Goal: Communication & Community: Participate in discussion

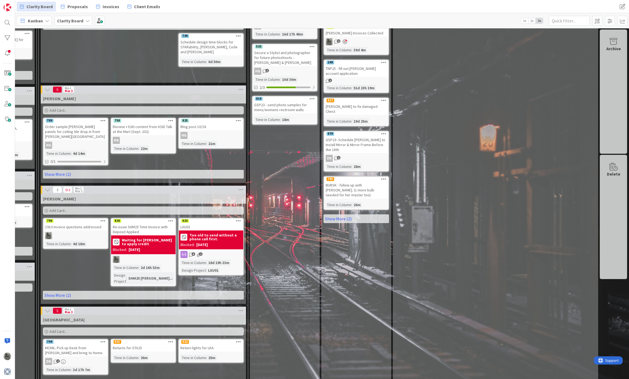
scroll to position [251, 537]
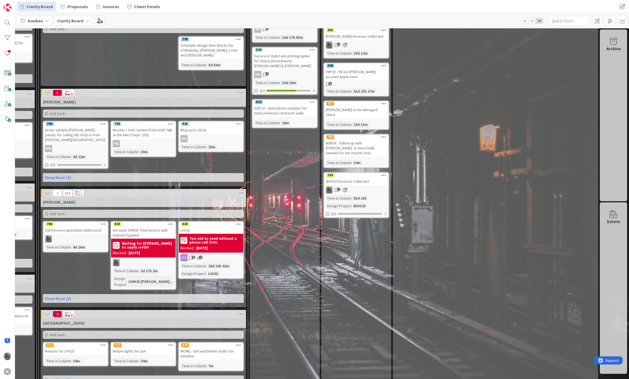
click at [70, 21] on b "Clarity Board" at bounding box center [70, 20] width 26 height 5
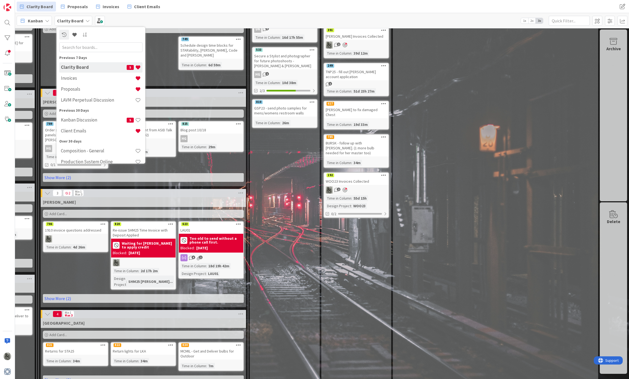
drag, startPoint x: 70, startPoint y: 21, endPoint x: 83, endPoint y: 64, distance: 44.7
click at [70, 20] on b "Clarity Board" at bounding box center [70, 20] width 26 height 5
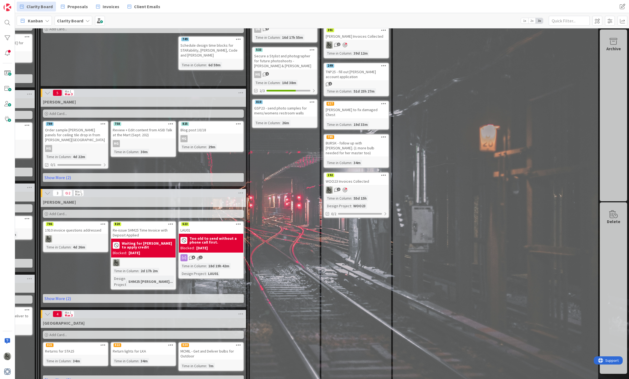
click at [78, 24] on div "Clarity Board" at bounding box center [74, 21] width 38 height 10
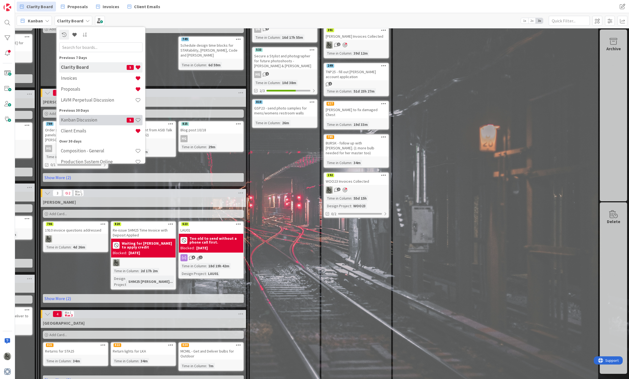
click at [86, 117] on h4 "Kanban Discussion" at bounding box center [94, 119] width 66 height 5
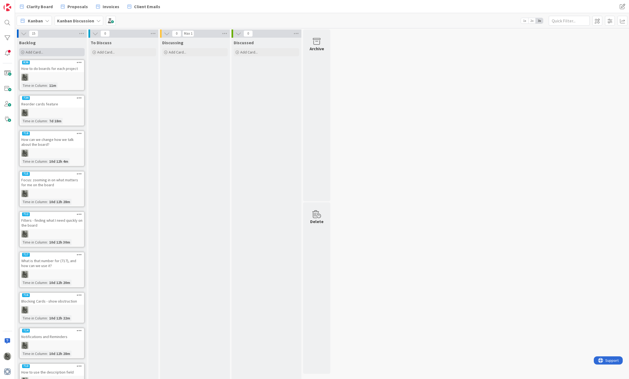
click at [36, 52] on span "Add Card..." at bounding box center [34, 52] width 17 height 5
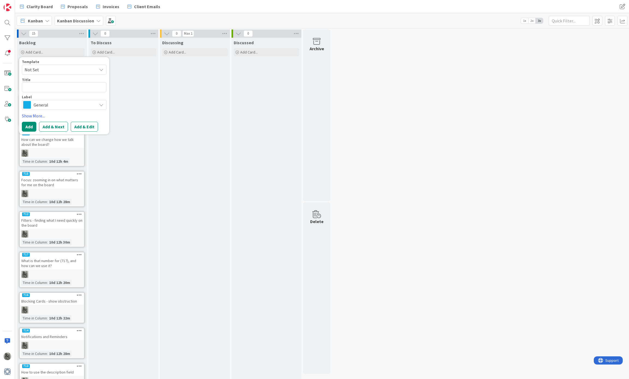
type textarea "H"
type textarea "x"
type textarea "Ho"
type textarea "x"
type textarea "How"
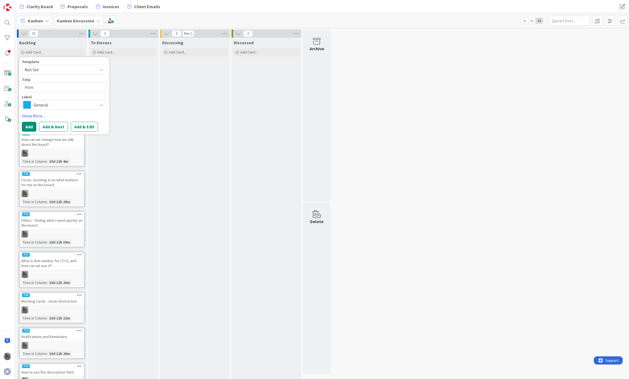
type textarea "x"
type textarea "How c"
type textarea "x"
type textarea "How can"
type textarea "x"
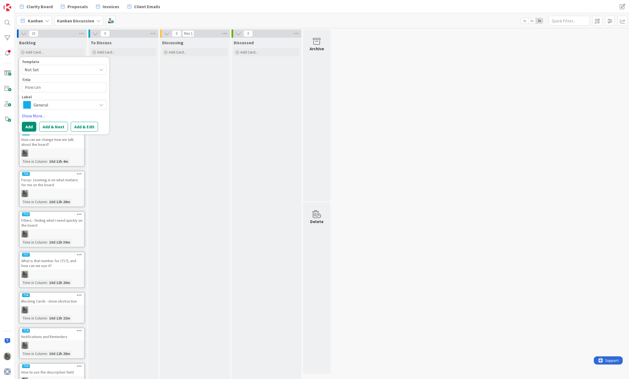
type textarea "How can w"
type textarea "x"
type textarea "How can we"
type textarea "x"
type textarea "How can we"
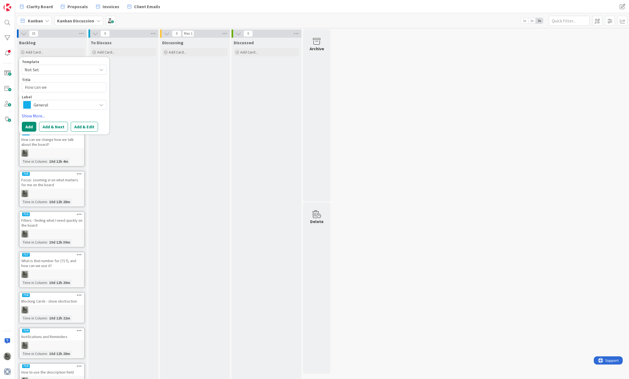
type textarea "x"
type textarea "How can we b"
type textarea "x"
type textarea "How can we bet"
type textarea "x"
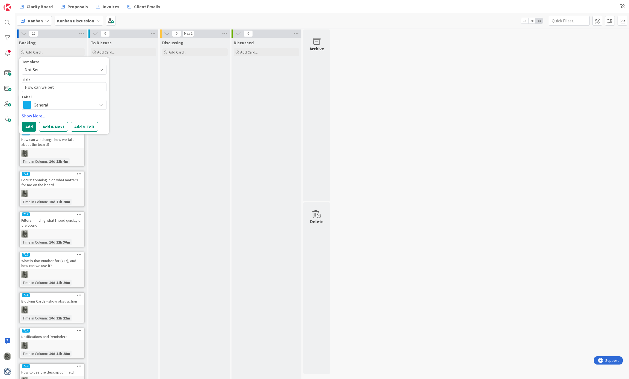
type textarea "How can we bett"
type textarea "x"
type textarea "How can we better"
type textarea "x"
type textarea "How can we better"
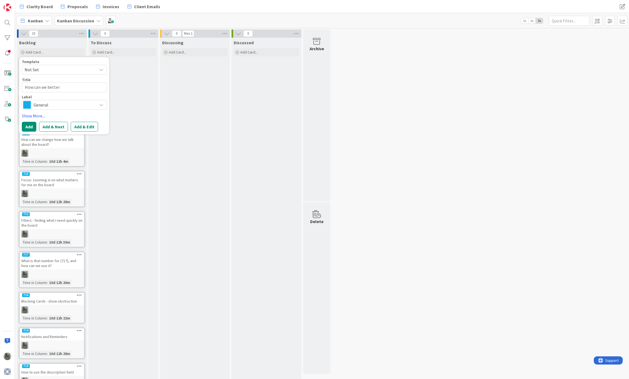
type textarea "x"
type textarea "How can we better p"
type textarea "x"
type textarea "How can we better pr"
type textarea "x"
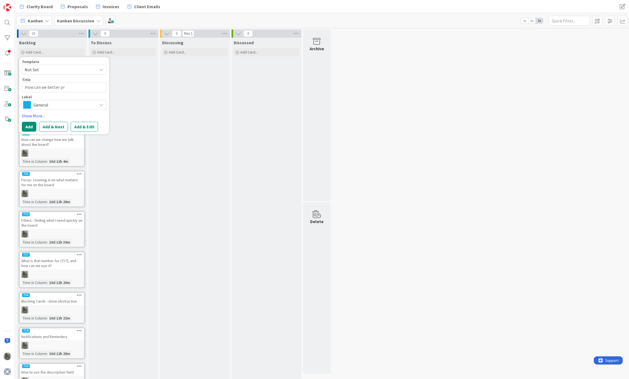
type textarea "How can we better pro"
type textarea "x"
type textarea "How can we better proc"
type textarea "x"
type textarea "How can we better proce"
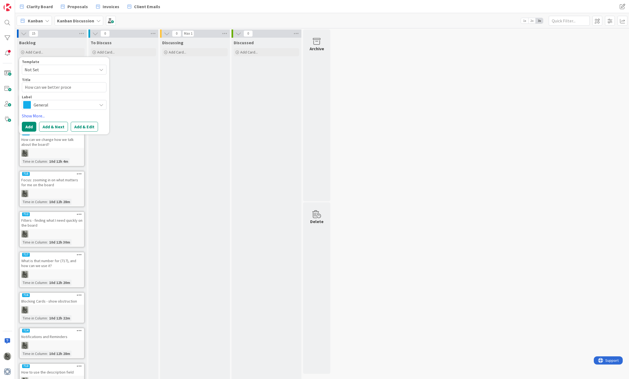
type textarea "x"
type textarea "How can we better proces"
type textarea "x"
type textarea "How can we better process"
type textarea "x"
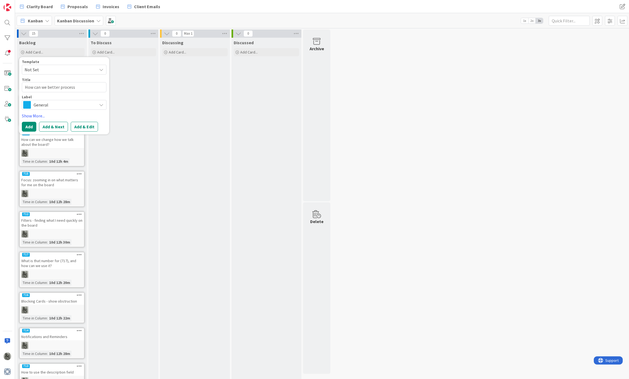
type textarea "How can we better process"
type textarea "x"
type textarea "How can we better process t"
type textarea "x"
type textarea "How can we better process th"
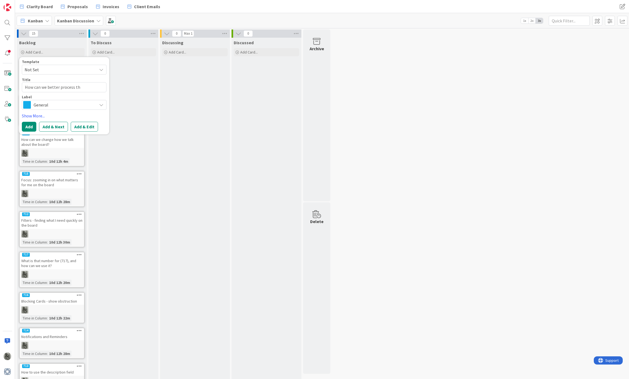
type textarea "x"
type textarea "How can we better process the"
type textarea "x"
type textarea "How can we better process the"
type textarea "x"
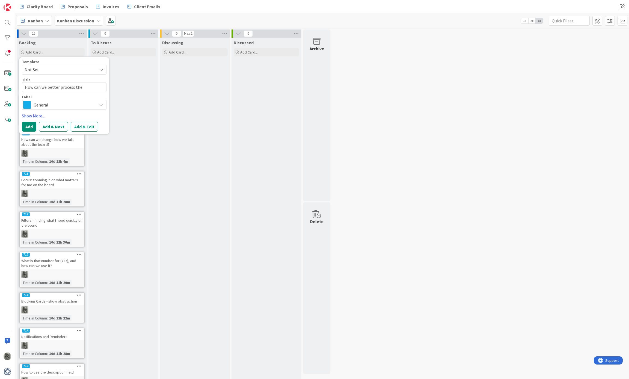
type textarea "How can we better process the D"
type textarea "x"
type textarea "How can we better process the DO"
type textarea "x"
type textarea "How can we better process the DON"
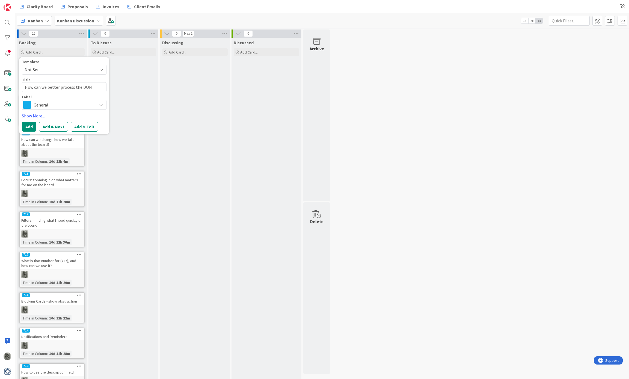
type textarea "x"
type textarea "How can we better process the DONE"
type textarea "x"
type textarea "How can we better process the DONE"
type textarea "x"
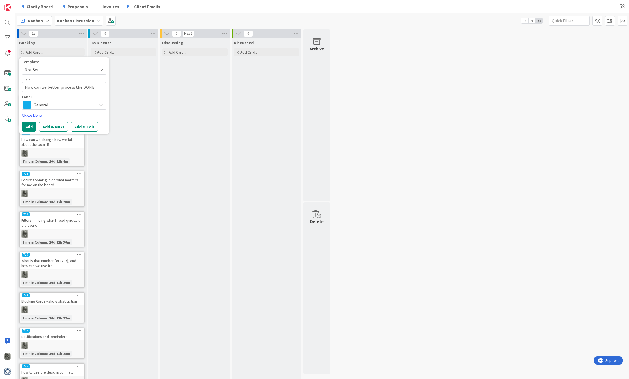
type textarea "How can we better process the DONE c"
type textarea "x"
type textarea "How can we better process the DONE co"
type textarea "x"
type textarea "How can we better process the DONE col"
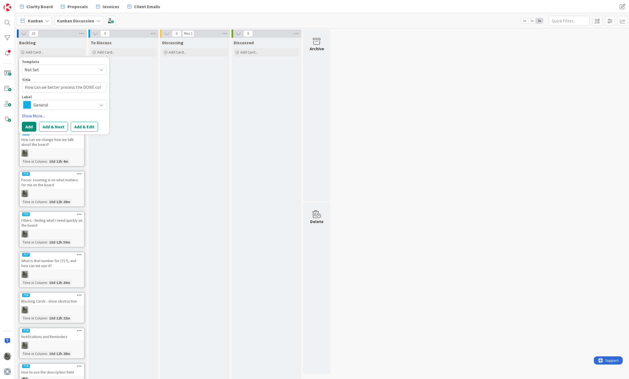
type textarea "x"
type textarea "How can we better process the DONE colu"
type textarea "x"
type textarea "How can we better process the DONE colum"
type textarea "x"
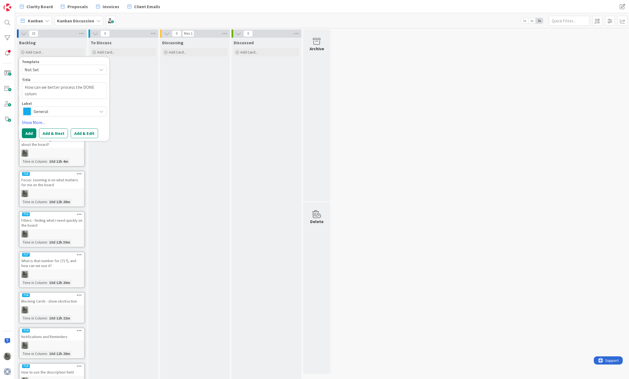
type textarea "How can we better process the DONE column"
type textarea "x"
type textarea "How can we better process the DONE column?"
click at [35, 121] on link "Show More..." at bounding box center [64, 122] width 85 height 7
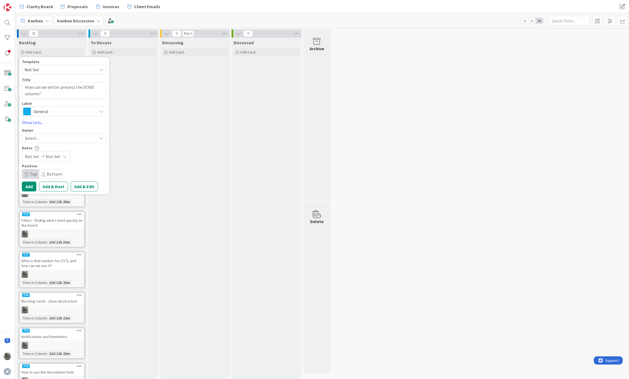
click at [35, 136] on span "Select..." at bounding box center [32, 138] width 14 height 7
click at [50, 163] on span "[PERSON_NAME]" at bounding box center [56, 163] width 26 height 8
type textarea "x"
click at [31, 185] on button "Add" at bounding box center [29, 187] width 14 height 10
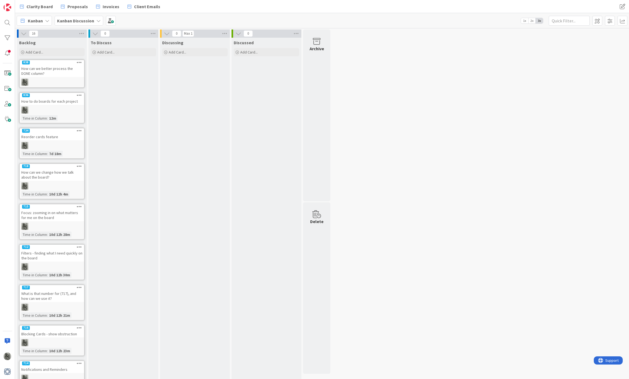
click at [80, 130] on icon at bounding box center [79, 131] width 5 height 4
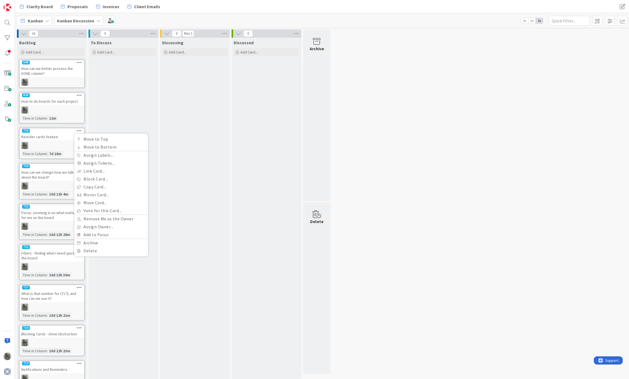
click at [29, 137] on div "Reorder cards feature" at bounding box center [52, 136] width 64 height 7
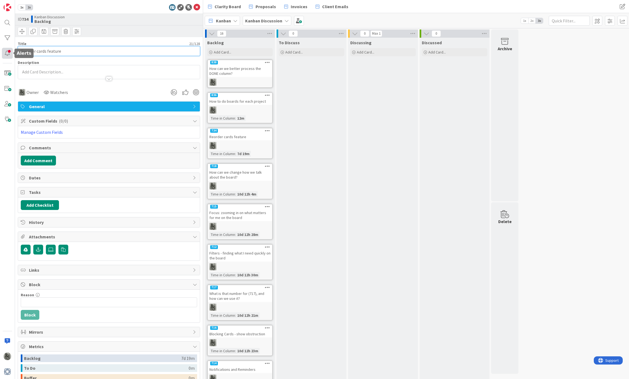
drag, startPoint x: 69, startPoint y: 51, endPoint x: 5, endPoint y: 47, distance: 64.0
click at [5, 47] on div "1x 2x ID 734 Kanban Discussion Backlog Title 21 / 128 Reorder cards feature Des…" at bounding box center [101, 189] width 203 height 379
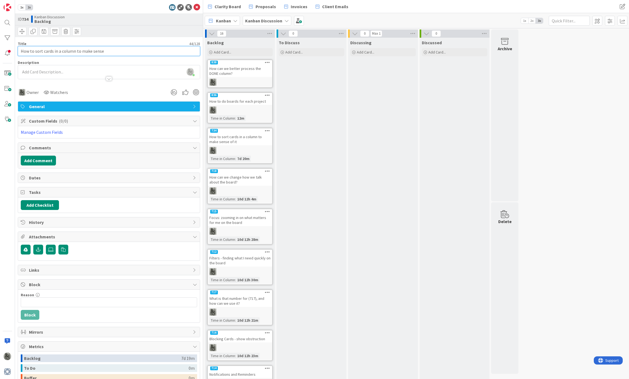
type input "How to sort cards in a column to make sense"
click at [242, 74] on div "How can we better process the DONE column?" at bounding box center [240, 71] width 64 height 12
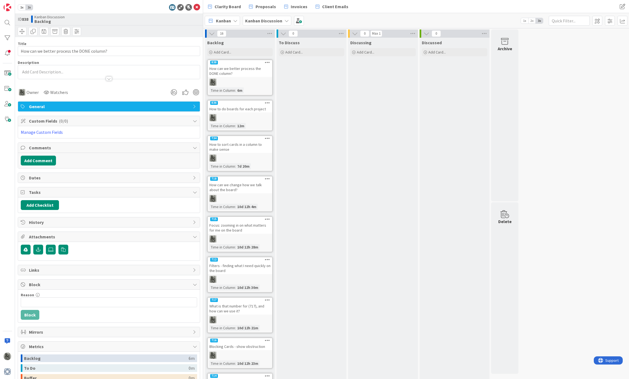
click at [89, 71] on div at bounding box center [109, 72] width 182 height 14
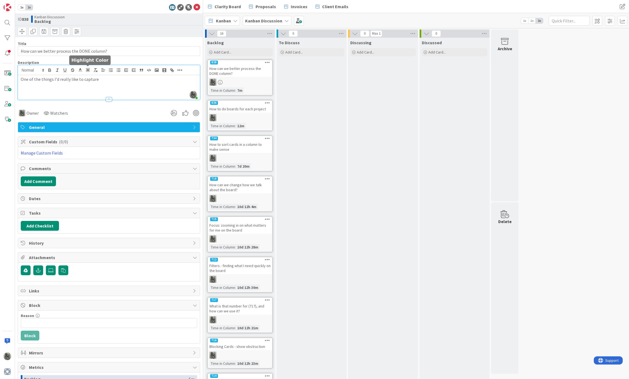
click at [109, 79] on p "One of the things I'd really like to capture" at bounding box center [109, 79] width 176 height 6
click at [254, 188] on div "How can we change how we talk about the board?" at bounding box center [240, 187] width 64 height 12
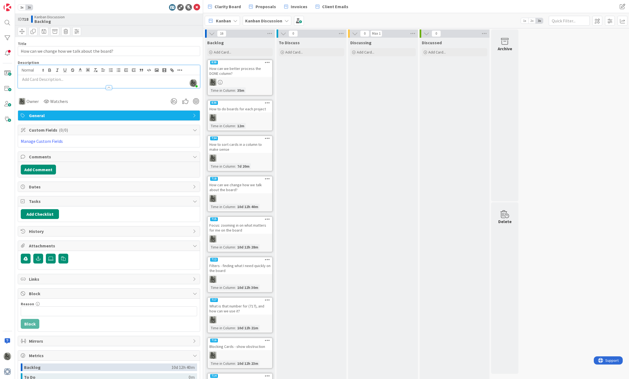
click at [269, 177] on icon at bounding box center [267, 179] width 5 height 4
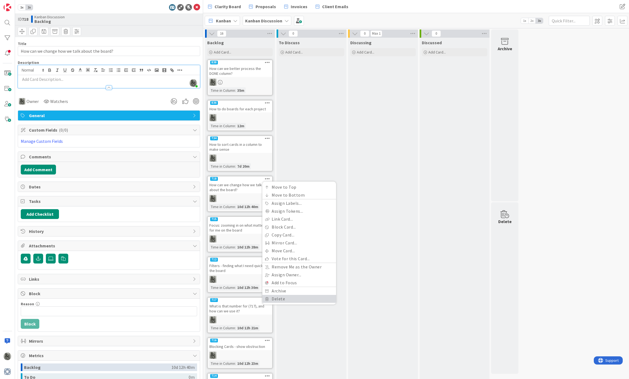
click at [298, 284] on link "Delete" at bounding box center [299, 299] width 74 height 8
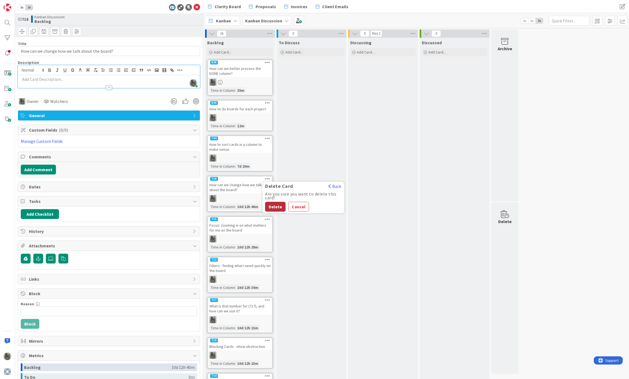
click at [273, 204] on button "Delete" at bounding box center [275, 207] width 20 height 10
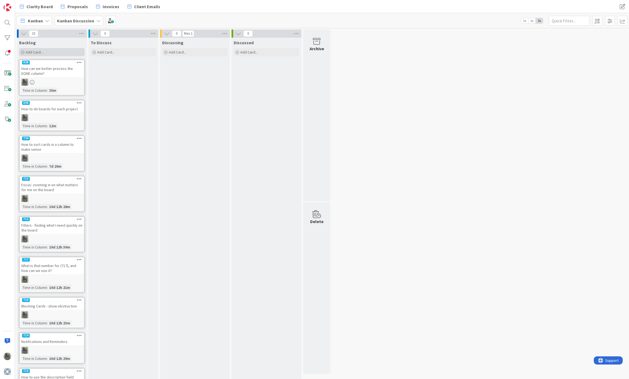
click at [36, 54] on span "Add Card..." at bounding box center [34, 52] width 17 height 5
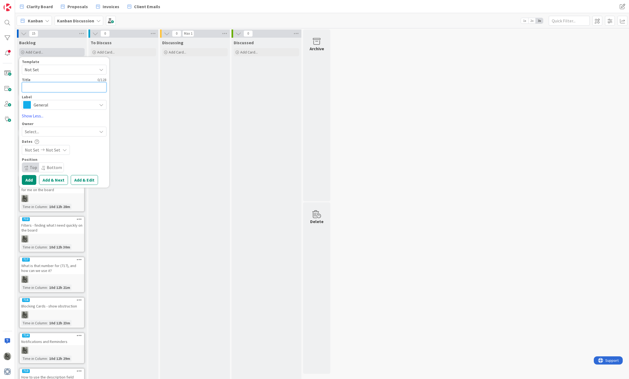
type textarea "x"
type textarea "H"
type textarea "x"
type textarea "Ho"
type textarea "x"
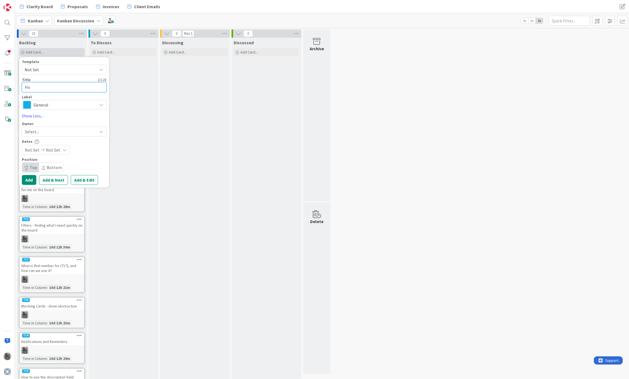
type textarea "How"
type textarea "x"
type textarea "How"
type textarea "x"
type textarea "How S"
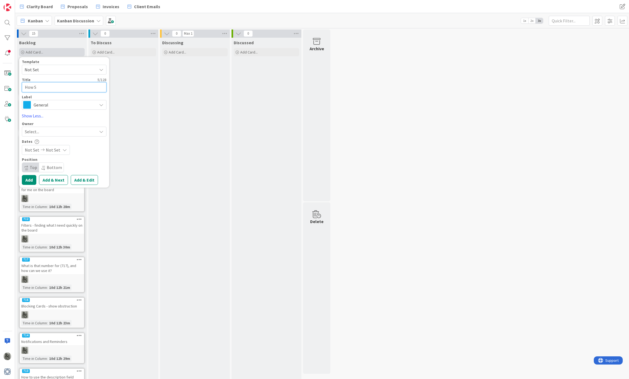
type textarea "x"
type textarea "How SH"
type textarea "x"
type textarea "How SHO"
type textarea "x"
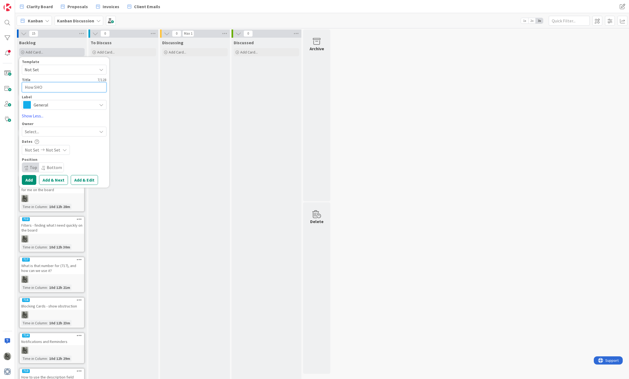
type textarea "How SHOU"
type textarea "x"
type textarea "How SHOUL"
type textarea "x"
type textarea "How SHOULD"
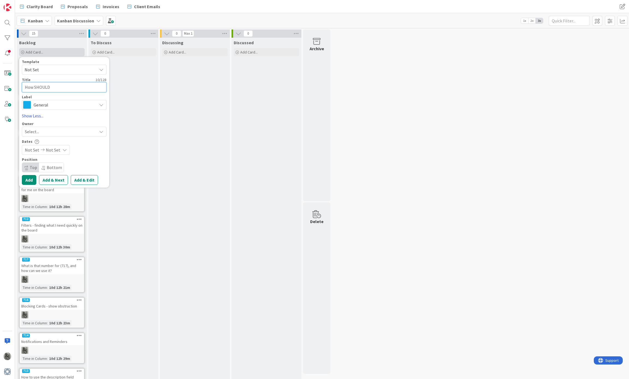
type textarea "x"
type textarea "How SHOULD"
type textarea "x"
type textarea "How SHOULD w"
type textarea "x"
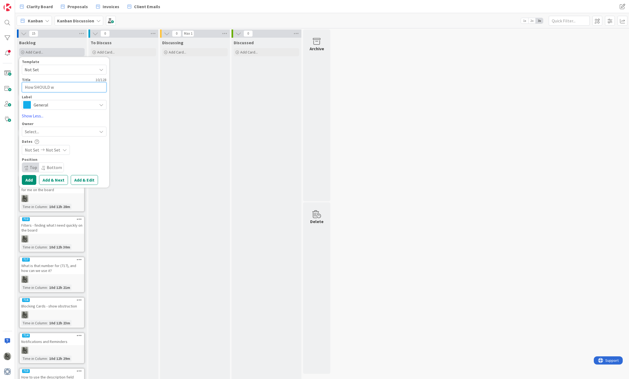
type textarea "How SHOULD we"
type textarea "x"
type textarea "How SHOULD we"
type textarea "x"
type textarea "How SHOULD we t"
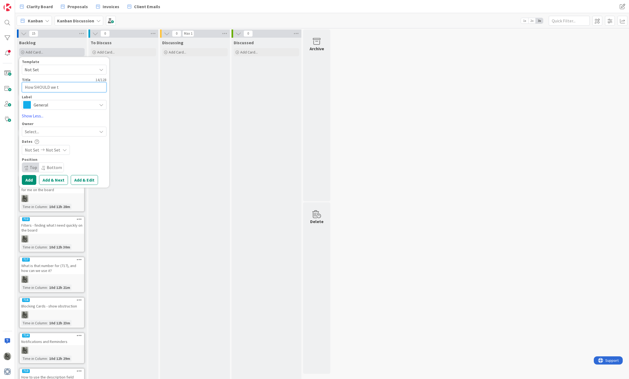
type textarea "x"
type textarea "How SHOULD we ta"
type textarea "x"
type textarea "How SHOULD we tal"
type textarea "x"
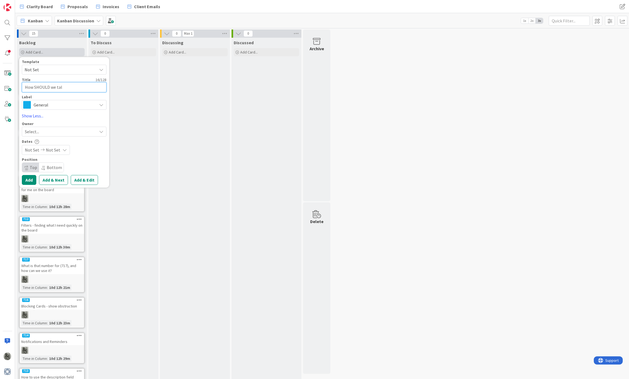
type textarea "How SHOULD we talk"
type textarea "x"
type textarea "How SHOULD we talk"
type textarea "x"
type textarea "How SHOULD we talk a"
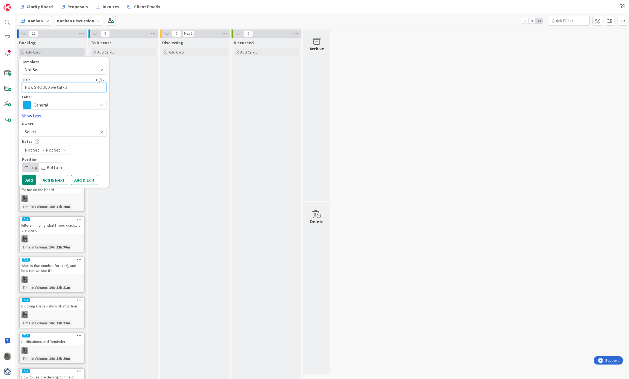
type textarea "x"
type textarea "How SHOULD we talk ab"
type textarea "x"
type textarea "How SHOULD we talk abo"
type textarea "x"
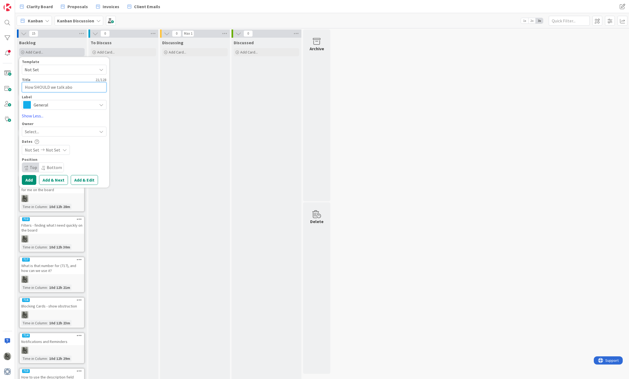
type textarea "How SHOULD we talk abou"
type textarea "x"
type textarea "How SHOULD we talk about"
type textarea "x"
type textarea "How SHOULD we talk abou"
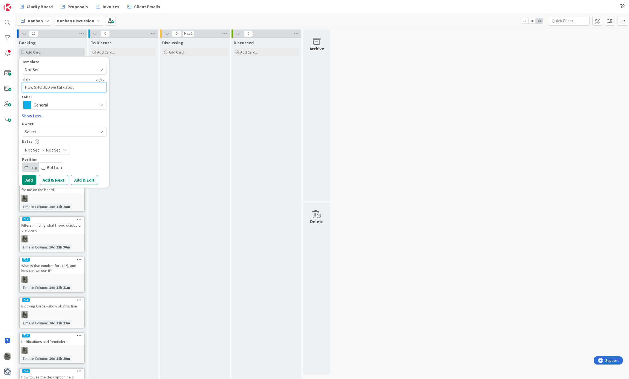
type textarea "x"
type textarea "How SHOULD we talk abo"
type textarea "x"
type textarea "How SHOULD we talk ab"
type textarea "x"
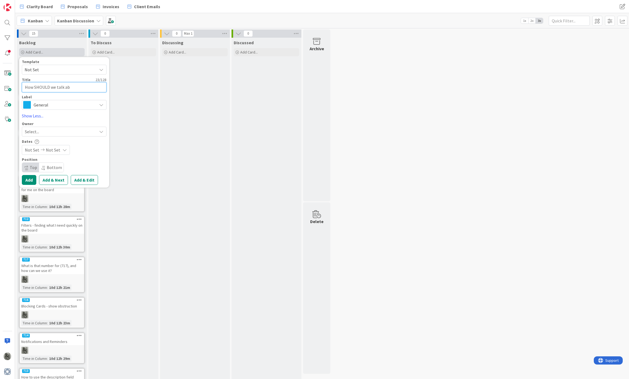
type textarea "How SHOULD we talk a"
type textarea "x"
type textarea "How SHOULD we talk"
type textarea "x"
type textarea "How SHOULD we talk"
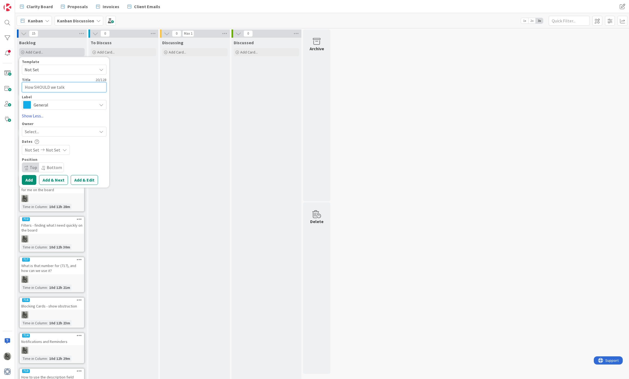
type textarea "x"
type textarea "How SHOULD we tal"
type textarea "x"
type textarea "How SHOULD we ta"
type textarea "x"
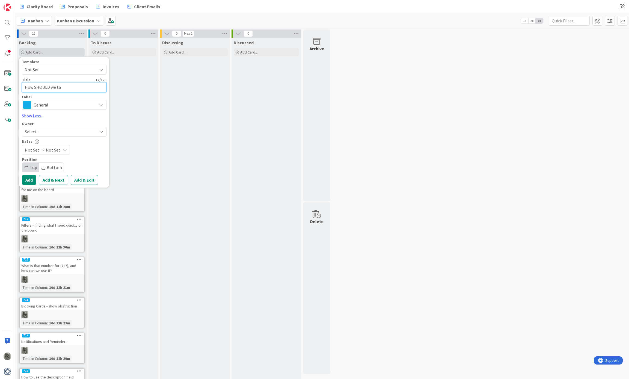
type textarea "How SHOULD we t"
type textarea "x"
type textarea "How SHOULD we"
type textarea "x"
type textarea "How SHOULD we"
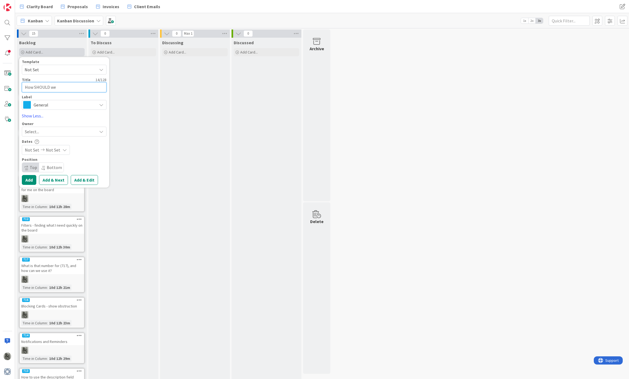
type textarea "x"
type textarea "How SHOULD w"
type textarea "x"
type textarea "How SHOULD"
type textarea "x"
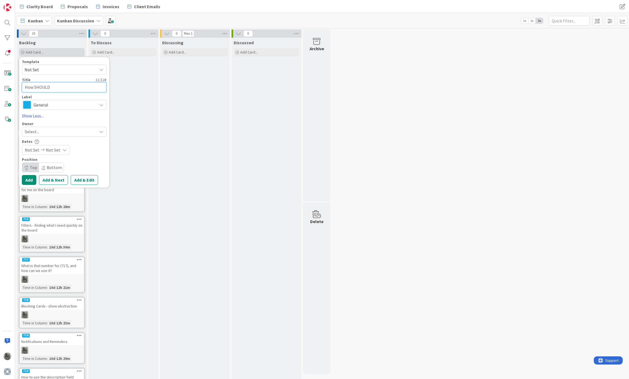
type textarea "How SHOULD"
type textarea "x"
type textarea "How SHOUL"
type textarea "x"
type textarea "How SHOU"
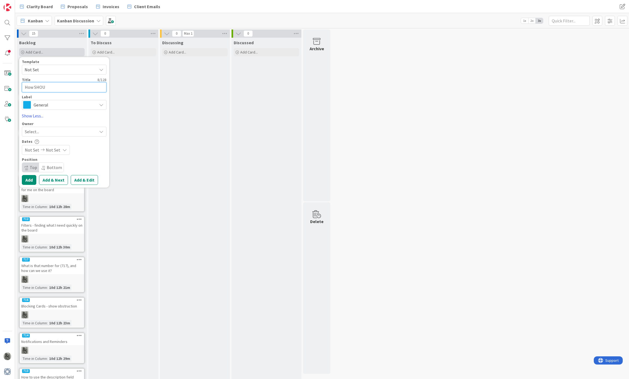
type textarea "x"
type textarea "How SHO"
type textarea "x"
type textarea "How SH"
type textarea "x"
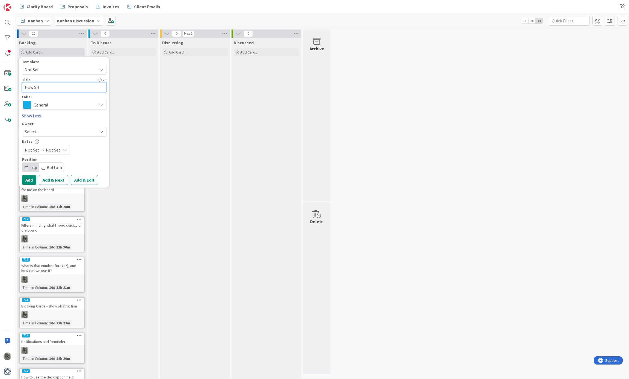
type textarea "How S"
type textarea "x"
type textarea "How"
type textarea "x"
type textarea "How d"
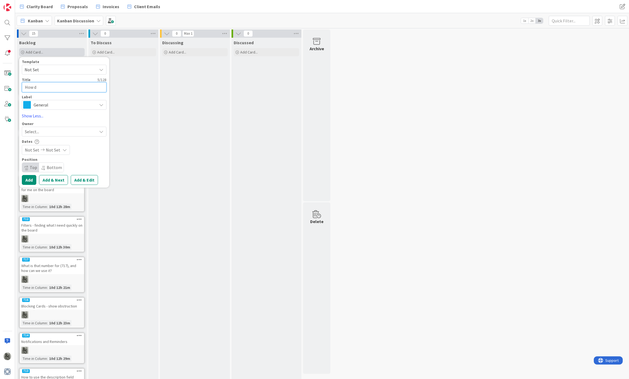
type textarea "x"
type textarea "How do"
type textarea "x"
type textarea "How do"
type textarea "x"
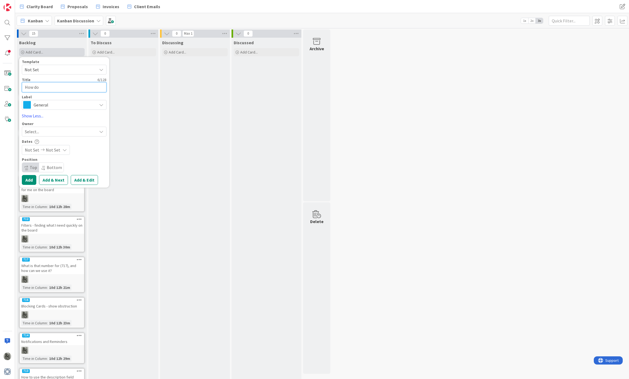
type textarea "How do w"
type textarea "x"
type textarea "How do we"
type textarea "x"
type textarea "How do we"
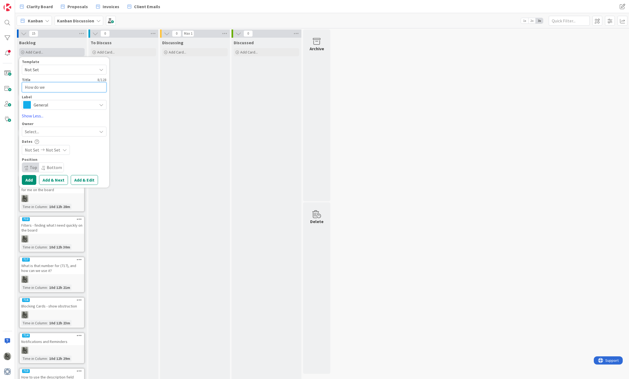
type textarea "x"
type textarea "How do we w"
type textarea "x"
type textarea "How do we wa"
type textarea "x"
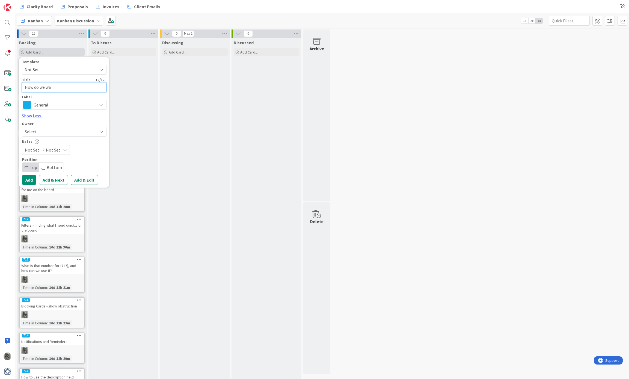
type textarea "How do we wan"
type textarea "x"
type textarea "How do we want"
type textarea "x"
type textarea "How do we want"
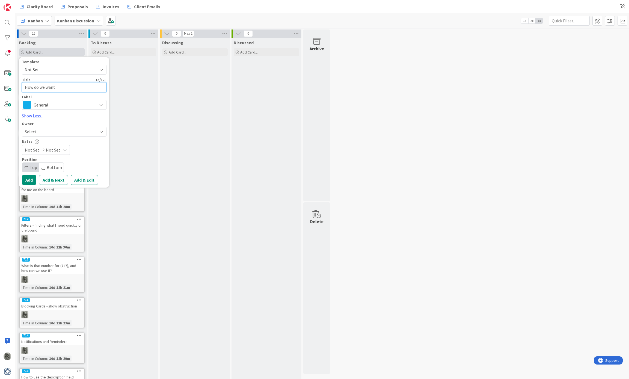
type textarea "x"
type textarea "How do we want t"
type textarea "x"
type textarea "How do we want to"
type textarea "x"
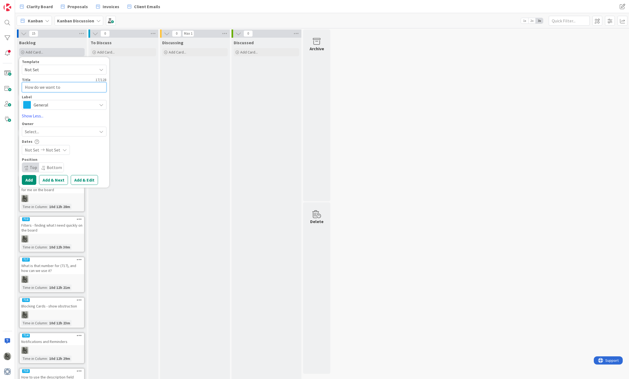
type textarea "How do we want to"
type textarea "x"
type textarea "How do we want to d"
type textarea "x"
type textarea "How do we want to di"
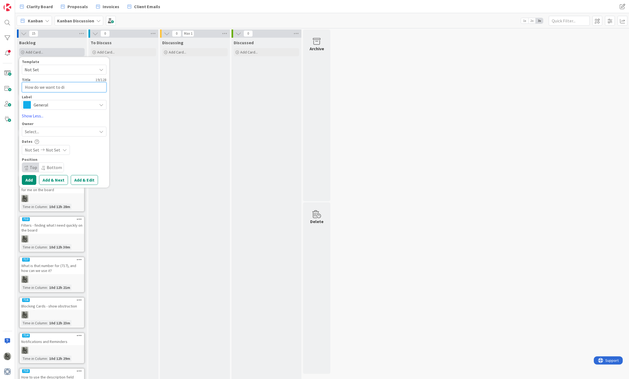
type textarea "x"
type textarea "How do we want to dis"
type textarea "x"
type textarea "How do we want to disc"
click at [30, 179] on button "Add" at bounding box center [29, 180] width 14 height 10
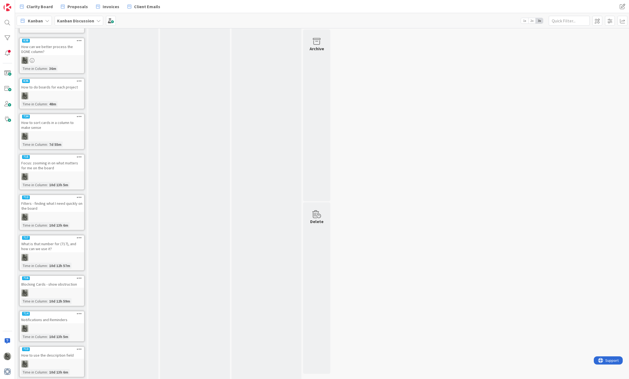
scroll to position [48, 0]
click at [471, 19] on span at bounding box center [597, 21] width 10 height 10
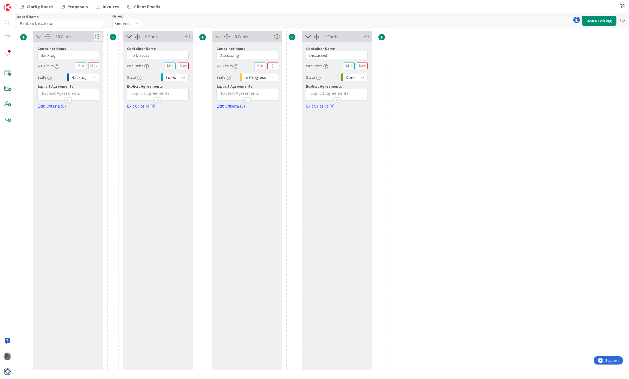
click at [98, 35] on icon at bounding box center [98, 36] width 8 height 8
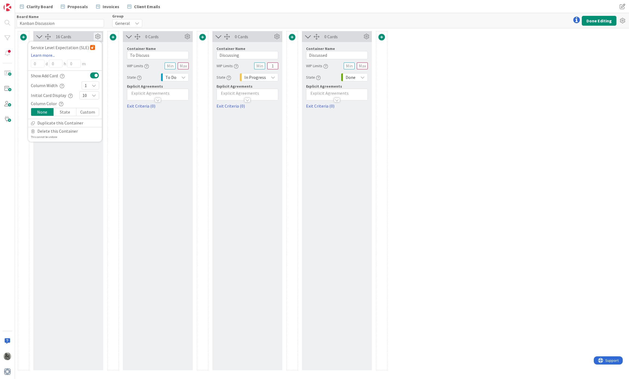
click at [94, 85] on icon at bounding box center [94, 85] width 4 height 4
click at [86, 123] on icon at bounding box center [87, 121] width 4 height 8
click at [91, 95] on div "10" at bounding box center [89, 95] width 20 height 8
click at [89, 201] on link "All" at bounding box center [89, 204] width 19 height 10
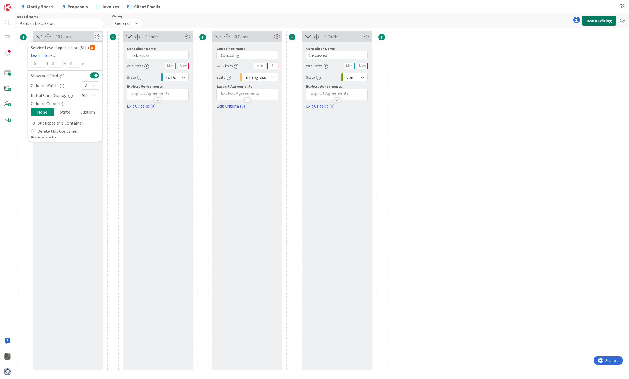
click at [471, 19] on button "Done Editing" at bounding box center [599, 21] width 35 height 10
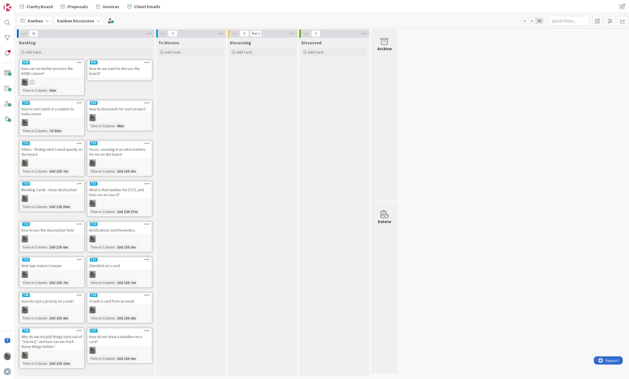
click at [122, 284] on div "How do we show a deadline on a card?" at bounding box center [119, 339] width 64 height 12
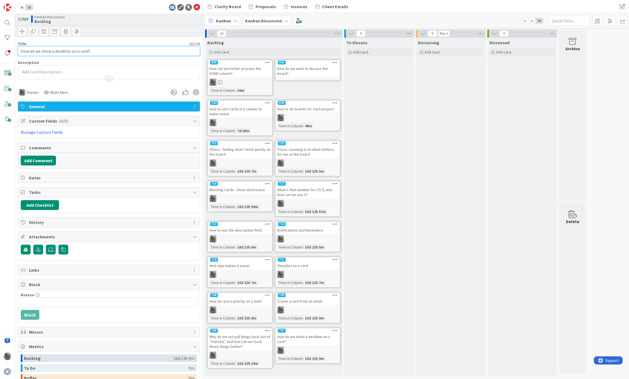
click at [47, 51] on input "How do we show a deadline on a card?" at bounding box center [109, 51] width 182 height 10
drag, startPoint x: 107, startPoint y: 49, endPoint x: 2, endPoint y: 44, distance: 105.0
click at [2, 44] on div "1x 2x ID 707 Kanban Discussion Backlog Title 35 / 128 How do we put a deadline …" at bounding box center [101, 189] width 203 height 379
click at [197, 6] on icon at bounding box center [197, 7] width 7 height 7
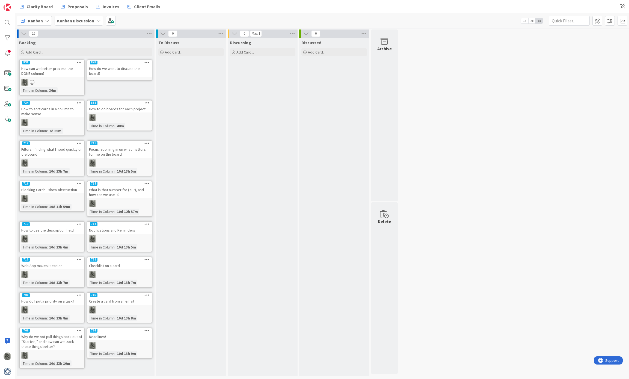
click at [121, 284] on div "709 Create a card from an email Time in Column : 10d 13h 8m" at bounding box center [120, 307] width 66 height 31
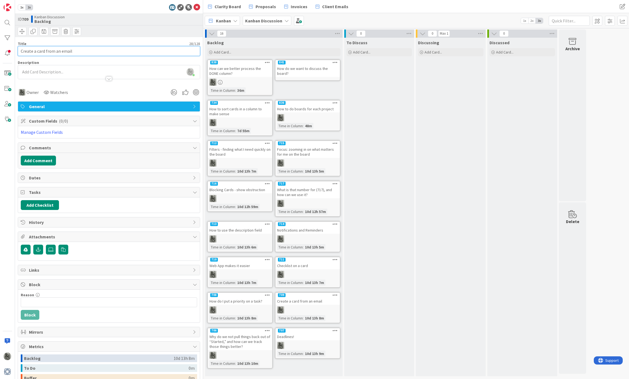
drag, startPoint x: 87, startPoint y: 50, endPoint x: 17, endPoint y: 46, distance: 69.2
click at [18, 46] on div "Title 28 / 128 Create a card from an email" at bounding box center [109, 48] width 182 height 15
click at [21, 51] on input "How to email in a card" at bounding box center [109, 51] width 182 height 10
click at [196, 6] on icon at bounding box center [197, 7] width 7 height 7
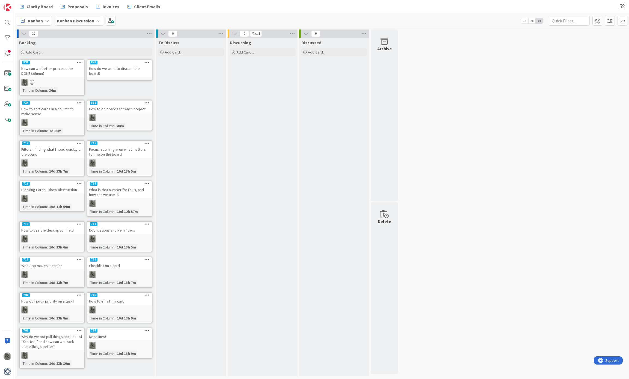
click at [51, 223] on div "713" at bounding box center [52, 224] width 64 height 5
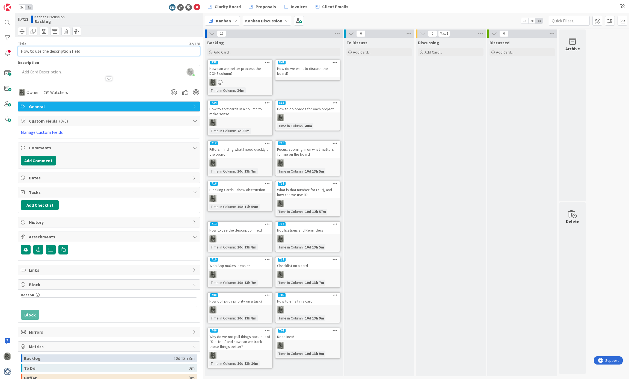
drag, startPoint x: 90, startPoint y: 49, endPoint x: 28, endPoint y: 39, distance: 62.3
click at [28, 39] on div "Title 32 / 128 How to use the description field Description [PERSON_NAME] just …" at bounding box center [109, 132] width 182 height 190
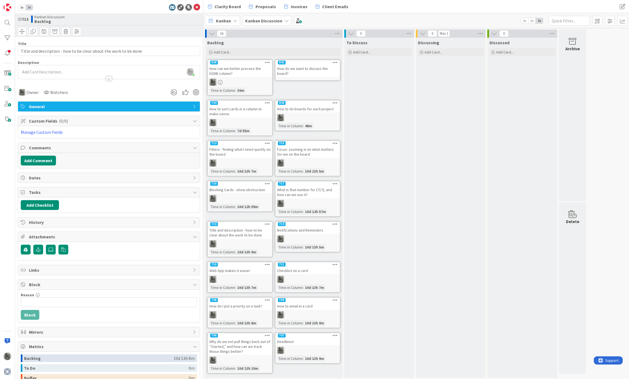
click at [386, 107] on div "To Discuss Add Card..." at bounding box center [379, 208] width 70 height 340
click at [196, 7] on icon at bounding box center [197, 7] width 7 height 7
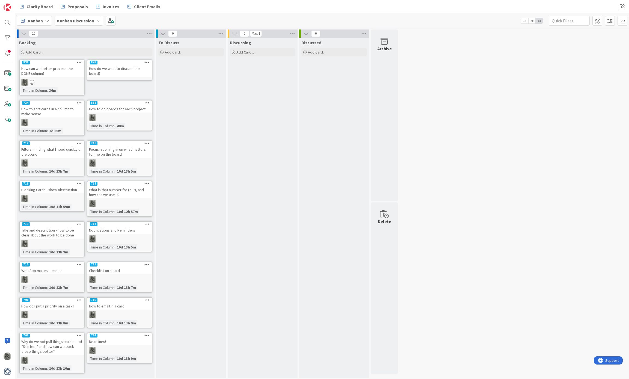
click at [56, 284] on div "How do I put a priority on a task?" at bounding box center [52, 305] width 64 height 7
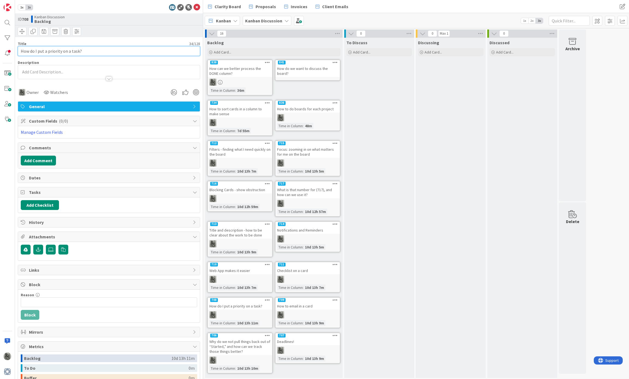
drag, startPoint x: 93, startPoint y: 49, endPoint x: 15, endPoint y: 49, distance: 78.6
click at [15, 49] on div "1x 2x ID 708 Kanban Discussion Backlog Title 34 / 128 How do I put a priority o…" at bounding box center [101, 189] width 203 height 379
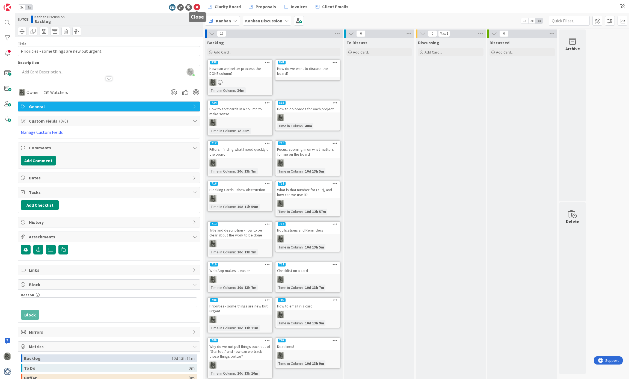
click at [196, 7] on icon at bounding box center [197, 7] width 7 height 7
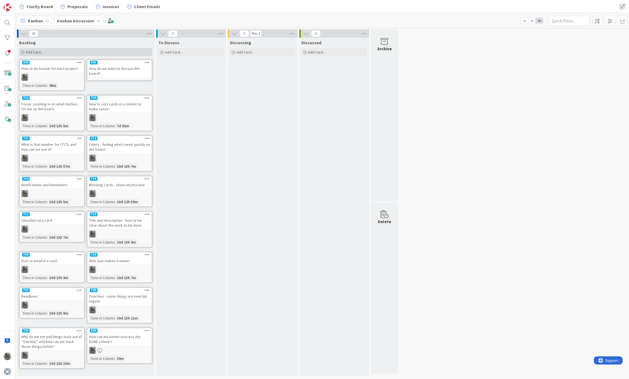
click at [32, 51] on span "Add Card..." at bounding box center [34, 52] width 17 height 5
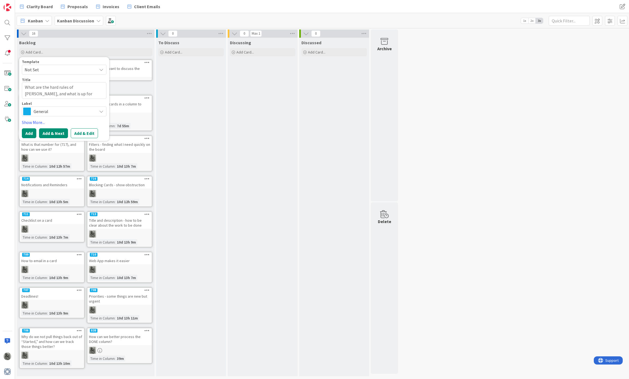
click at [57, 134] on button "Add & Next" at bounding box center [53, 133] width 29 height 10
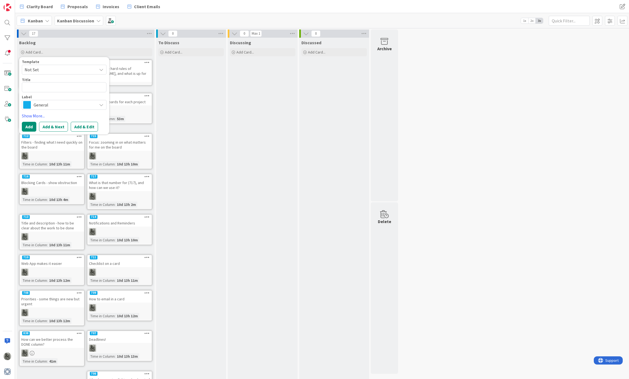
click at [193, 125] on div "To Discuss Add Card..." at bounding box center [191, 227] width 70 height 378
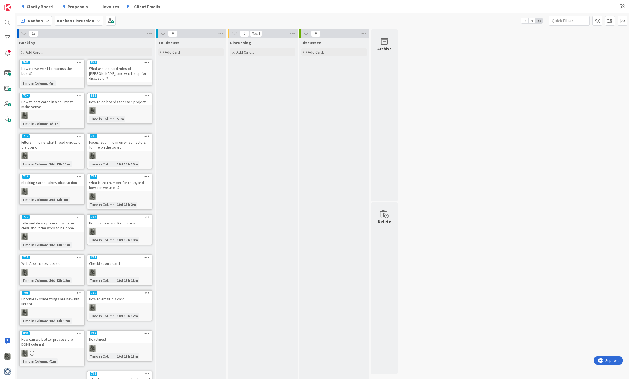
click at [147, 94] on icon at bounding box center [146, 96] width 5 height 4
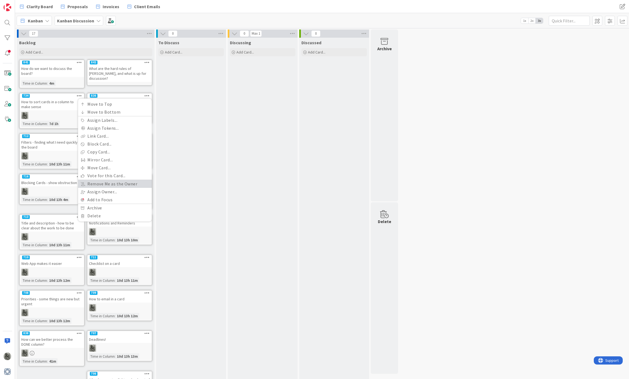
click at [109, 180] on link "Remove Me as the Owner" at bounding box center [115, 184] width 74 height 8
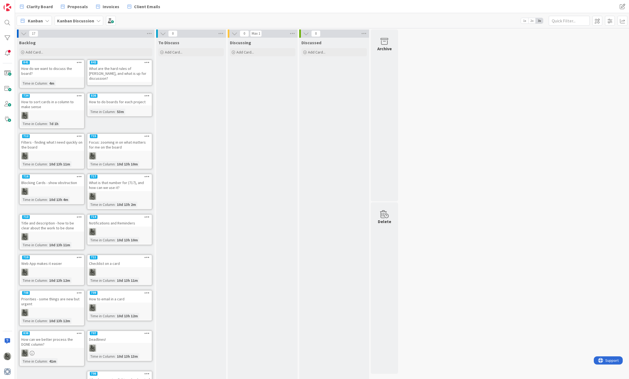
click at [145, 134] on icon at bounding box center [146, 136] width 5 height 4
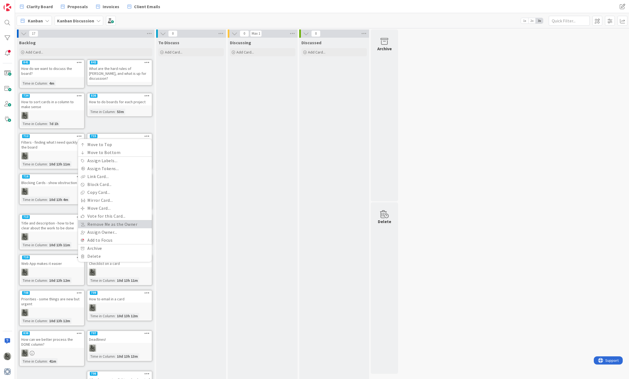
click at [109, 220] on link "Remove Me as the Owner" at bounding box center [115, 224] width 74 height 8
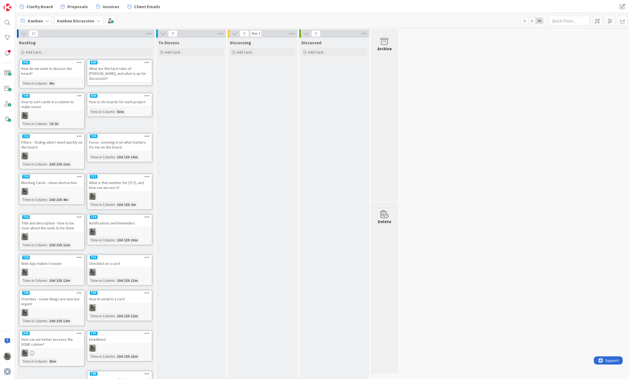
click at [145, 174] on icon at bounding box center [146, 176] width 5 height 4
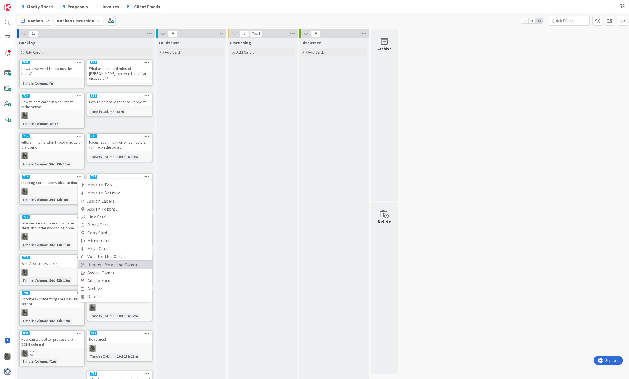
click at [112, 261] on link "Remove Me as the Owner" at bounding box center [115, 265] width 74 height 8
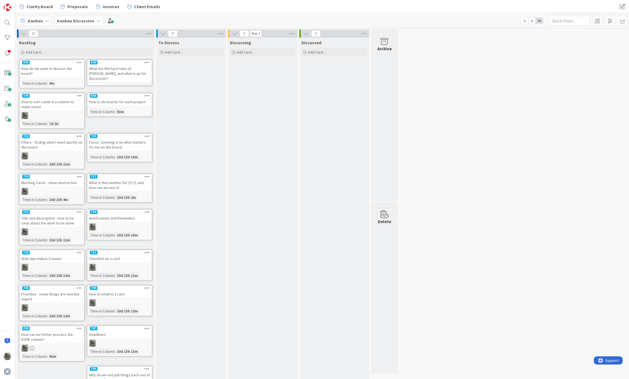
click at [144, 215] on div "Notifications and Reminders" at bounding box center [119, 218] width 64 height 7
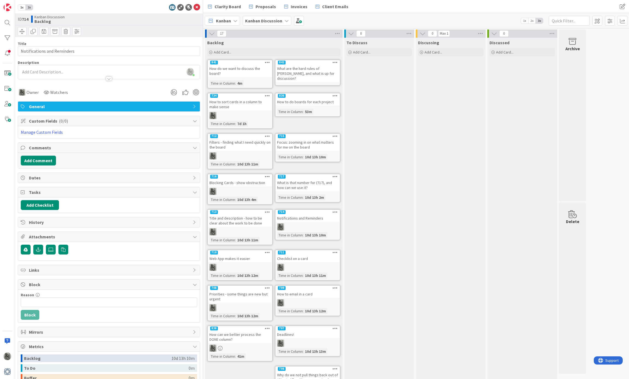
click at [336, 210] on icon at bounding box center [334, 212] width 5 height 4
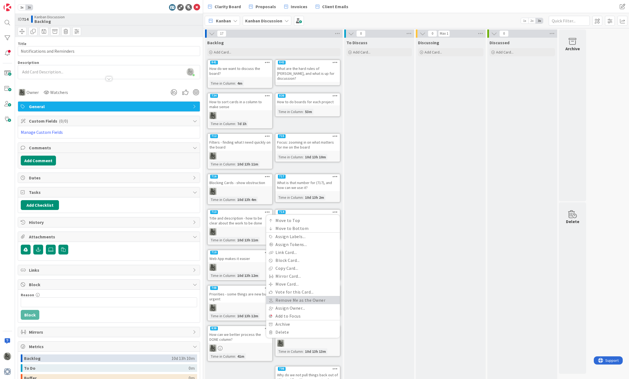
click at [311, 284] on link "Remove Me as the Owner" at bounding box center [303, 300] width 74 height 8
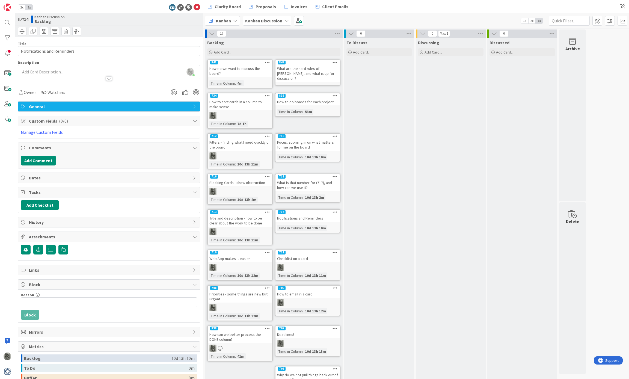
click at [335, 250] on icon at bounding box center [334, 252] width 5 height 4
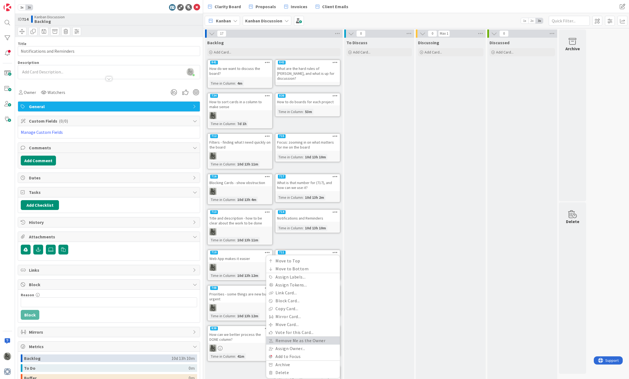
click at [315, 284] on link "Remove Me as the Owner" at bounding box center [303, 341] width 74 height 8
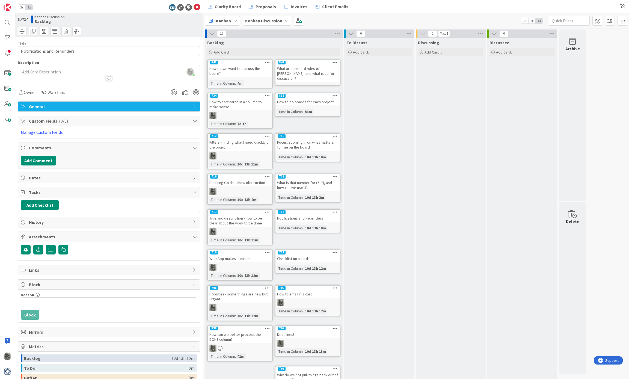
click at [335, 284] on icon at bounding box center [334, 288] width 5 height 4
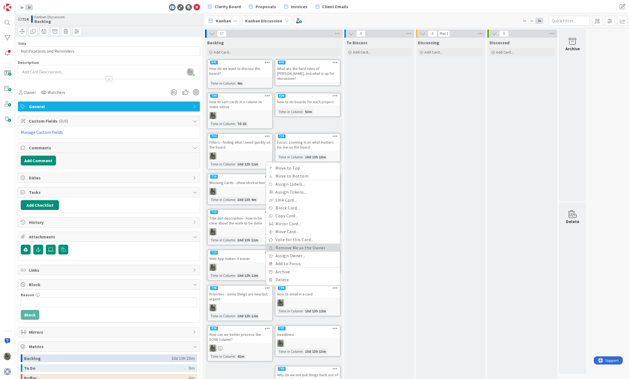
click at [314, 244] on link "Remove Me as the Owner" at bounding box center [303, 248] width 74 height 8
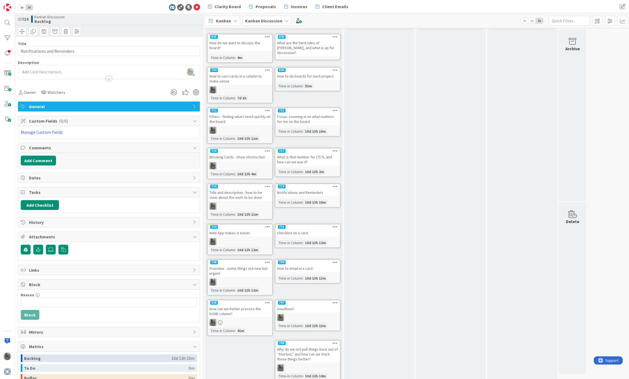
scroll to position [25, 0]
click at [334, 284] on icon at bounding box center [334, 343] width 5 height 4
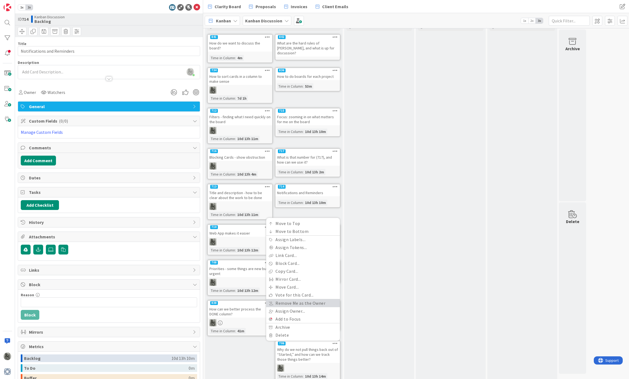
click at [321, 284] on link "Remove Me as the Owner" at bounding box center [303, 303] width 74 height 8
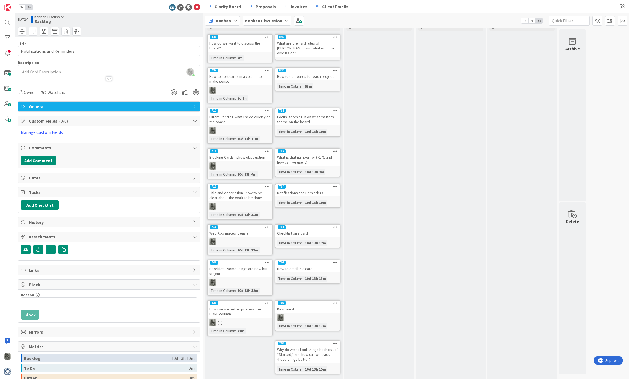
scroll to position [19, 0]
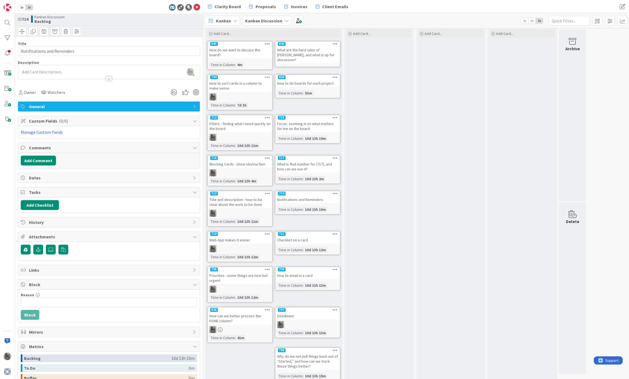
click at [269, 75] on icon at bounding box center [267, 77] width 5 height 4
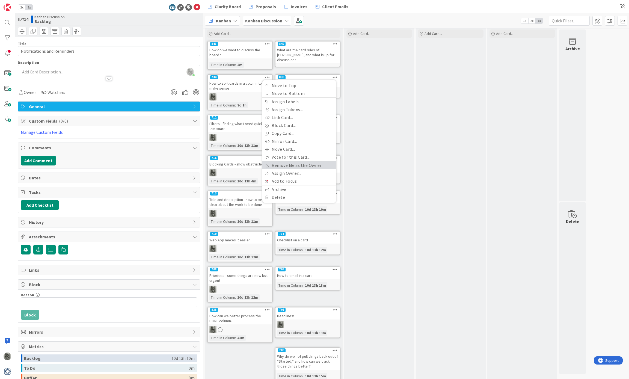
click at [283, 161] on link "Remove Me as the Owner" at bounding box center [299, 165] width 74 height 8
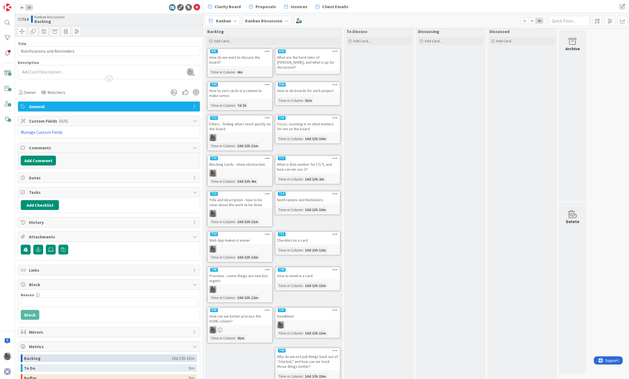
click at [266, 116] on icon at bounding box center [267, 118] width 5 height 4
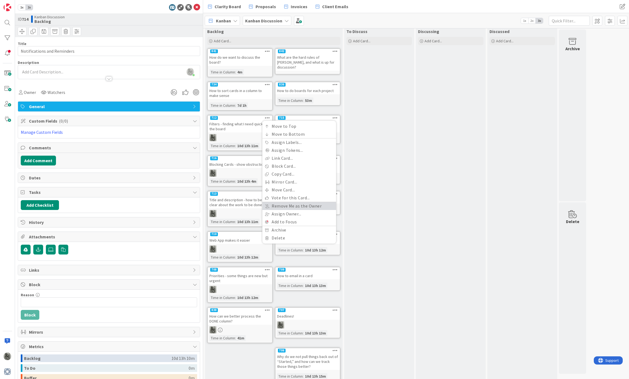
click at [283, 202] on link "Remove Me as the Owner" at bounding box center [299, 206] width 74 height 8
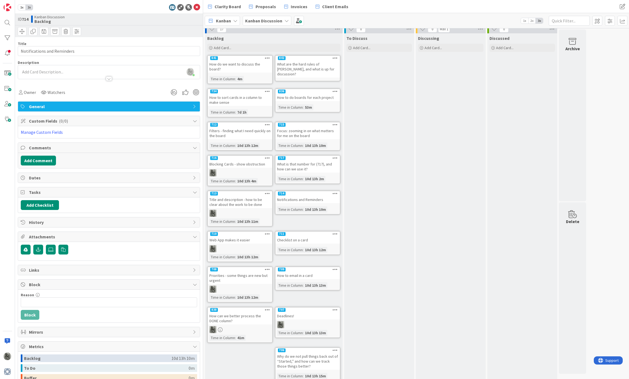
click at [266, 156] on icon at bounding box center [267, 158] width 5 height 4
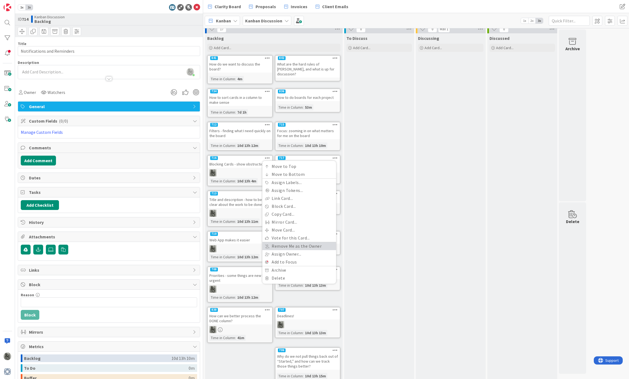
click at [279, 242] on link "Remove Me as the Owner" at bounding box center [299, 246] width 74 height 8
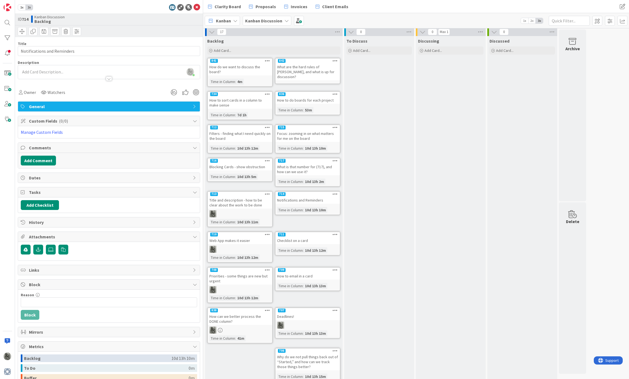
click at [266, 192] on icon at bounding box center [267, 194] width 5 height 4
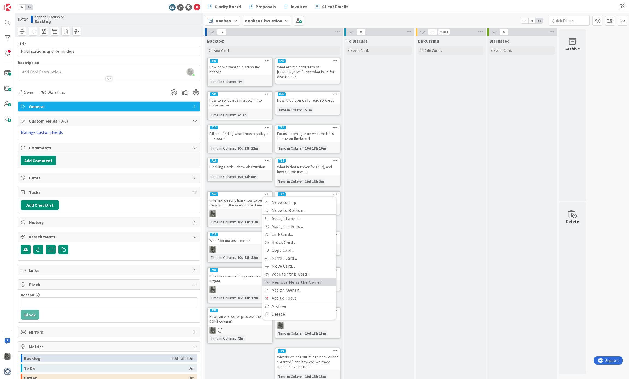
click at [280, 278] on link "Remove Me as the Owner" at bounding box center [299, 282] width 74 height 8
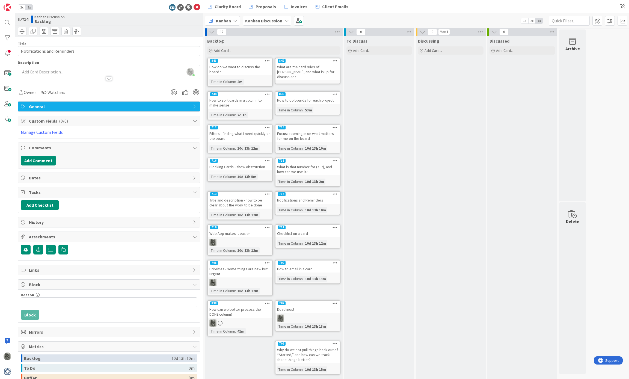
scroll to position [0, 0]
click at [266, 227] on icon at bounding box center [267, 229] width 5 height 4
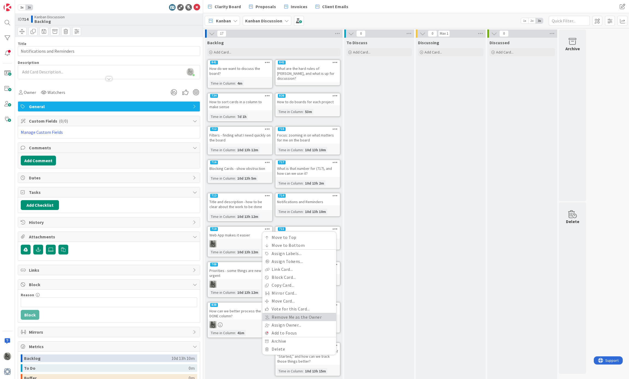
click at [288, 284] on link "Remove Me as the Owner" at bounding box center [299, 317] width 74 height 8
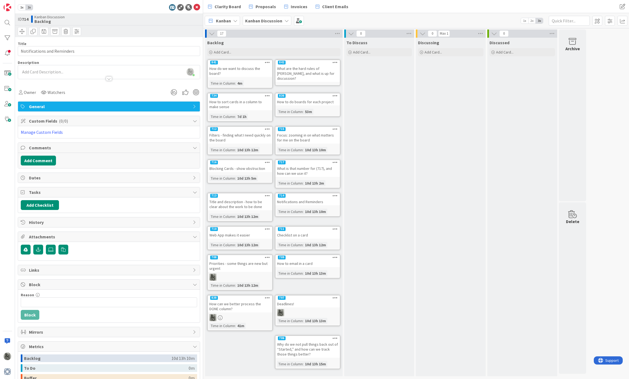
click at [268, 255] on icon at bounding box center [267, 257] width 5 height 4
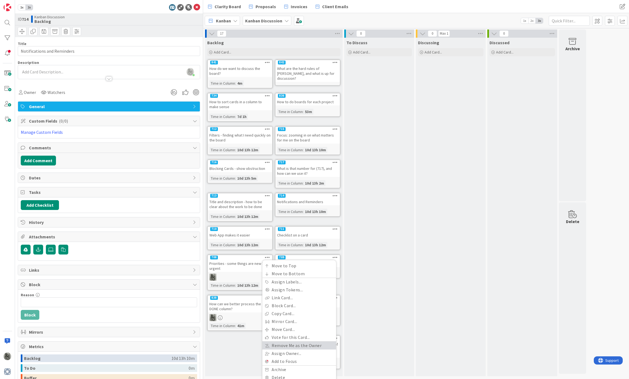
click at [289, 284] on link "Remove Me as the Owner" at bounding box center [299, 346] width 74 height 8
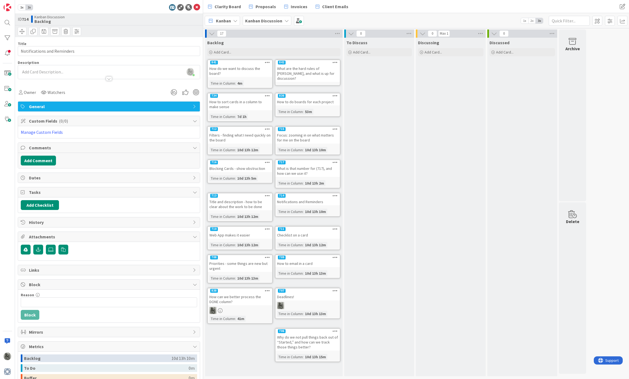
click at [267, 284] on icon at bounding box center [267, 291] width 5 height 4
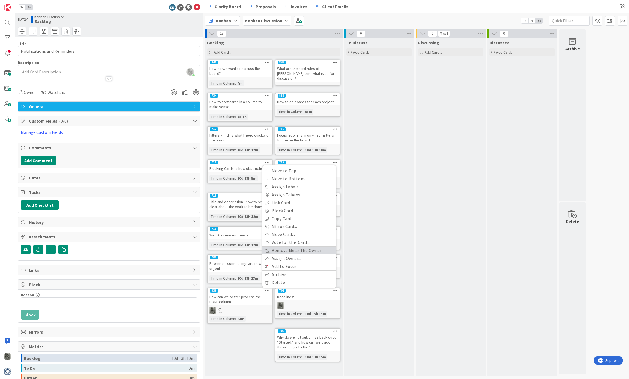
click at [278, 247] on link "Remove Me as the Owner" at bounding box center [299, 251] width 74 height 8
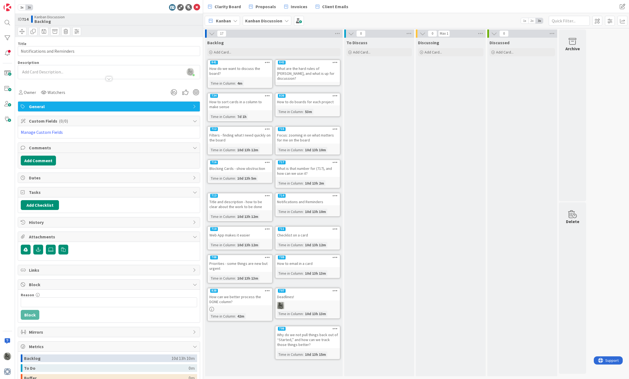
click at [334, 284] on icon at bounding box center [334, 291] width 5 height 4
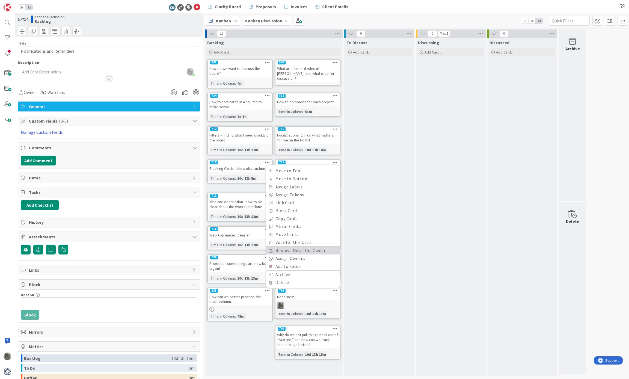
click at [311, 247] on link "Remove Me as the Owner" at bounding box center [303, 251] width 74 height 8
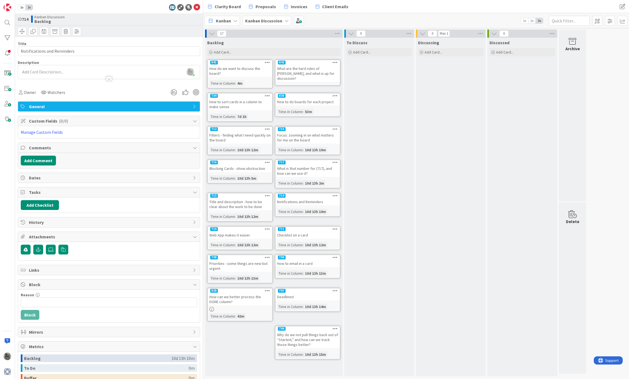
click at [307, 284] on div "Deadlines!" at bounding box center [307, 296] width 64 height 7
click at [65, 51] on input "Deadlines!" at bounding box center [109, 51] width 182 height 10
click at [195, 5] on icon at bounding box center [197, 7] width 7 height 7
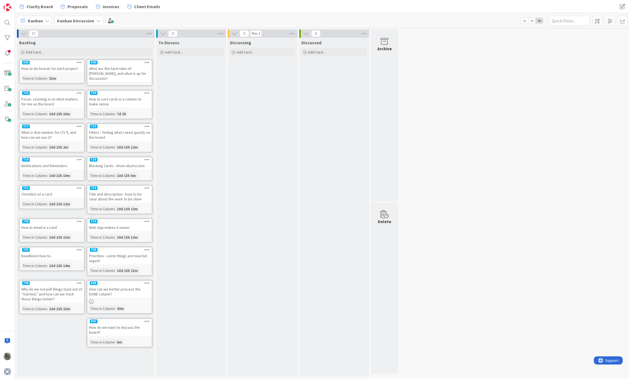
click at [121, 284] on div "How can we better process the DONE column?" at bounding box center [119, 292] width 64 height 12
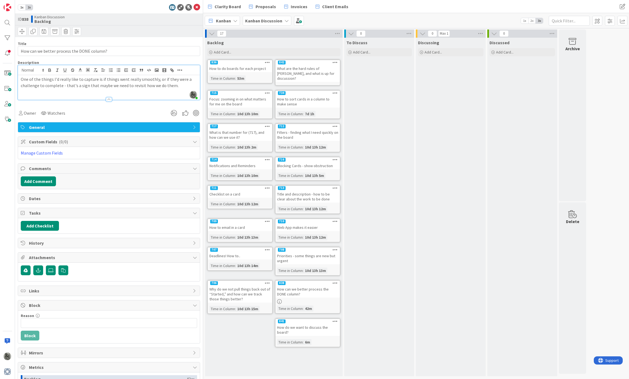
click at [170, 77] on p "One of the things I'd really like to capture is if things went really smoothly,…" at bounding box center [109, 82] width 176 height 12
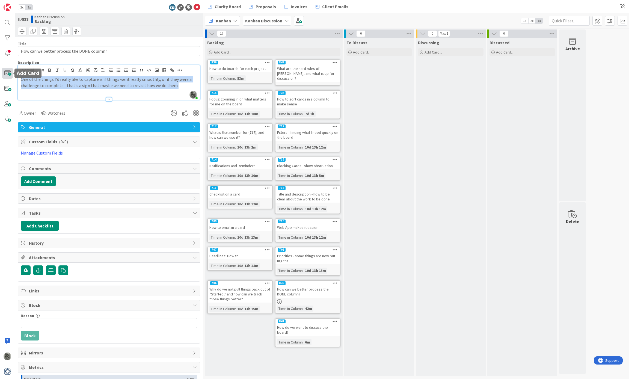
drag, startPoint x: 183, startPoint y: 87, endPoint x: 4, endPoint y: 79, distance: 179.3
click at [4, 79] on div "1x 2x ID 838 Kanban Discussion Backlog Title 42 / 128 How can we better process…" at bounding box center [101, 189] width 203 height 379
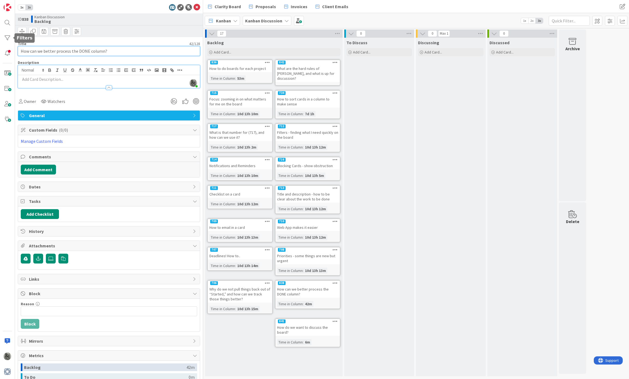
drag, startPoint x: 119, startPoint y: 53, endPoint x: 1, endPoint y: 41, distance: 119.3
click at [1, 41] on div "1x 2x ID 838 Kanban Discussion Backlog Title 42 / 128 How can we better process…" at bounding box center [101, 189] width 203 height 379
click at [197, 7] on icon at bounding box center [197, 7] width 7 height 7
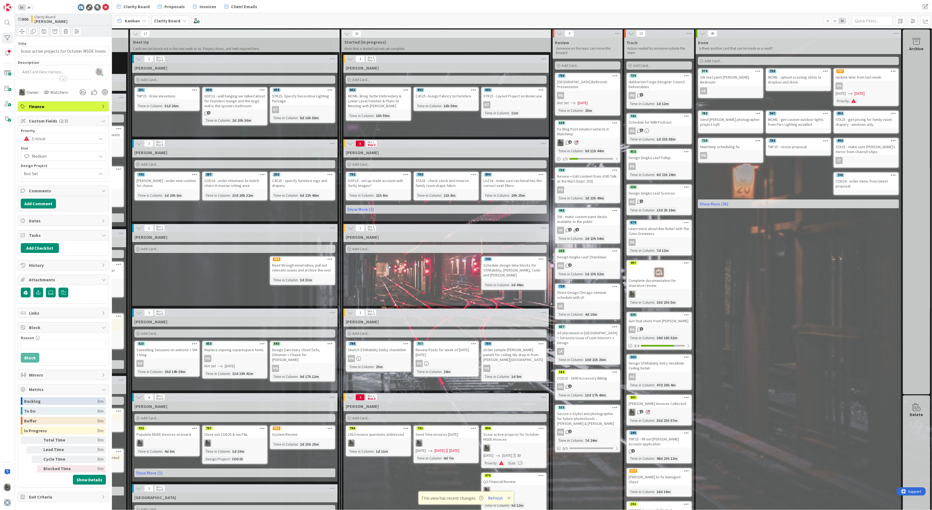
scroll to position [0, 331]
click at [353, 144] on icon at bounding box center [350, 144] width 6 height 6
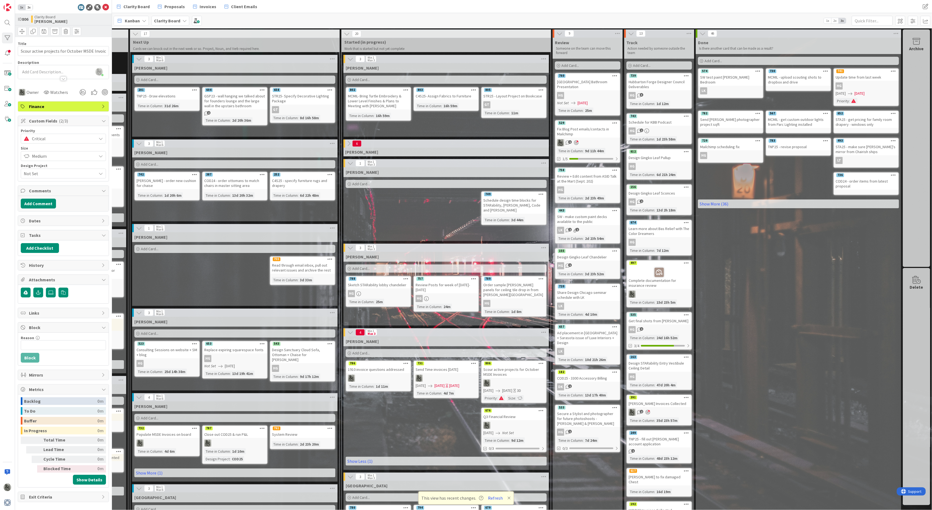
click at [349, 144] on icon at bounding box center [349, 144] width 6 height 6
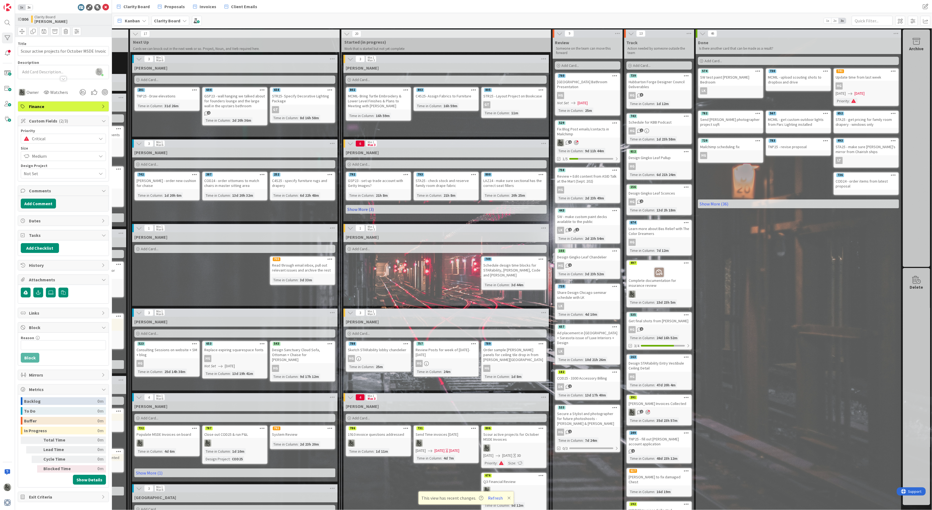
click at [362, 210] on link "Show More (3)" at bounding box center [446, 209] width 201 height 9
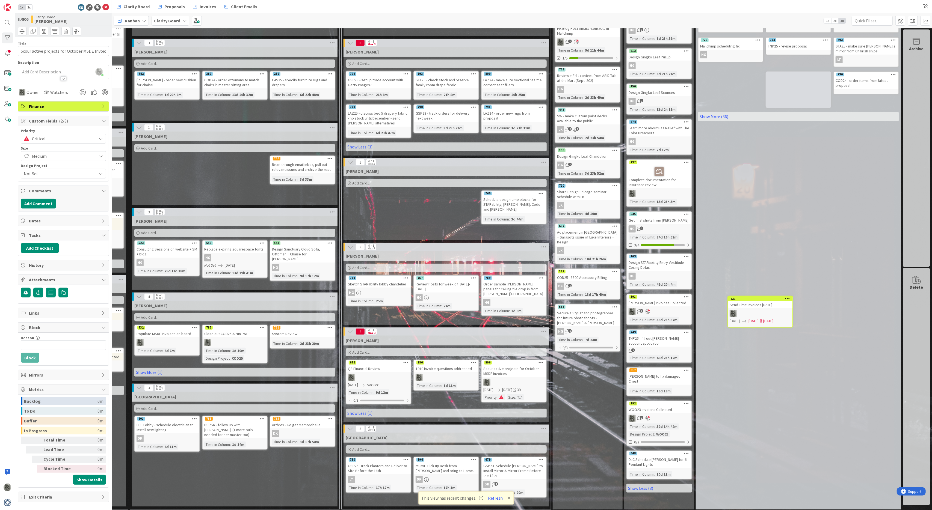
scroll to position [89, 331]
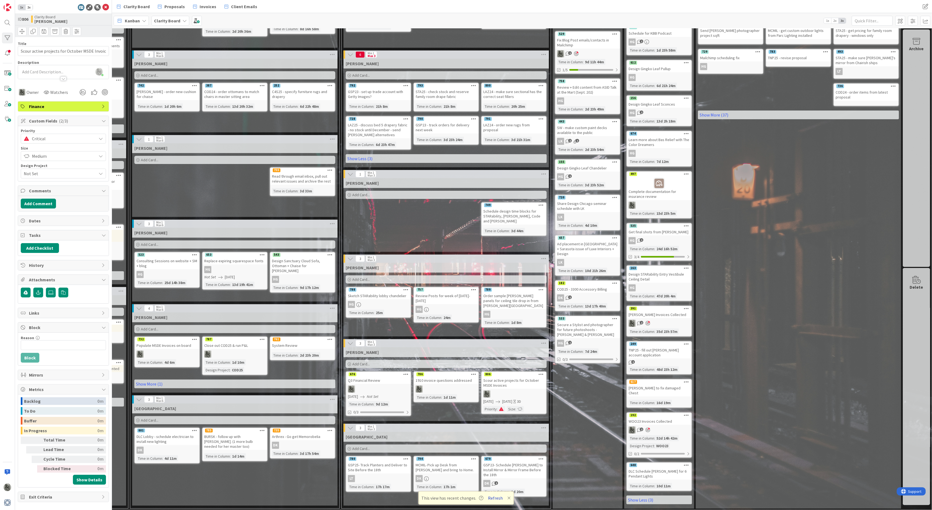
click at [495, 497] on button "Refresh" at bounding box center [495, 498] width 19 height 7
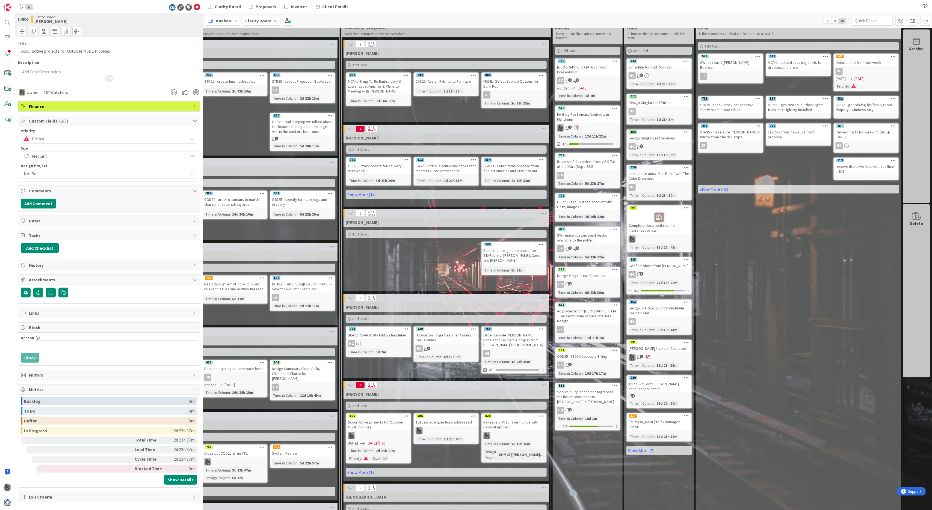
scroll to position [15, 422]
click at [354, 382] on link "Show More (1)" at bounding box center [446, 472] width 201 height 9
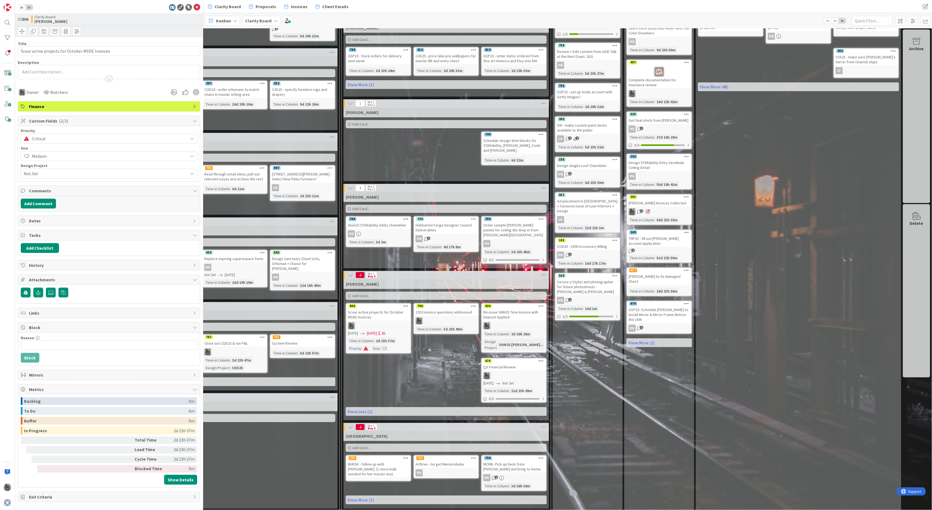
scroll to position [124, 422]
click at [365, 382] on link "Show More (1)" at bounding box center [446, 500] width 201 height 9
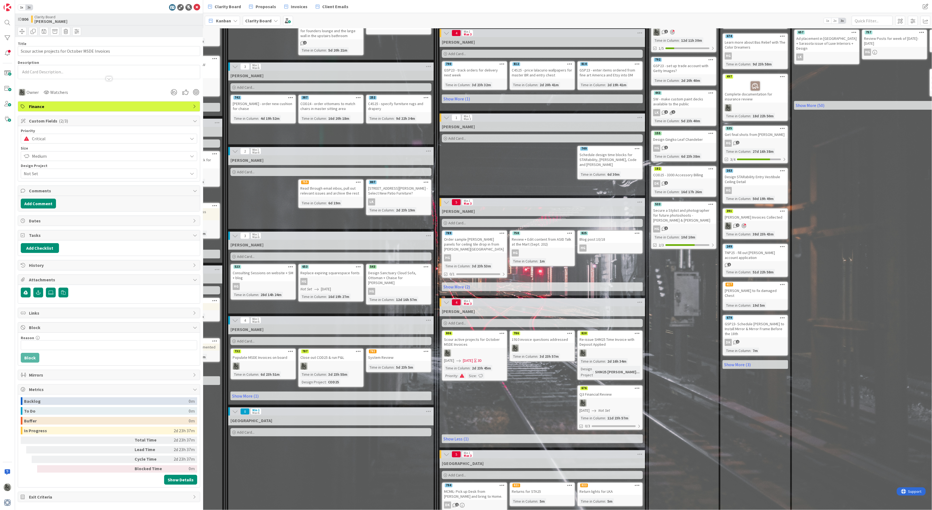
scroll to position [111, 329]
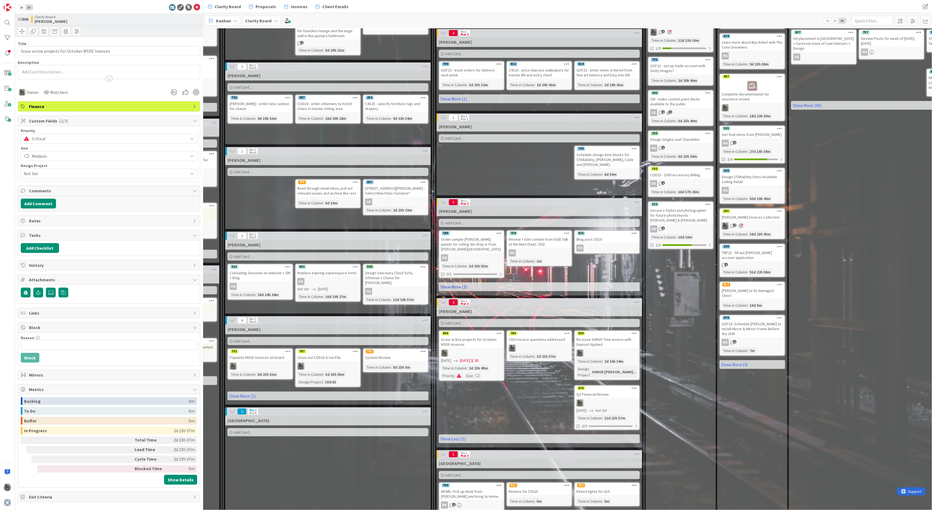
click at [452, 283] on link "Show More (2)" at bounding box center [539, 287] width 201 height 9
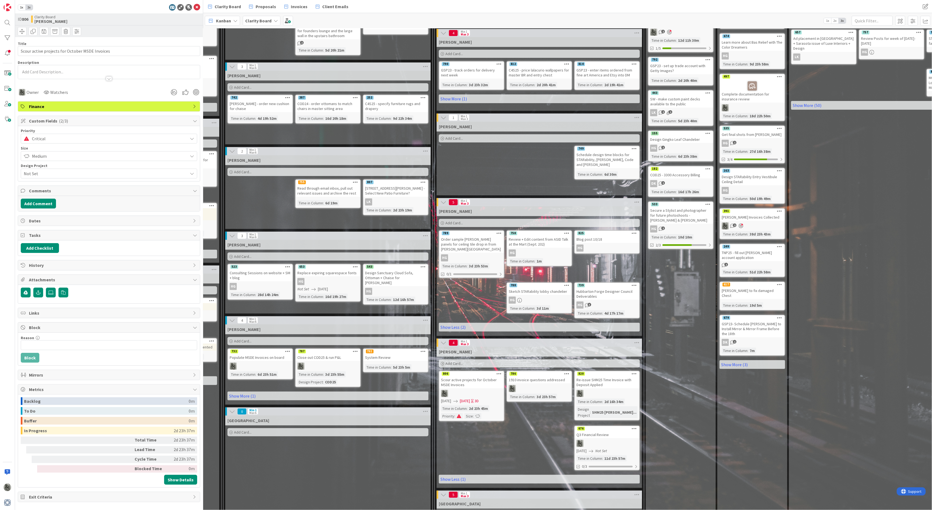
click at [635, 372] on icon at bounding box center [634, 374] width 5 height 4
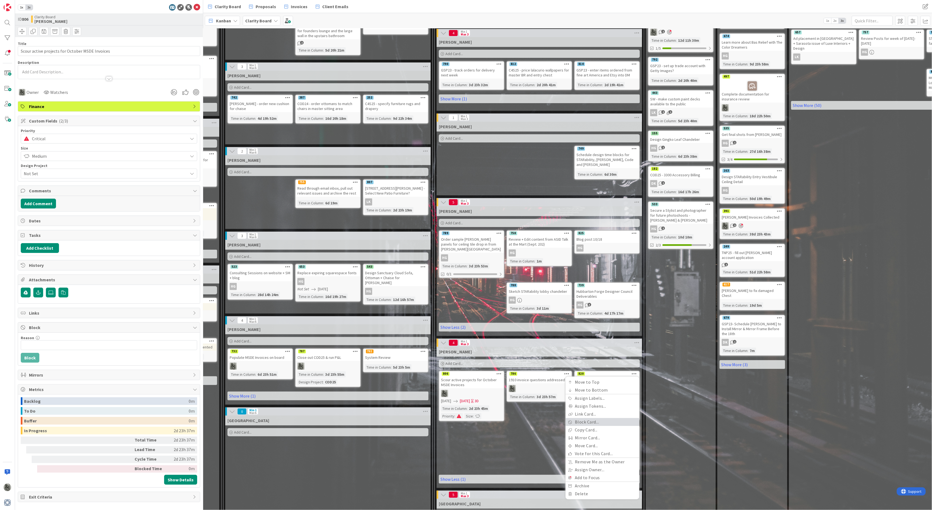
click at [590, 382] on link "Block Card..." at bounding box center [602, 422] width 74 height 8
click at [592, 382] on input "Reason" at bounding box center [602, 397] width 68 height 10
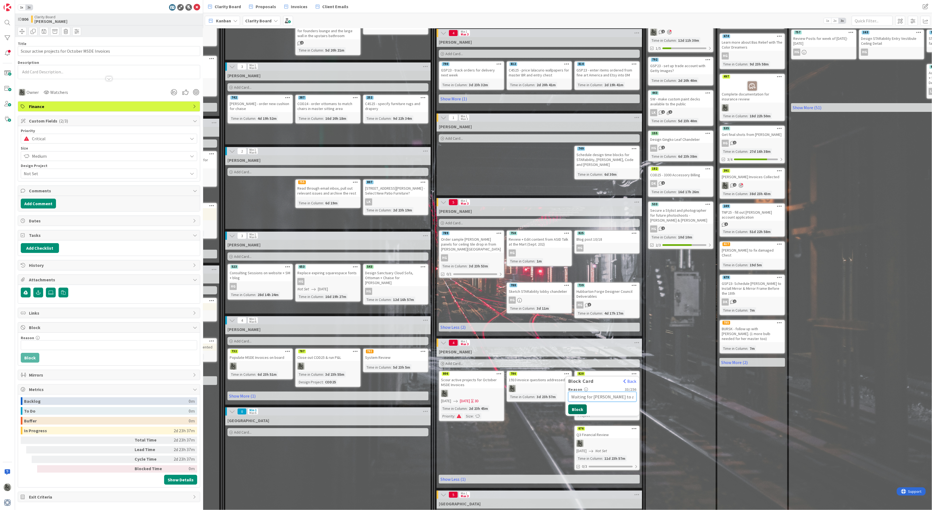
type input "Waiting for [PERSON_NAME] to apply credit"
click at [580, 382] on button "Block" at bounding box center [577, 410] width 19 height 10
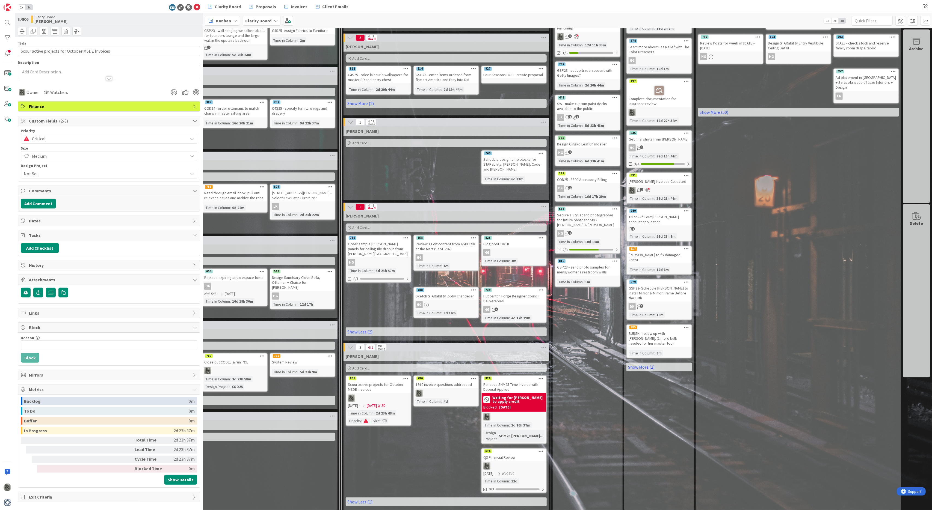
scroll to position [132, 422]
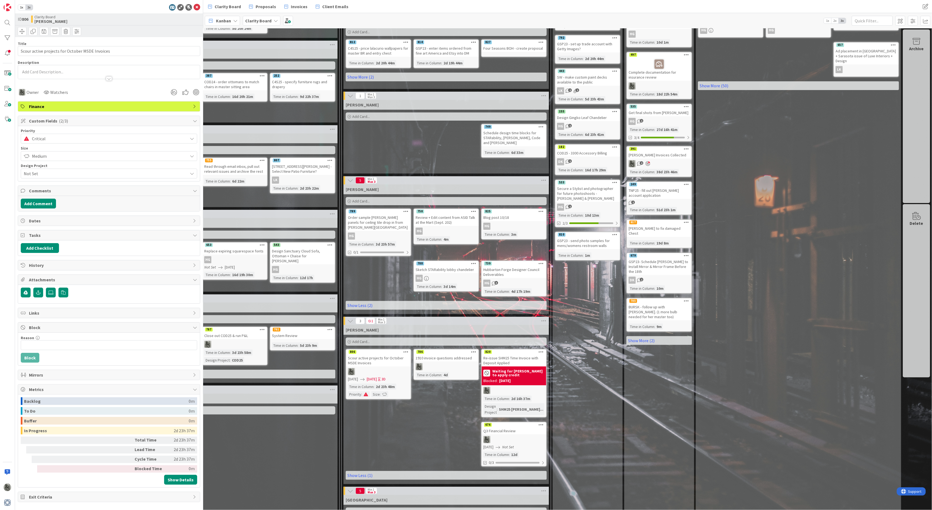
click at [499, 355] on div "Re-issue SHM25 Time Invoice with Deposit Applied" at bounding box center [514, 361] width 64 height 12
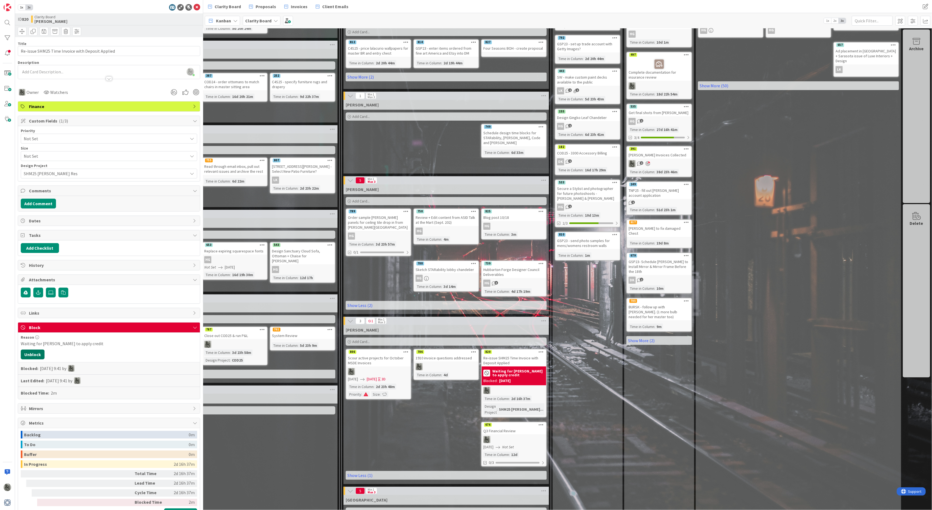
click at [30, 356] on button "Unblock" at bounding box center [33, 355] width 24 height 10
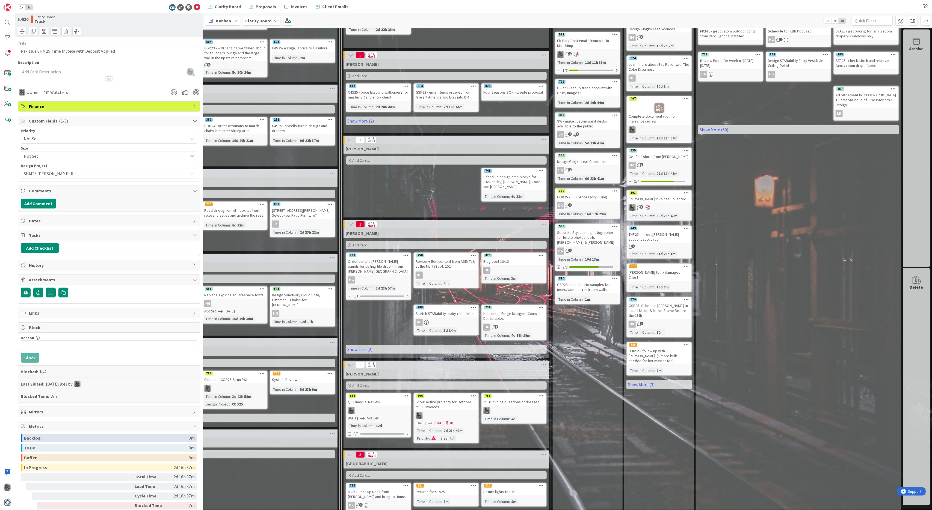
scroll to position [90, 422]
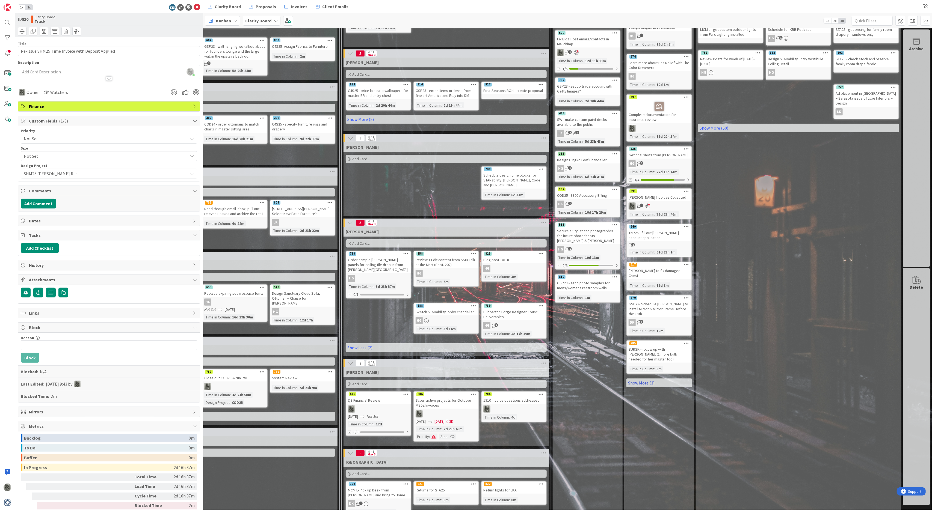
click at [644, 379] on link "Show More (3)" at bounding box center [659, 383] width 66 height 9
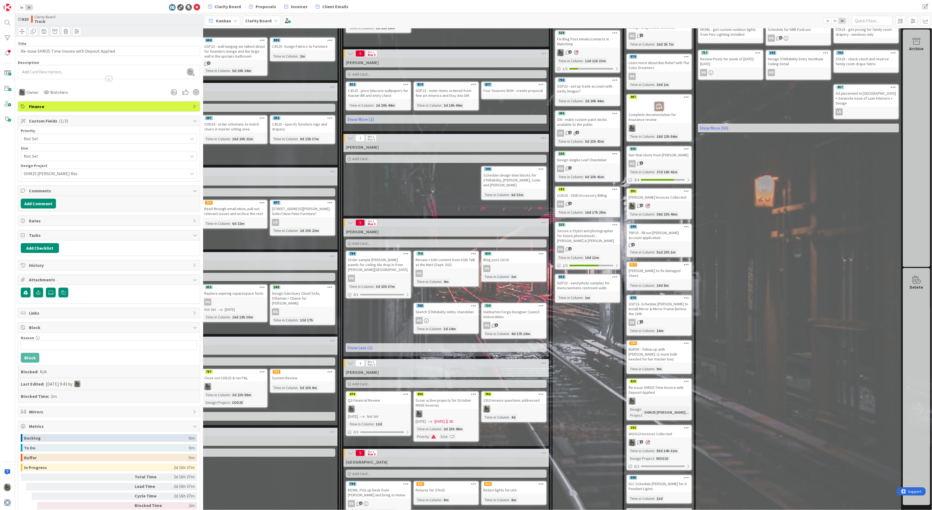
click at [684, 379] on icon at bounding box center [686, 381] width 5 height 4
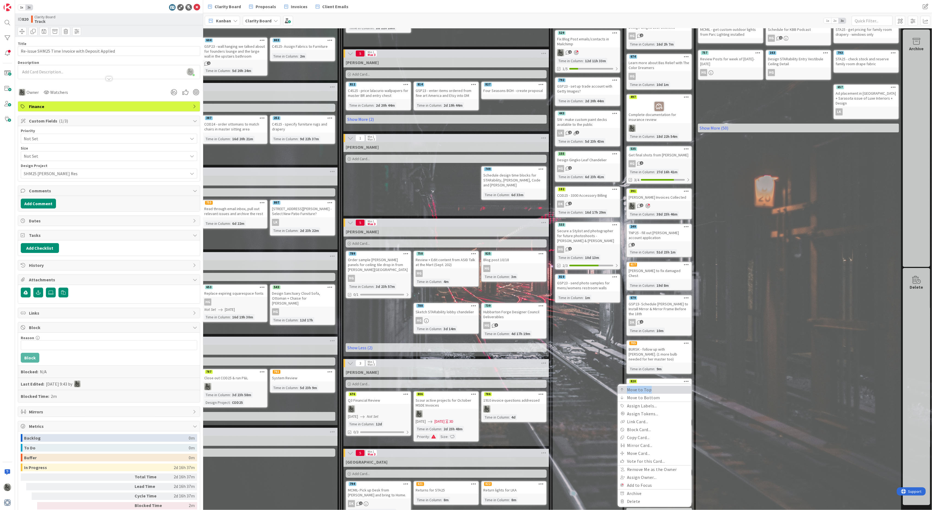
drag, startPoint x: 676, startPoint y: 365, endPoint x: 662, endPoint y: 375, distance: 17.2
click at [662, 379] on div "820 Move to Top Move to Bottom Assign Labels... Assign Tokens... Link Card... B…" at bounding box center [659, 381] width 64 height 5
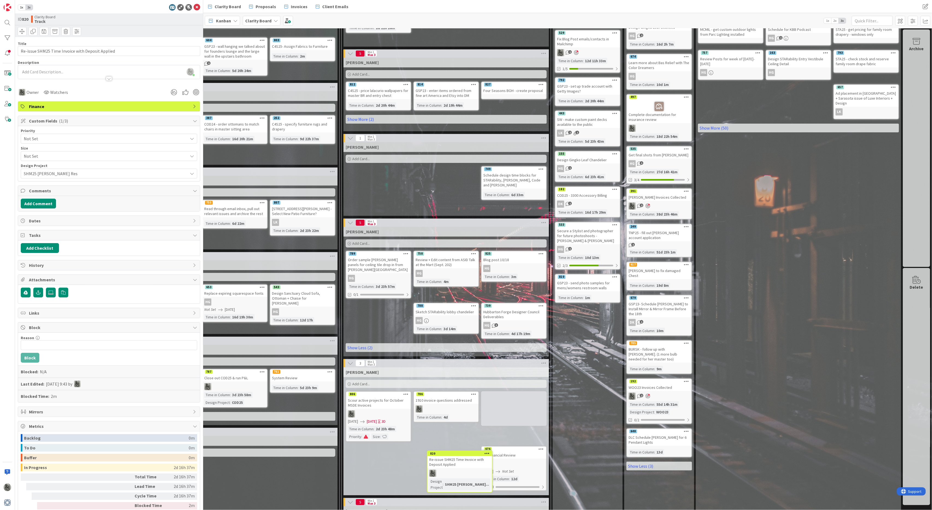
scroll to position [94, 422]
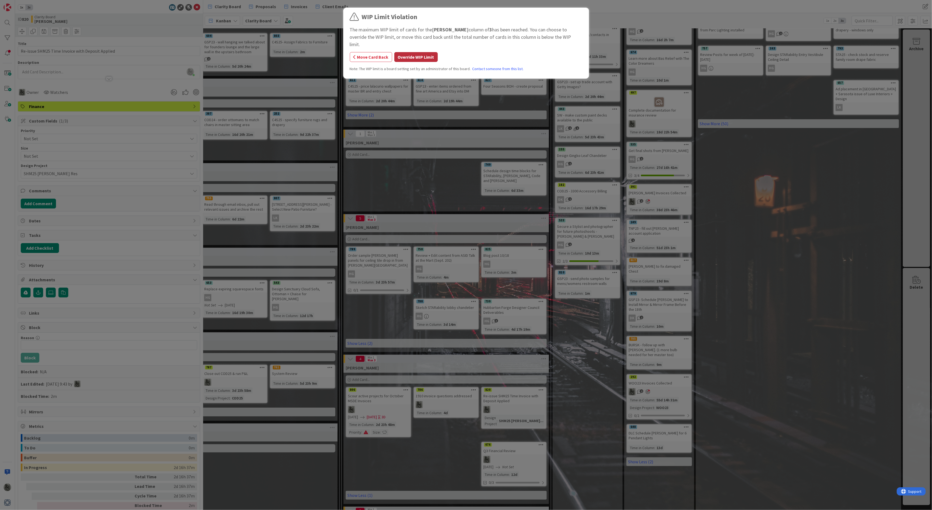
click at [422, 52] on button "Override WIP Limit" at bounding box center [415, 57] width 43 height 10
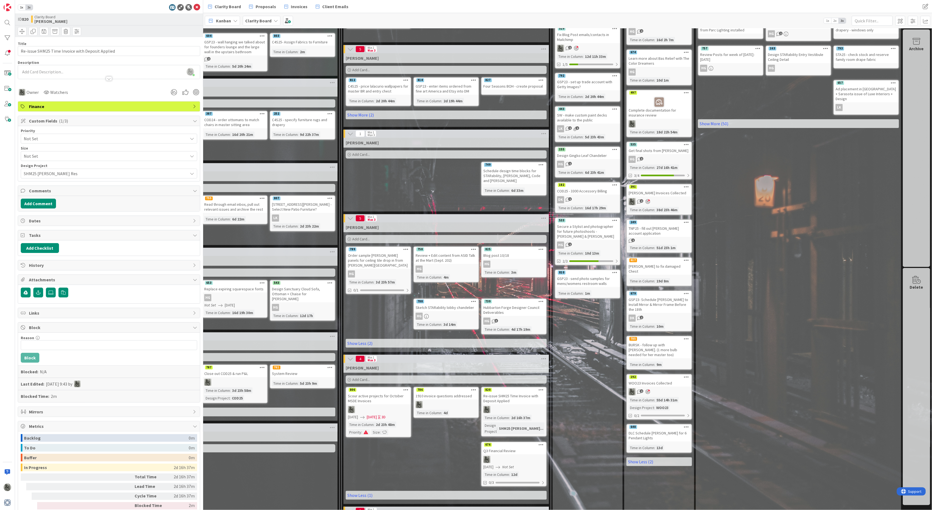
click at [541, 382] on icon at bounding box center [541, 390] width 5 height 4
click at [495, 382] on link "Block Card..." at bounding box center [509, 438] width 74 height 8
click at [495, 382] on input "Reason" at bounding box center [509, 413] width 68 height 10
type input "Waiting for [PERSON_NAME] to apply credit"
click at [484, 382] on button "Block" at bounding box center [484, 426] width 19 height 10
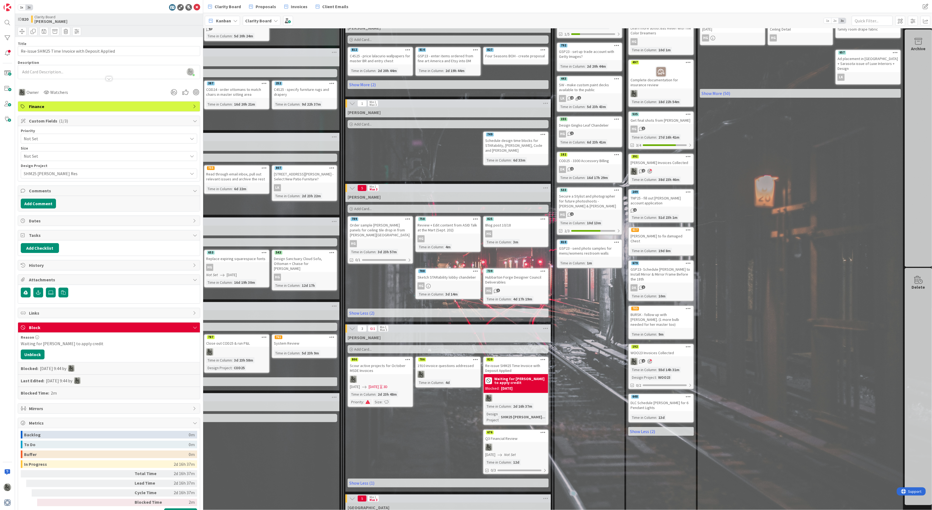
scroll to position [166, 420]
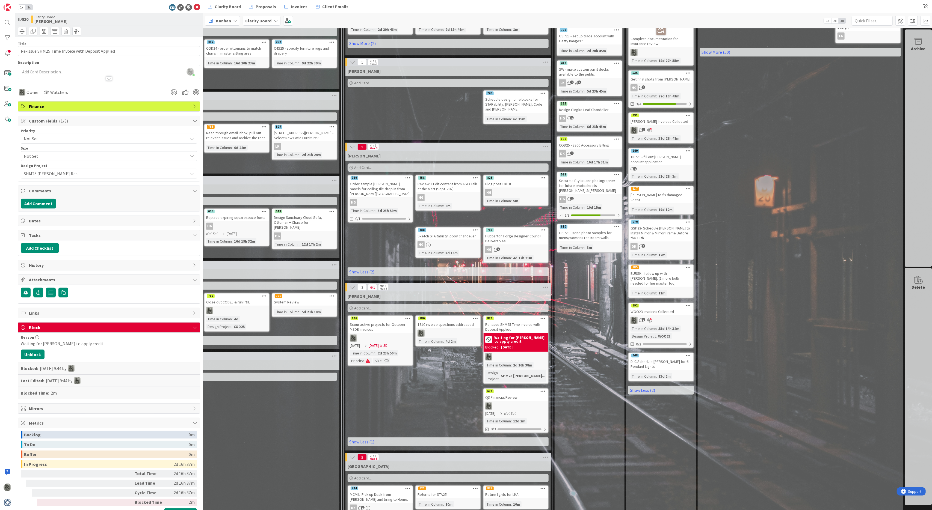
click at [543, 382] on icon at bounding box center [543, 391] width 5 height 4
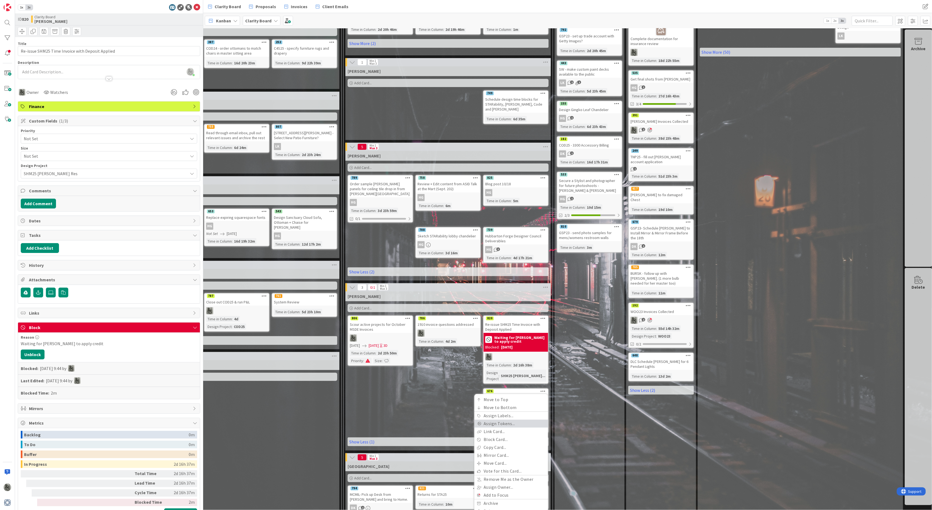
click at [508, 382] on link "Assign Tokens..." at bounding box center [511, 424] width 74 height 8
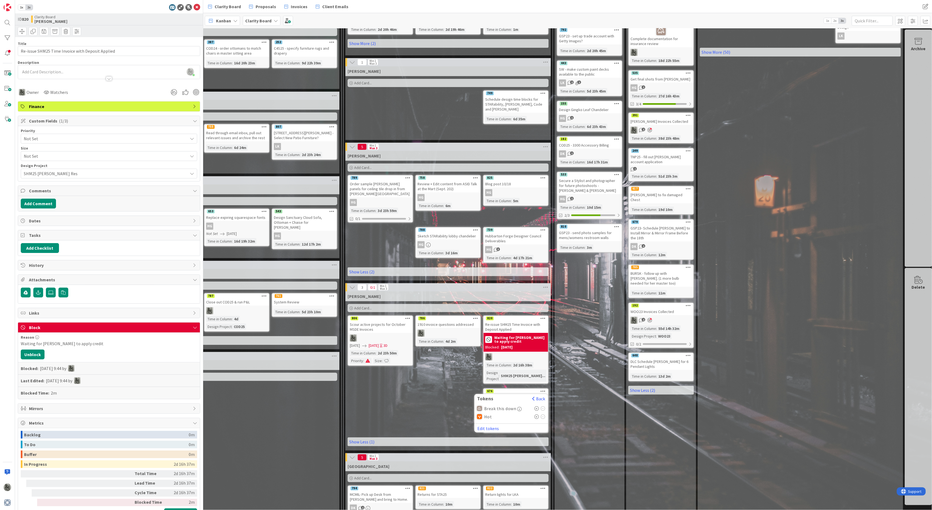
click at [537, 382] on icon at bounding box center [536, 408] width 5 height 4
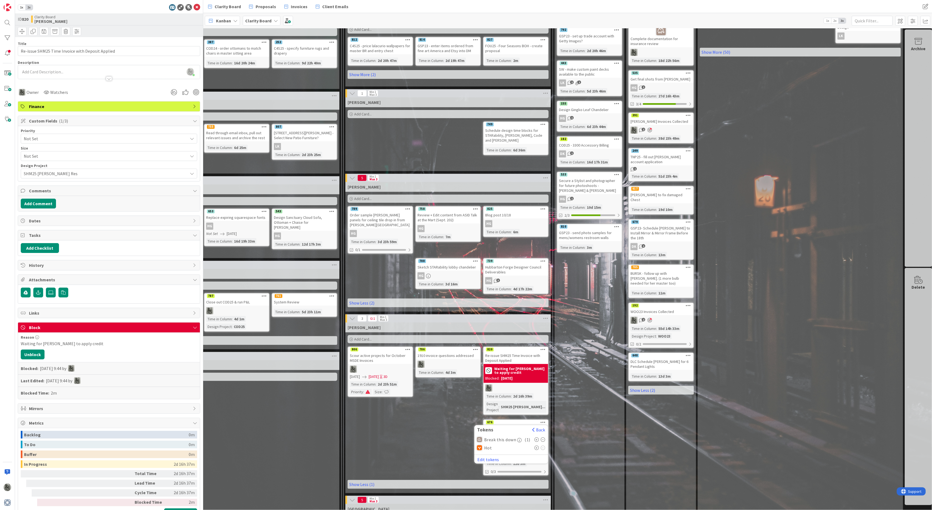
click at [454, 382] on div "Philip Add Card... 820 Block Card Back Reason Waiting for Staci to apply credit…" at bounding box center [447, 408] width 205 height 171
click at [218, 4] on span "Clarity Board" at bounding box center [228, 6] width 26 height 7
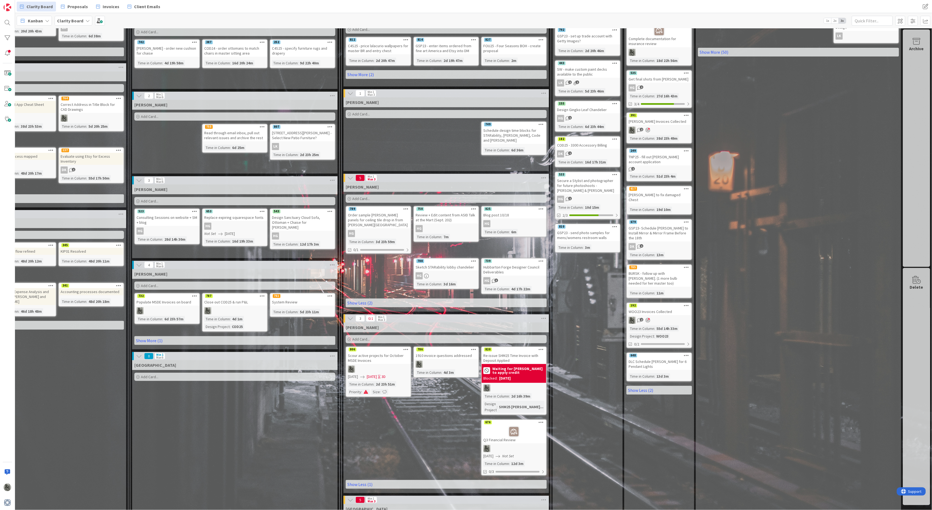
click at [77, 19] on b "Clarity Board" at bounding box center [70, 20] width 26 height 5
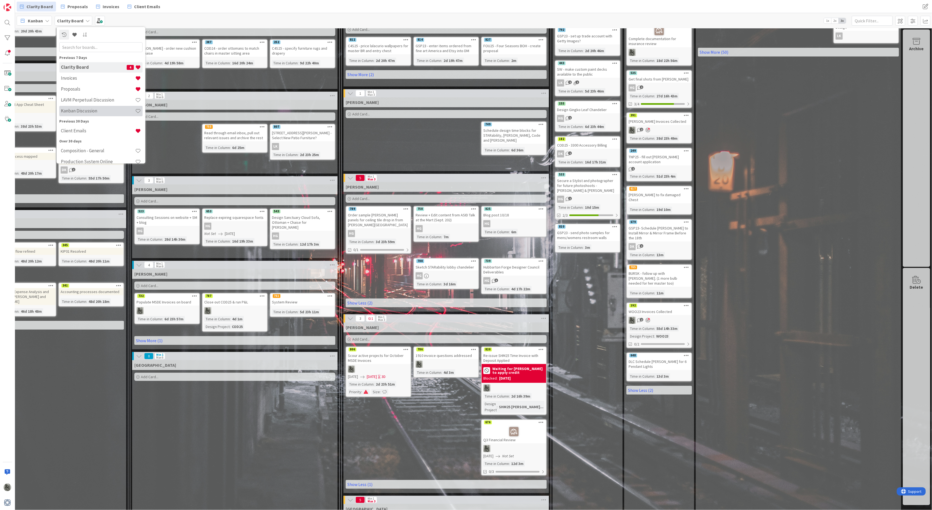
click at [92, 111] on h4 "Kanban Discussion" at bounding box center [98, 110] width 74 height 5
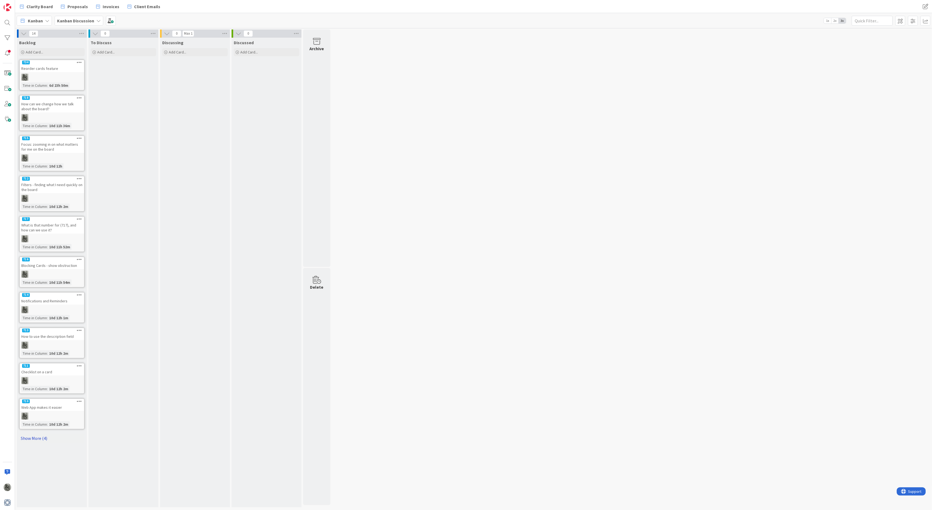
click at [38, 382] on link "Show More (4)" at bounding box center [52, 438] width 66 height 9
click at [108, 21] on span at bounding box center [111, 21] width 10 height 10
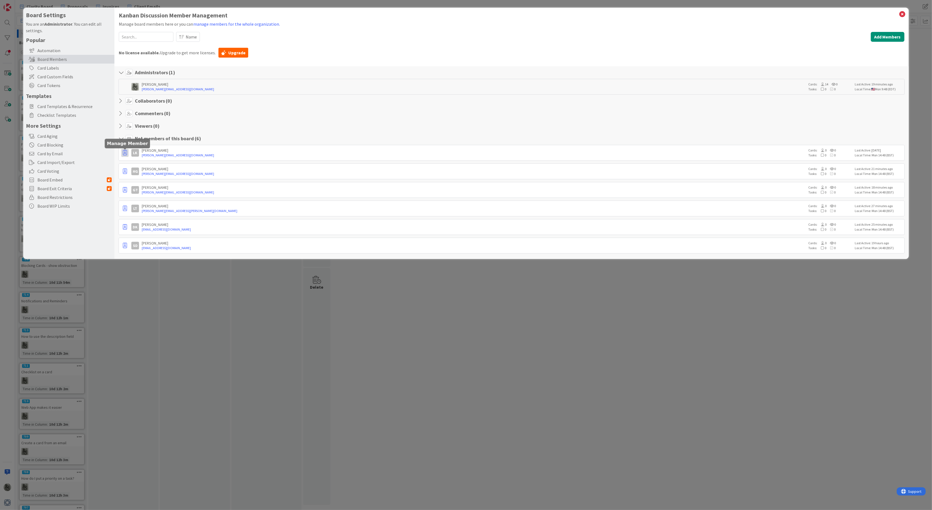
click at [126, 152] on icon "button" at bounding box center [125, 152] width 4 height 5
click at [134, 174] on p "Promote to Collaborator" at bounding box center [152, 174] width 38 height 4
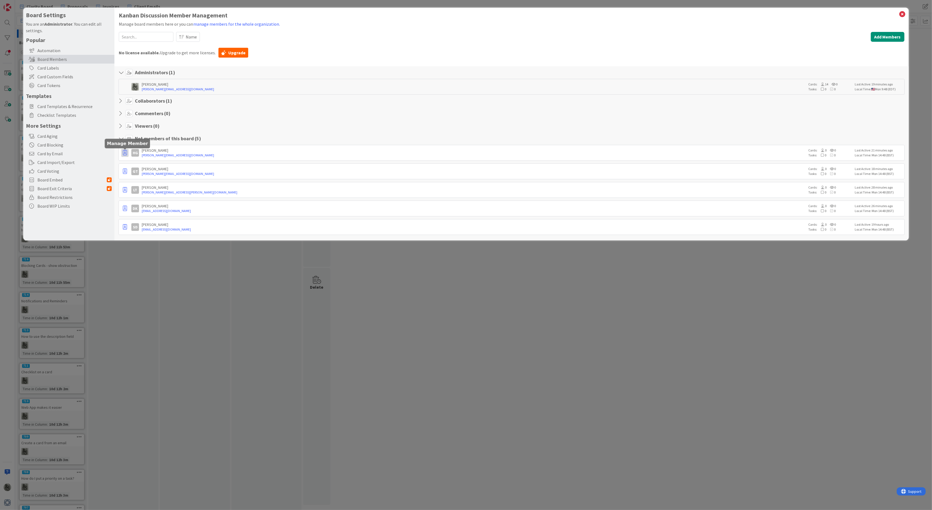
click at [124, 153] on icon "button" at bounding box center [125, 152] width 4 height 5
click at [141, 175] on p "Promote to Collaborator" at bounding box center [152, 174] width 38 height 4
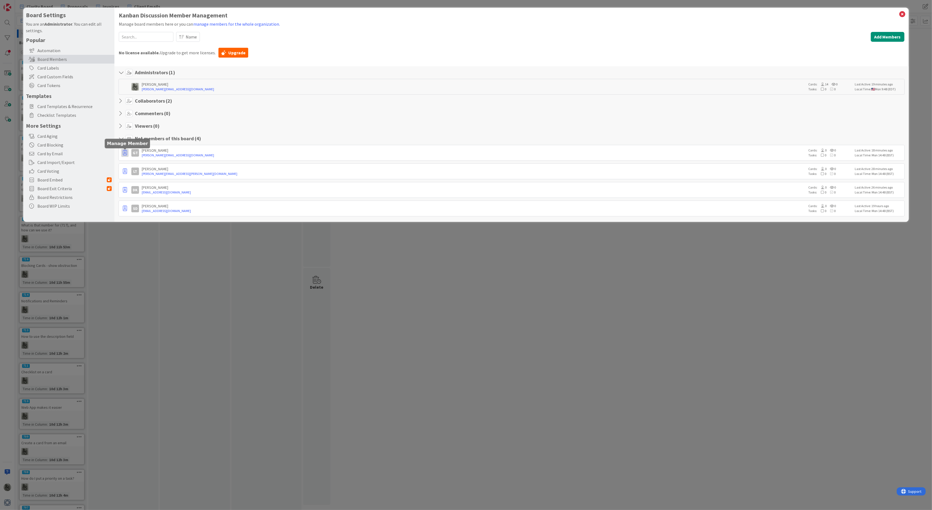
click at [126, 152] on icon "button" at bounding box center [125, 152] width 4 height 5
click at [143, 176] on p "Promote to Collaborator" at bounding box center [152, 174] width 38 height 4
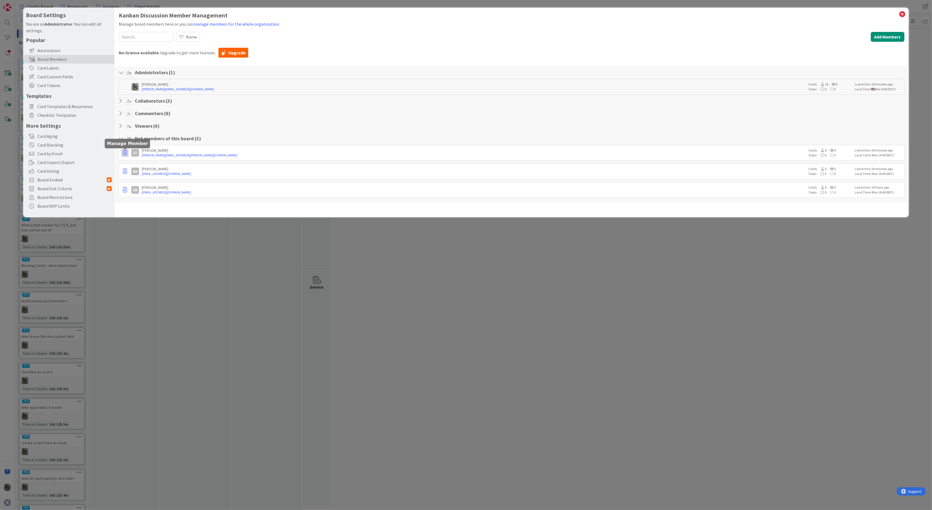
click at [125, 152] on icon "button" at bounding box center [125, 152] width 4 height 5
click at [144, 175] on p "Promote to Collaborator" at bounding box center [152, 174] width 38 height 4
click at [124, 153] on icon "button" at bounding box center [125, 152] width 4 height 5
click at [144, 174] on p "Promote to Collaborator" at bounding box center [152, 174] width 38 height 4
click at [69, 169] on span "Card Voting" at bounding box center [74, 171] width 74 height 7
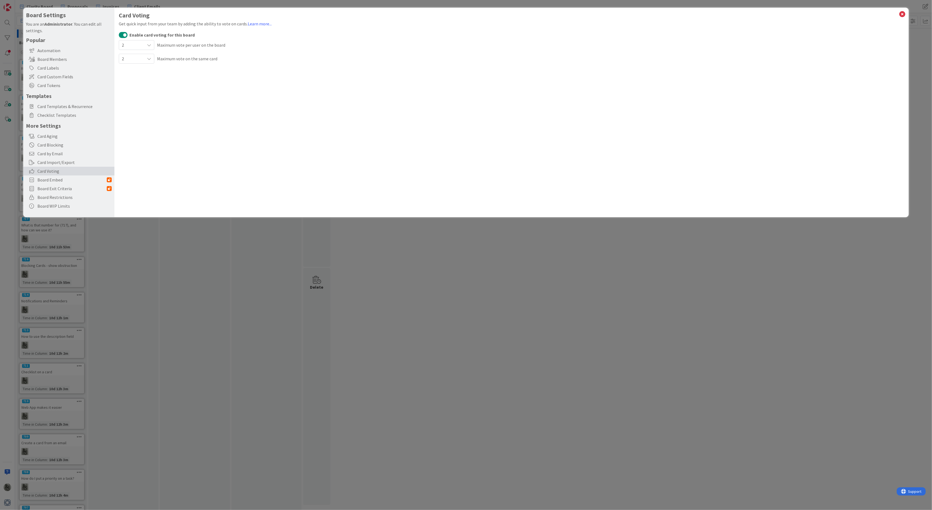
click at [148, 44] on icon at bounding box center [149, 45] width 4 height 4
click at [132, 104] on span "3" at bounding box center [154, 103] width 50 height 8
click at [147, 58] on icon at bounding box center [149, 59] width 4 height 4
click at [137, 117] on span "3" at bounding box center [154, 117] width 50 height 8
click at [58, 197] on span "Board Restrictions" at bounding box center [74, 197] width 74 height 7
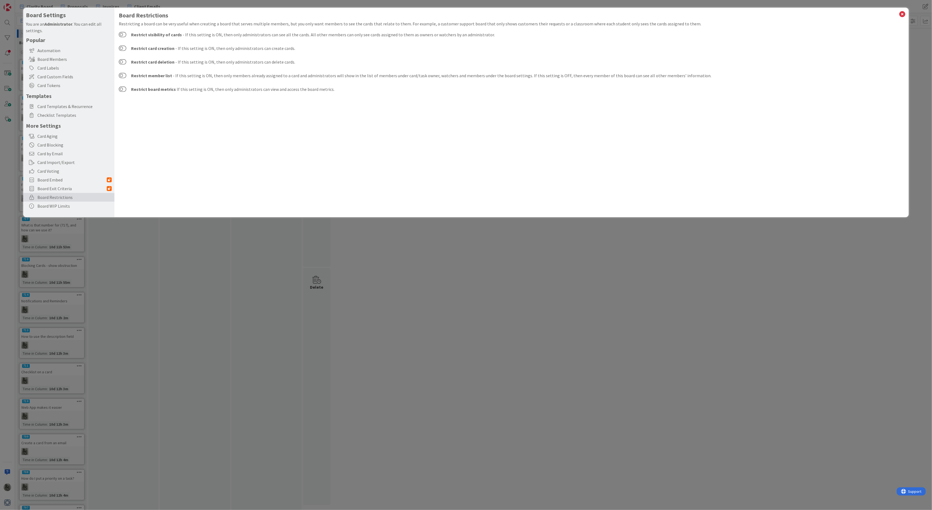
click at [224, 262] on div "Board Settings You are an Administrator . You can edit all settings. Popular Au…" at bounding box center [466, 255] width 932 height 510
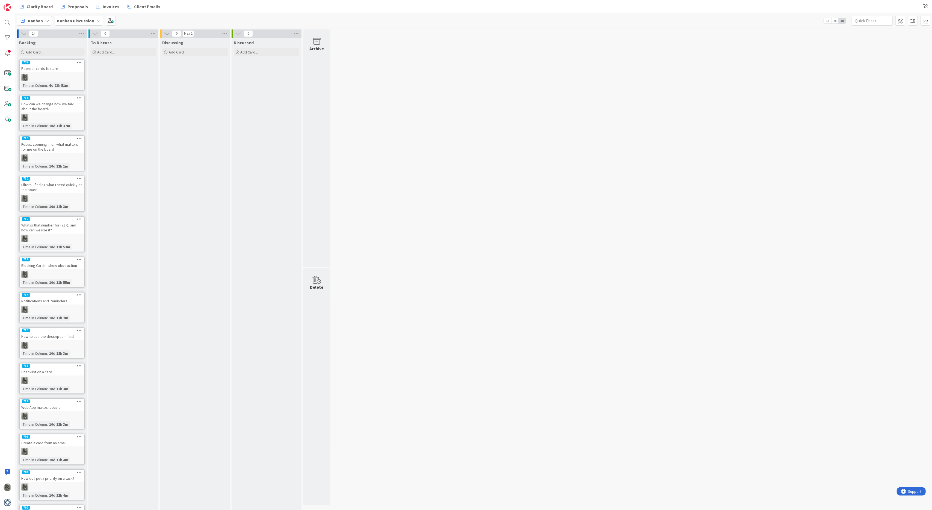
click at [79, 138] on icon at bounding box center [79, 138] width 5 height 4
click at [55, 144] on div "Focus: zooming in on what matters for me on the board" at bounding box center [52, 147] width 64 height 12
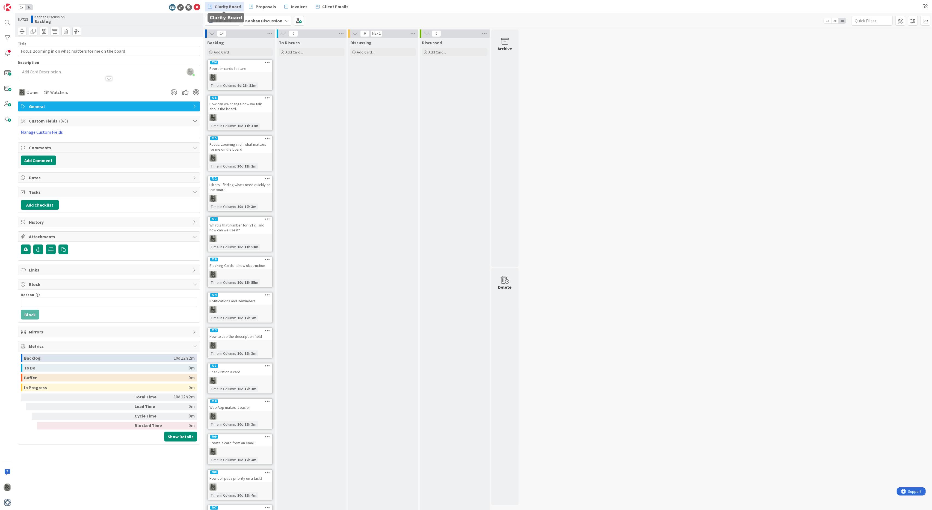
click at [230, 7] on span "Clarity Board" at bounding box center [228, 6] width 26 height 7
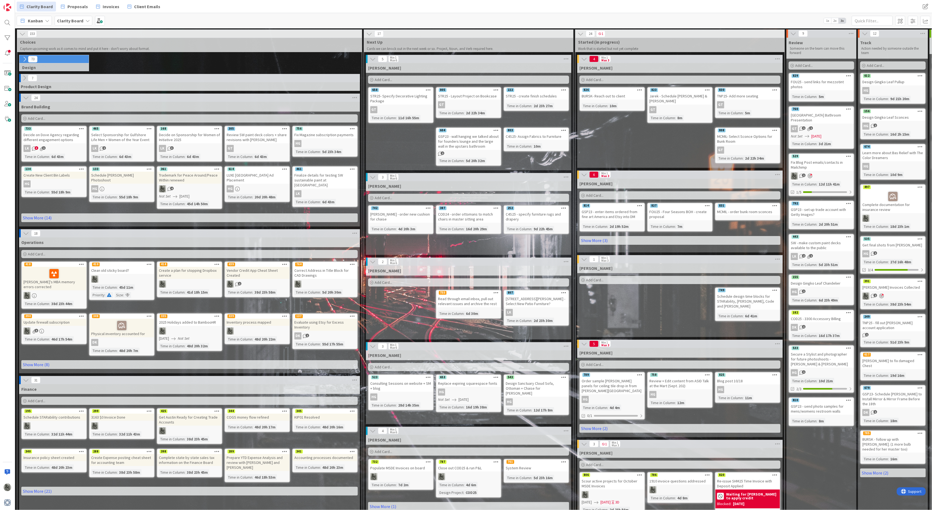
click at [25, 59] on icon at bounding box center [25, 59] width 6 height 6
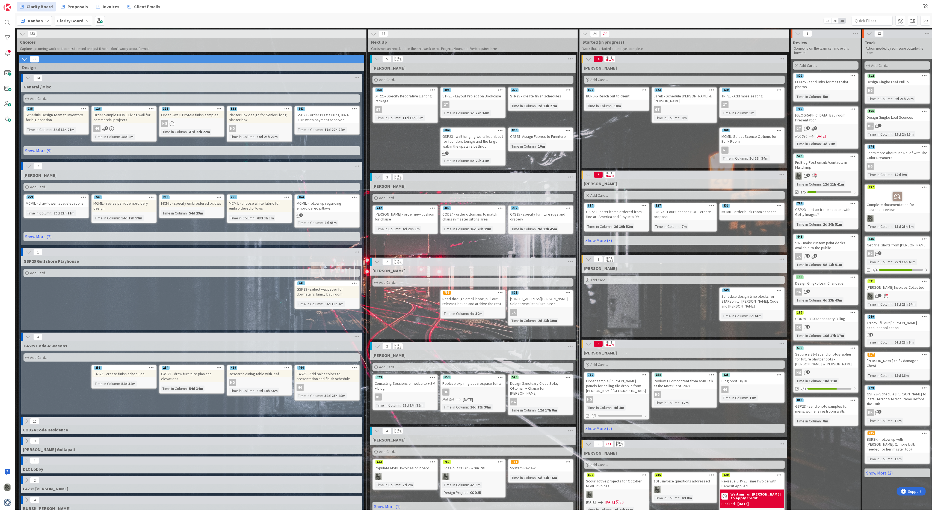
click at [106, 7] on span "Invoices" at bounding box center [111, 6] width 17 height 7
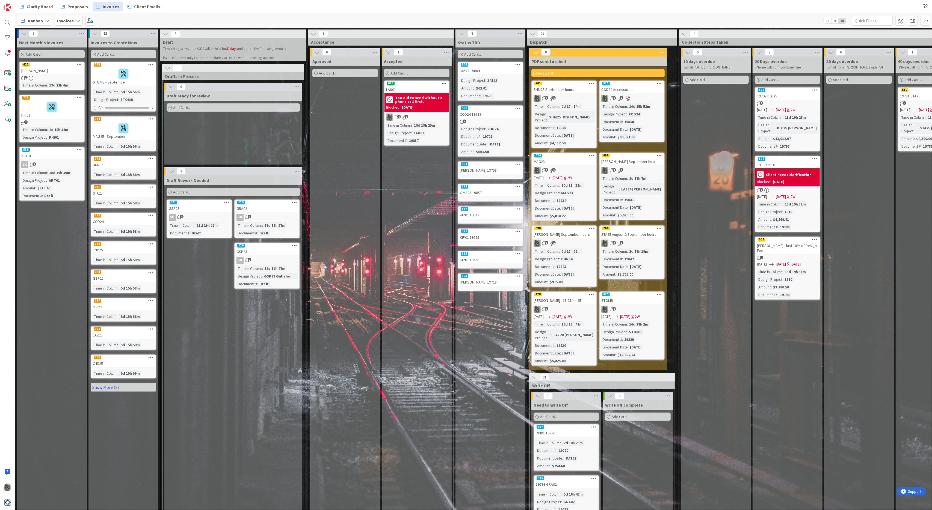
click at [443, 84] on icon at bounding box center [443, 83] width 5 height 4
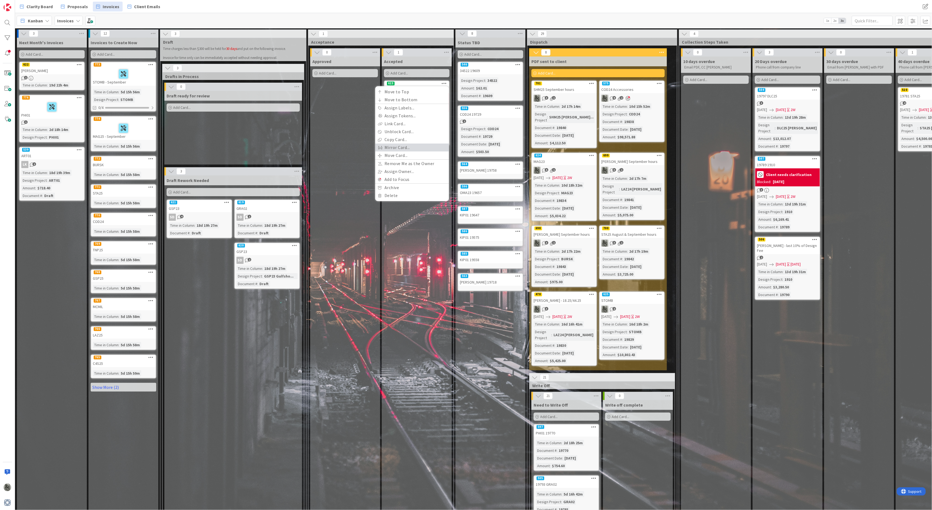
click at [397, 144] on link "Mirror Card..." at bounding box center [412, 148] width 74 height 8
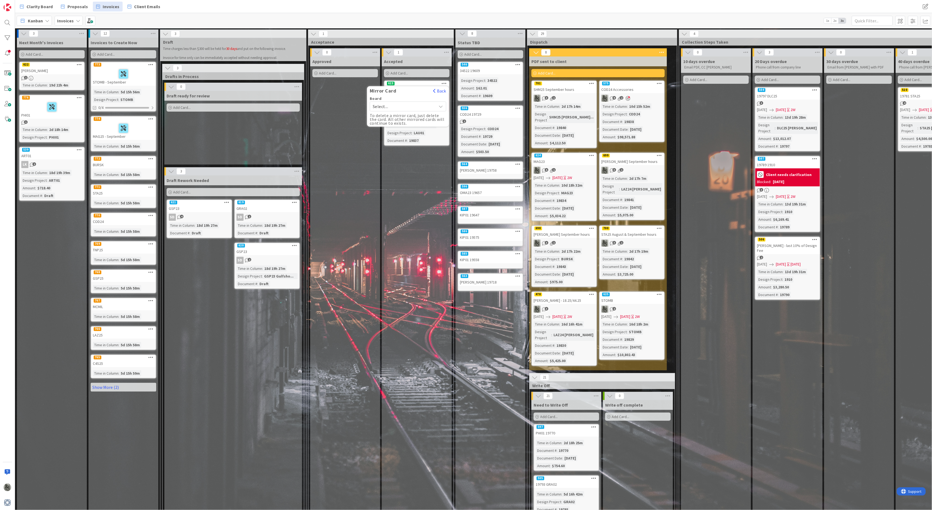
click at [413, 107] on span "Select..." at bounding box center [403, 107] width 61 height 8
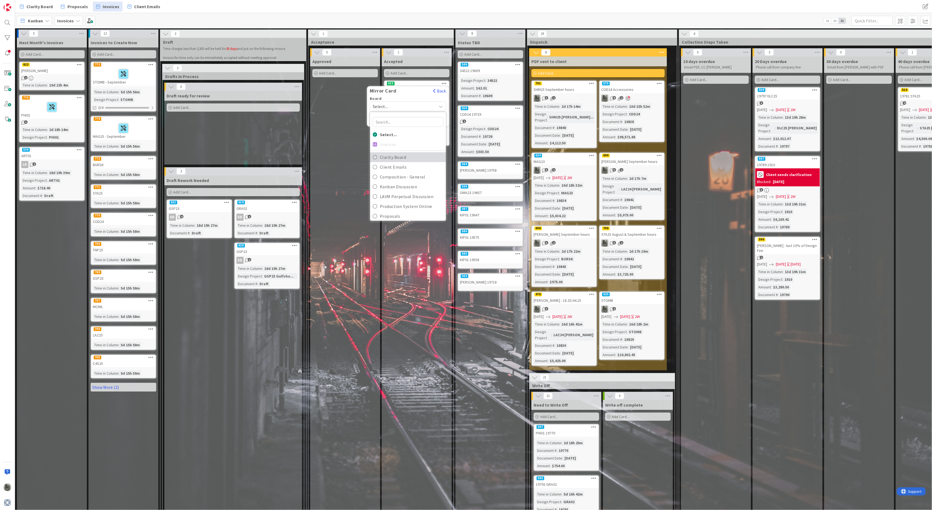
click at [408, 154] on span "Clarity Board" at bounding box center [411, 157] width 63 height 8
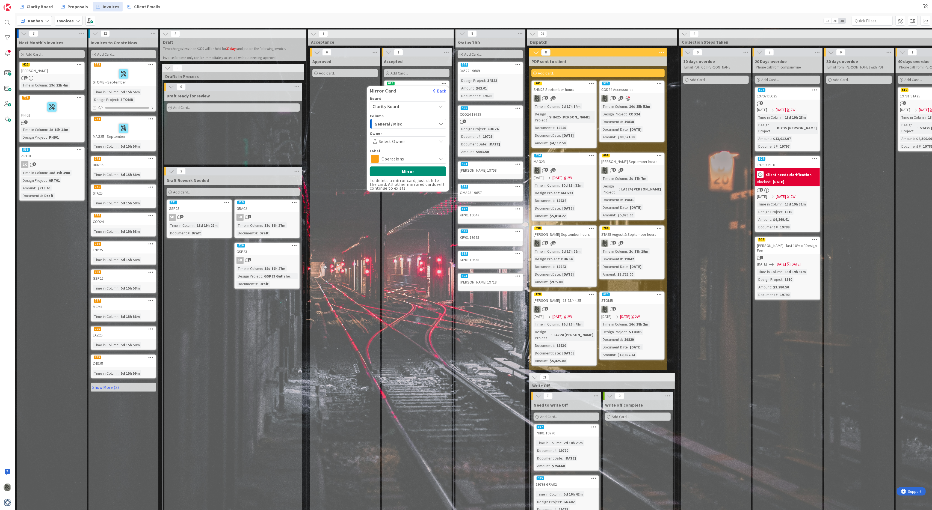
click at [408, 124] on span "General / Misc" at bounding box center [394, 123] width 41 height 7
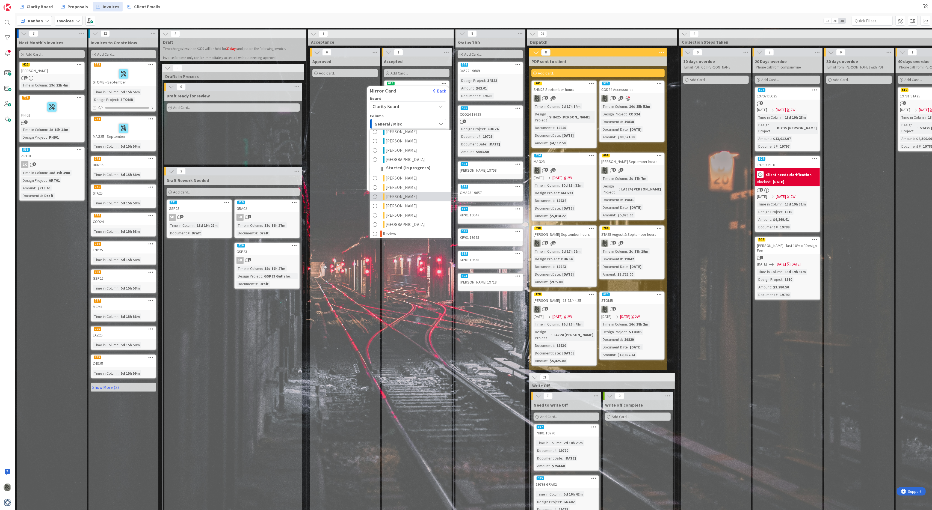
scroll to position [253, 0]
click at [394, 211] on span "[PERSON_NAME]" at bounding box center [401, 214] width 31 height 7
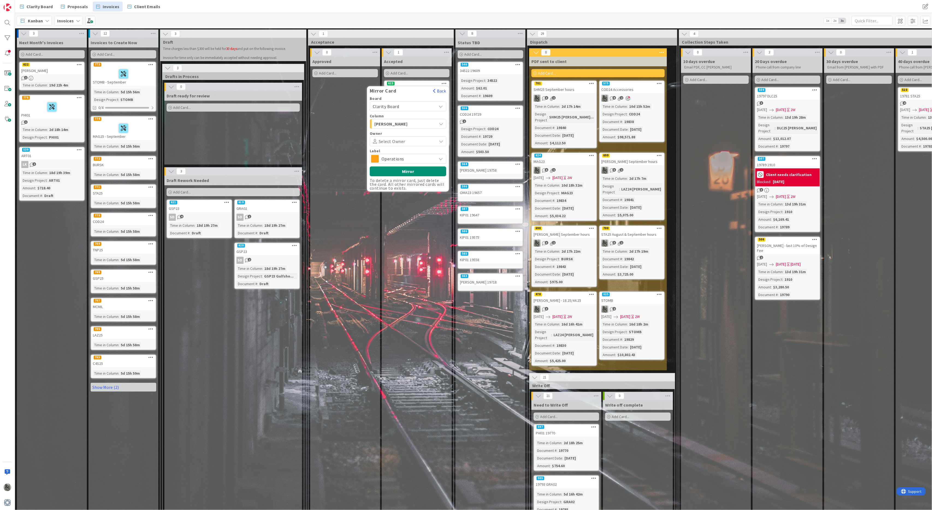
click at [401, 160] on span "Operations" at bounding box center [407, 159] width 52 height 8
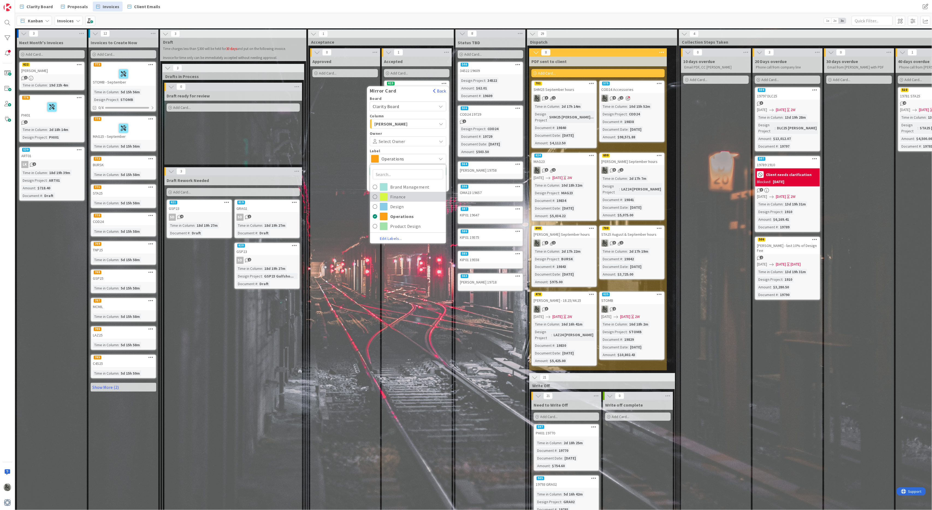
click at [407, 197] on span "Finance" at bounding box center [416, 197] width 53 height 8
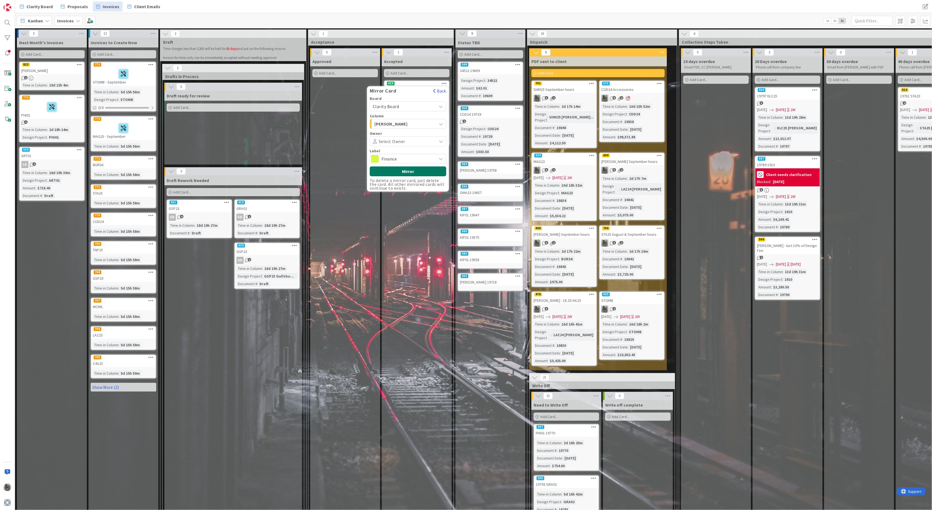
click at [408, 170] on button "Mirror" at bounding box center [408, 172] width 76 height 10
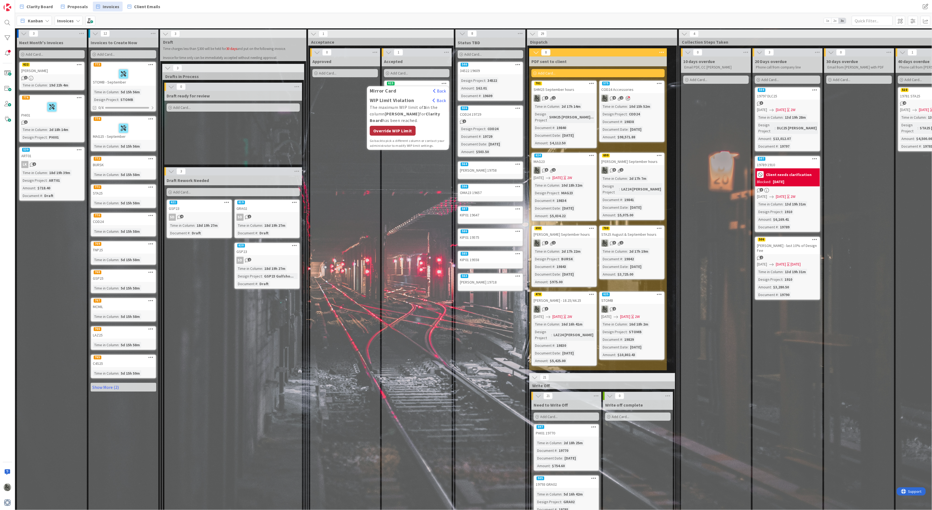
click at [399, 131] on div "Override WIP Limit" at bounding box center [393, 131] width 46 height 10
click at [416, 86] on div "623 Move to Top Move to Bottom Assign Labels... Assign Tokens... Link Card... U…" at bounding box center [416, 83] width 64 height 5
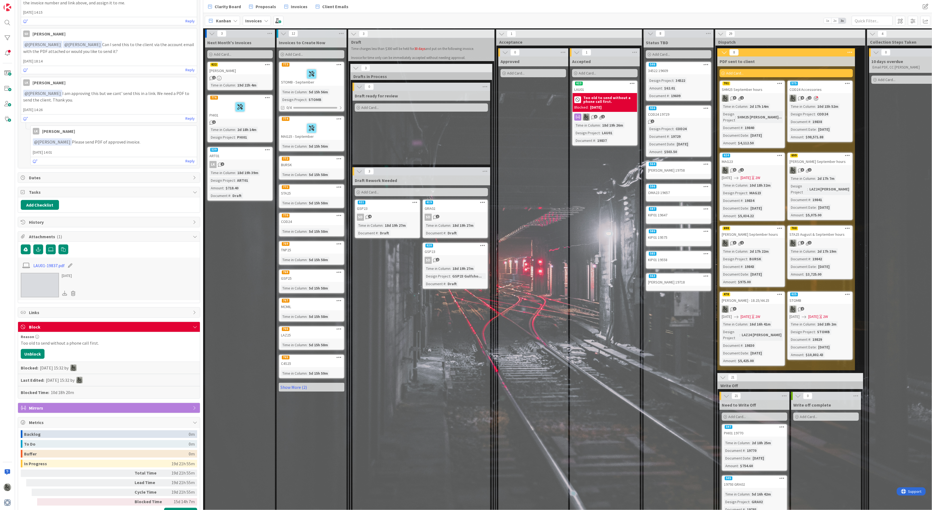
scroll to position [365, 0]
click at [114, 382] on span "Mirrors" at bounding box center [109, 407] width 161 height 7
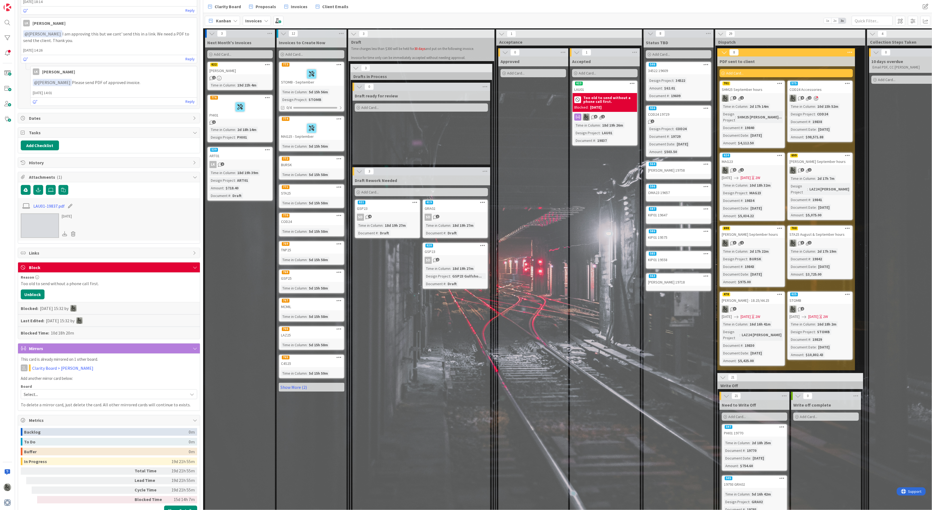
scroll to position [433, 0]
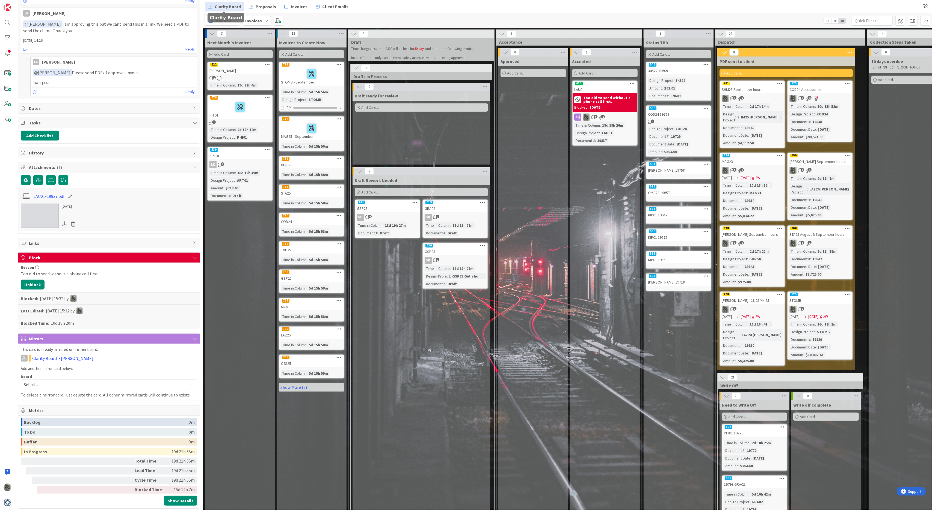
click at [229, 5] on span "Clarity Board" at bounding box center [228, 6] width 26 height 7
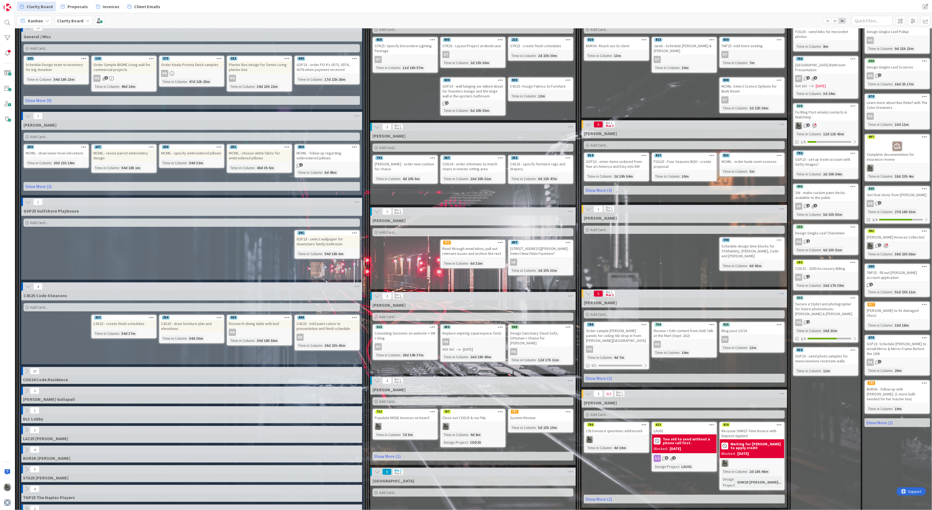
scroll to position [51, 0]
click at [688, 382] on div "6 1" at bounding box center [684, 458] width 64 height 7
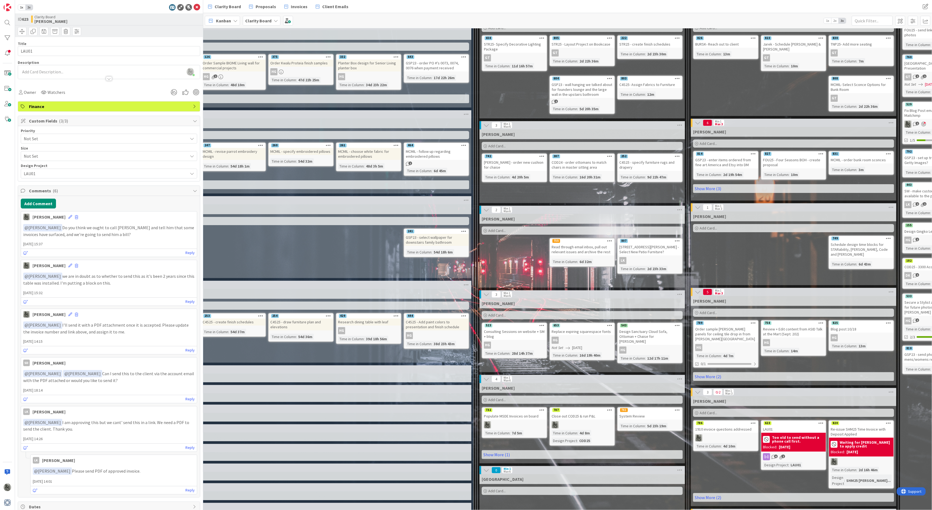
scroll to position [52, 79]
click at [699, 382] on icon at bounding box center [766, 456] width 7 height 7
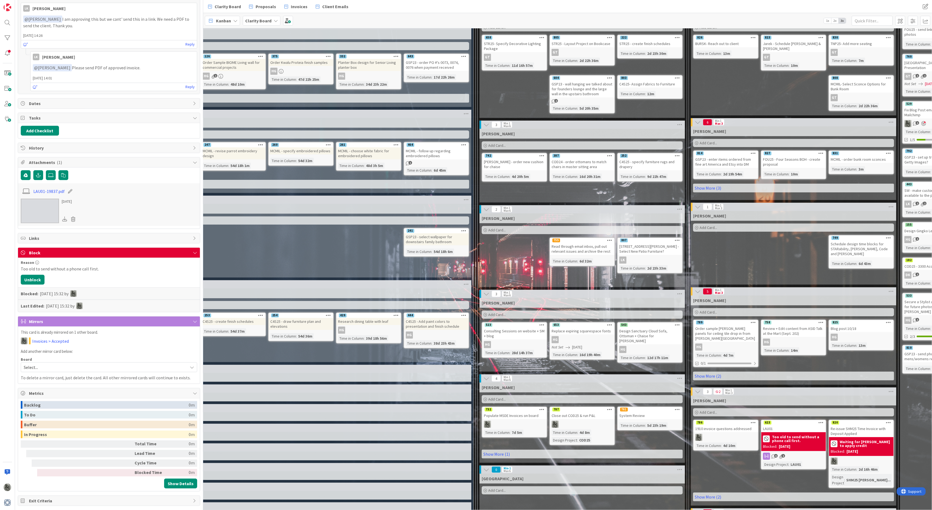
scroll to position [403, 0]
click at [55, 341] on link "Invoices > Accepted" at bounding box center [50, 341] width 37 height 7
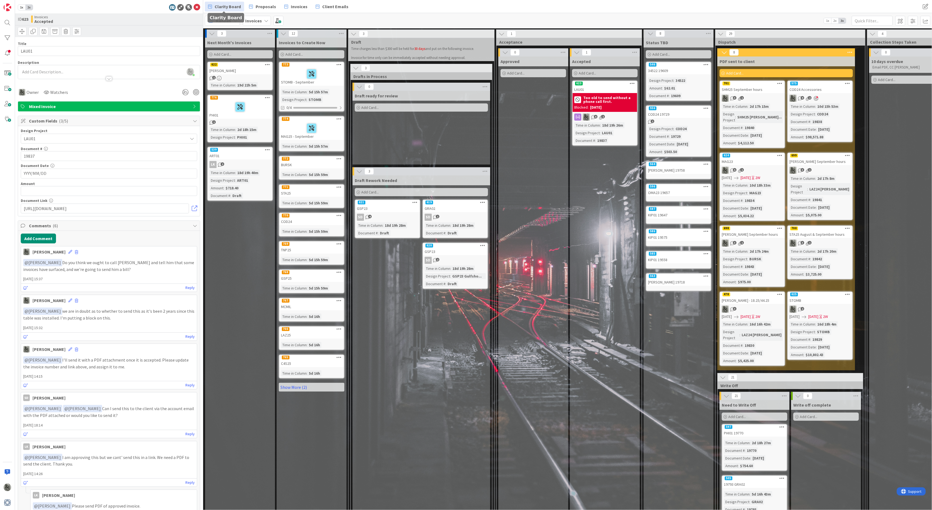
click at [220, 7] on span "Clarity Board" at bounding box center [228, 6] width 26 height 7
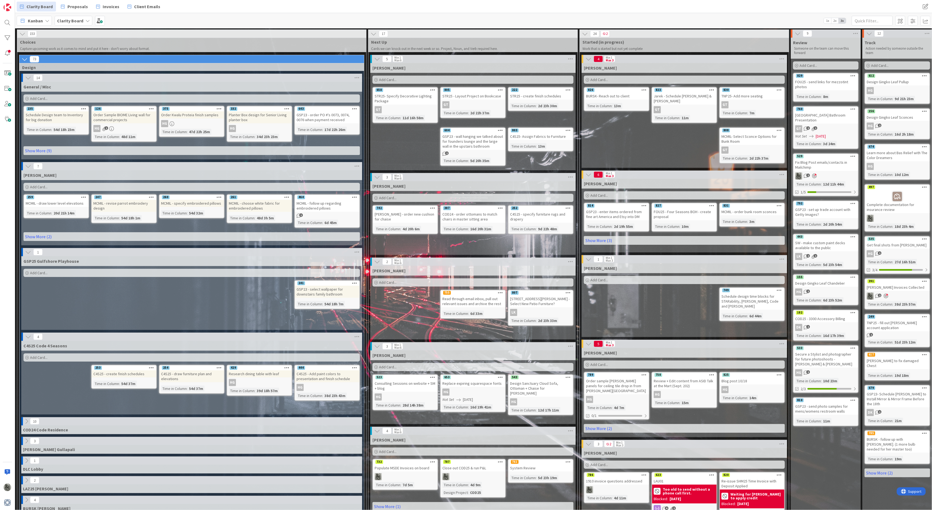
click at [634, 145] on div "Gina Add Card... 830 TNP25- Add more seating GT Time in Column : 7m 823 Jarek -…" at bounding box center [683, 115] width 205 height 105
click at [699, 382] on icon at bounding box center [711, 475] width 5 height 4
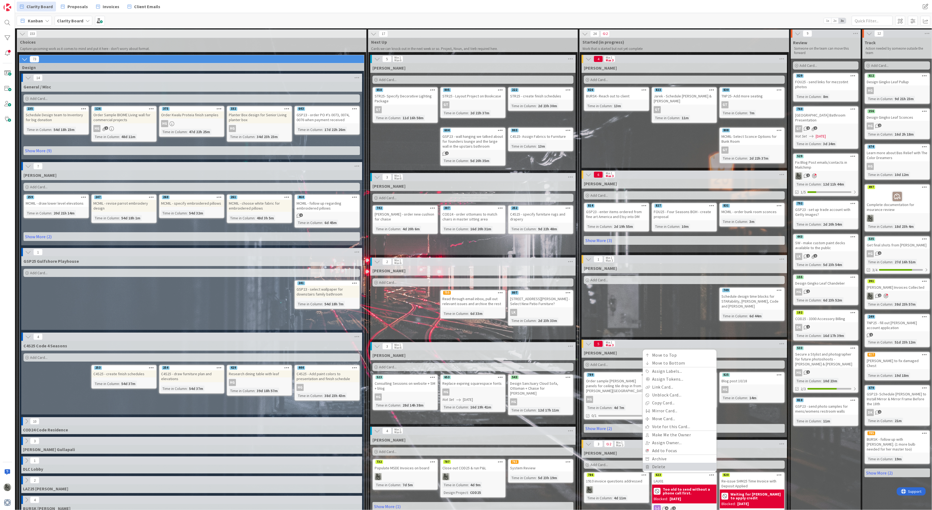
click at [660, 382] on link "Delete" at bounding box center [680, 467] width 74 height 8
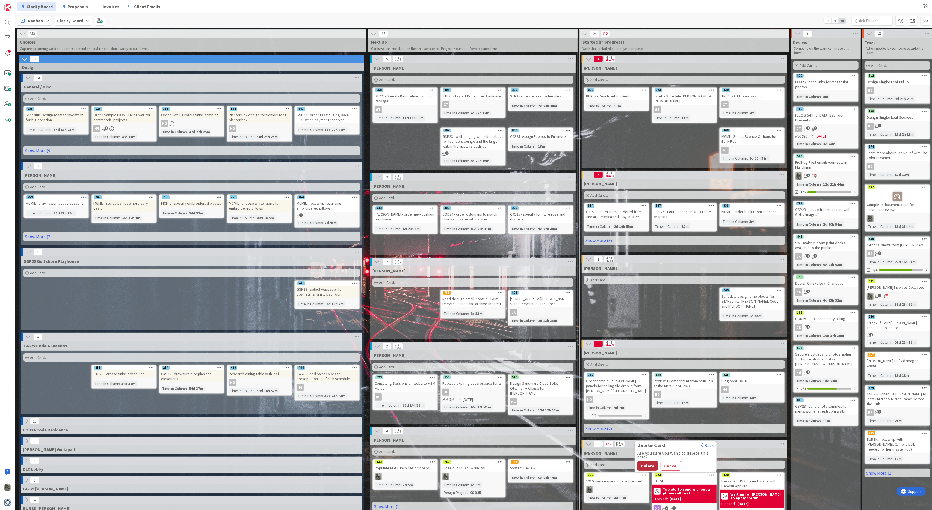
click at [649, 382] on button "Delete" at bounding box center [647, 466] width 20 height 10
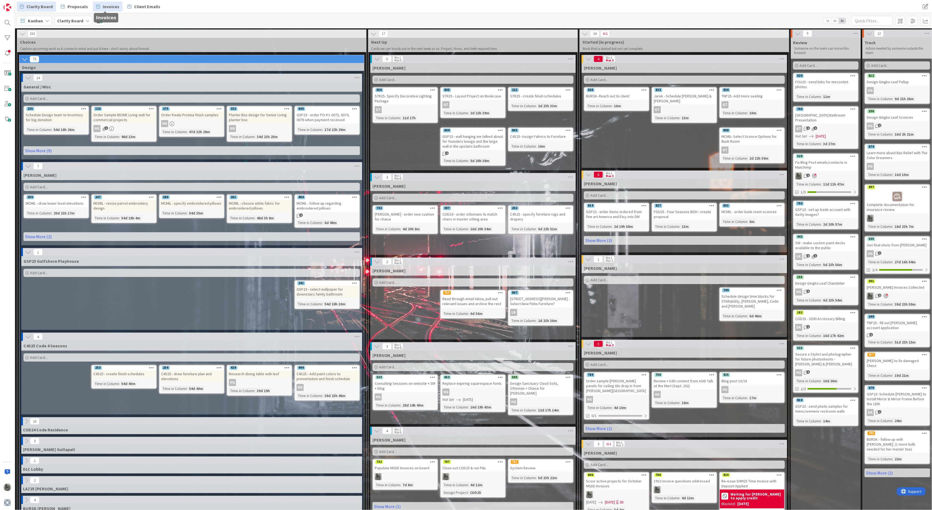
click at [104, 4] on span "Invoices" at bounding box center [111, 6] width 17 height 7
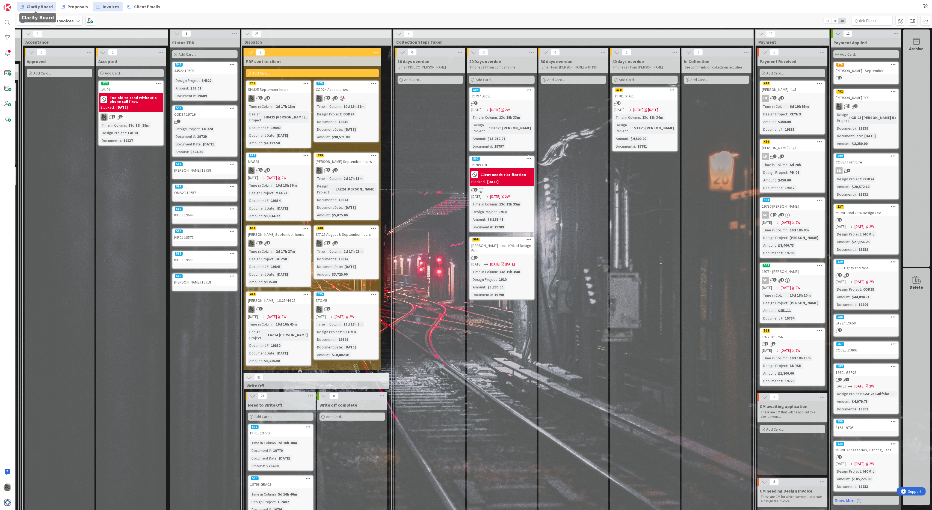
click at [31, 4] on span "Clarity Board" at bounding box center [39, 6] width 26 height 7
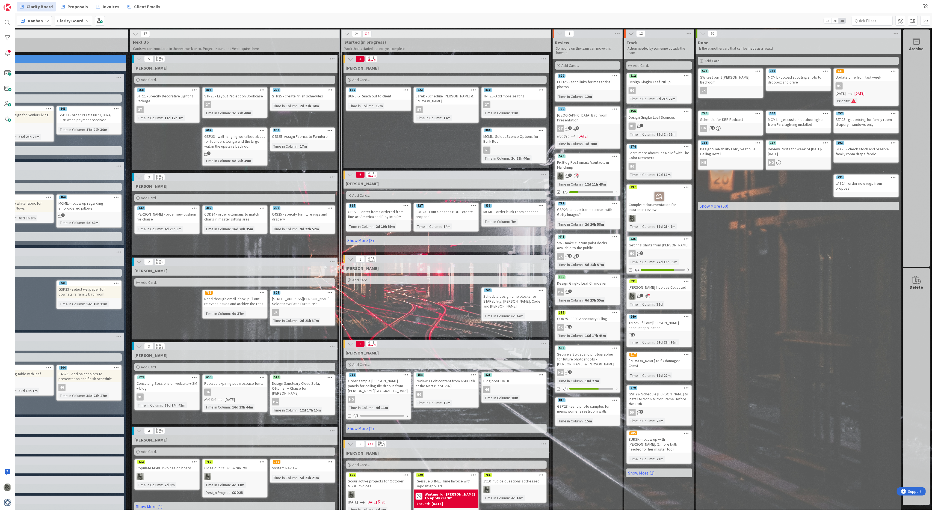
scroll to position [0, 239]
click at [699, 202] on link "Show More (50)" at bounding box center [798, 206] width 201 height 9
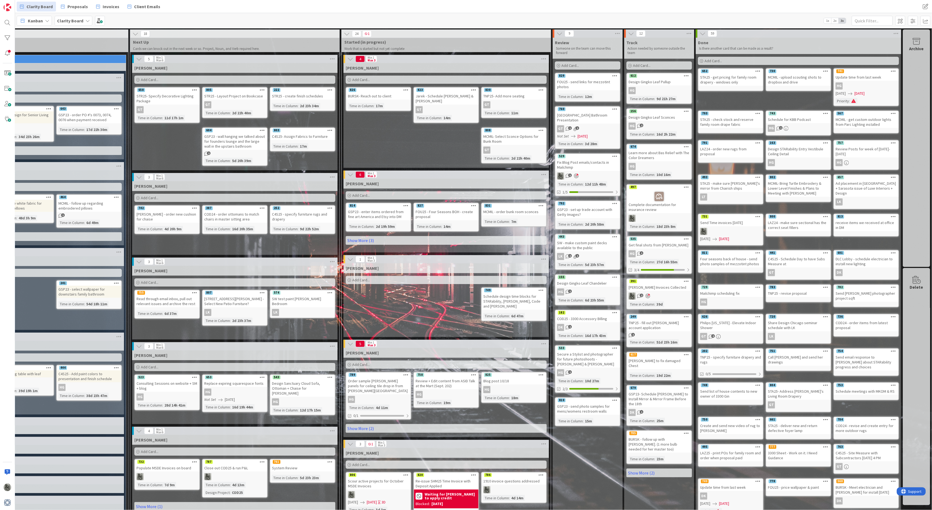
click at [275, 325] on div "Lisa K. Add Card... 574 SW test paint Kahn-Allen Bedroom LK 807 3163 Gin Lane -…" at bounding box center [234, 303] width 205 height 74
click at [144, 282] on span "Add Card..." at bounding box center [149, 282] width 17 height 5
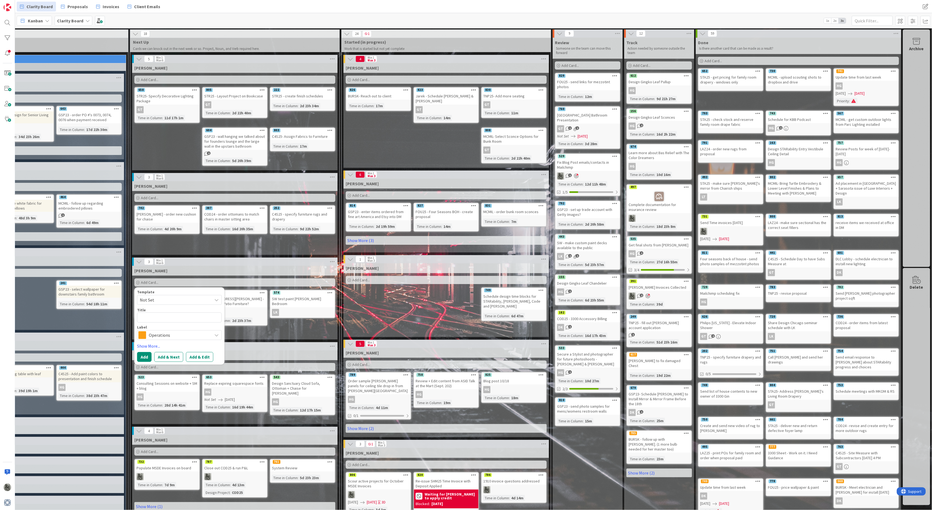
type textarea "x"
type textarea "/"
type textarea "x"
type textarea "/r"
type textarea "x"
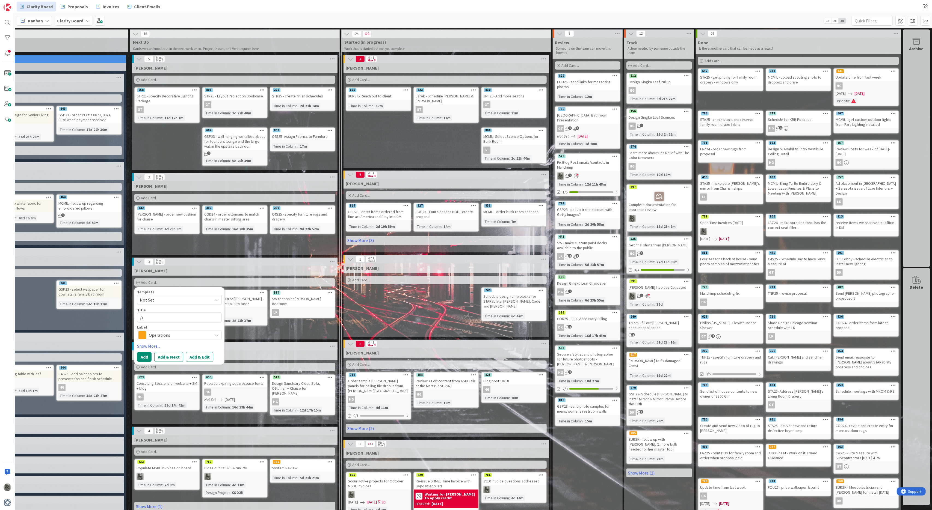
type textarea "/r3"
type textarea "x"
type textarea "/r"
type textarea "x"
type textarea "/"
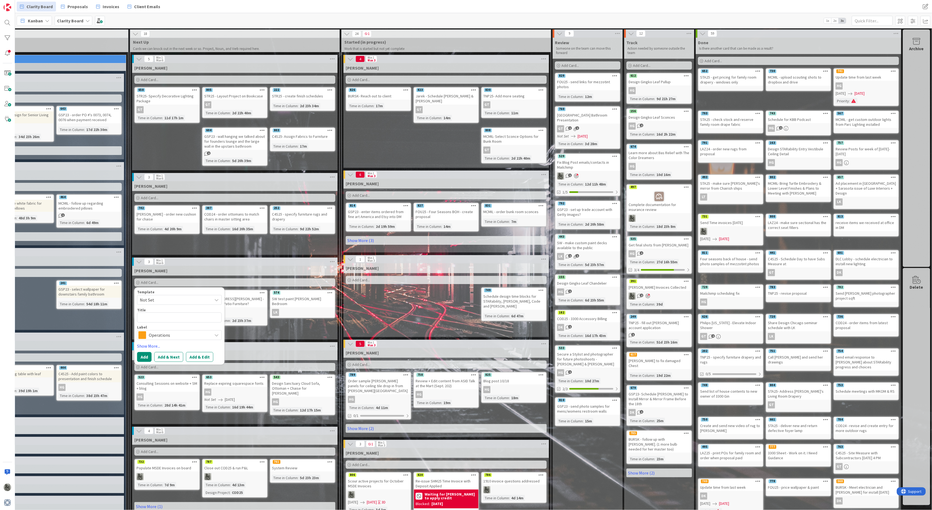
type textarea "x"
type textarea "r"
type textarea "x"
type textarea "re"
type textarea "x"
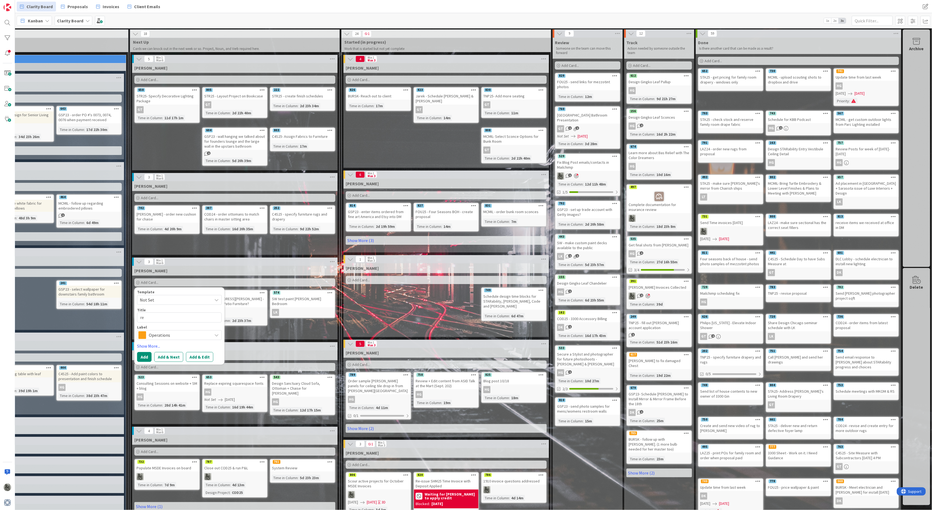
type textarea "rea"
type textarea "x"
type textarea "reac"
type textarea "x"
type textarea "reach"
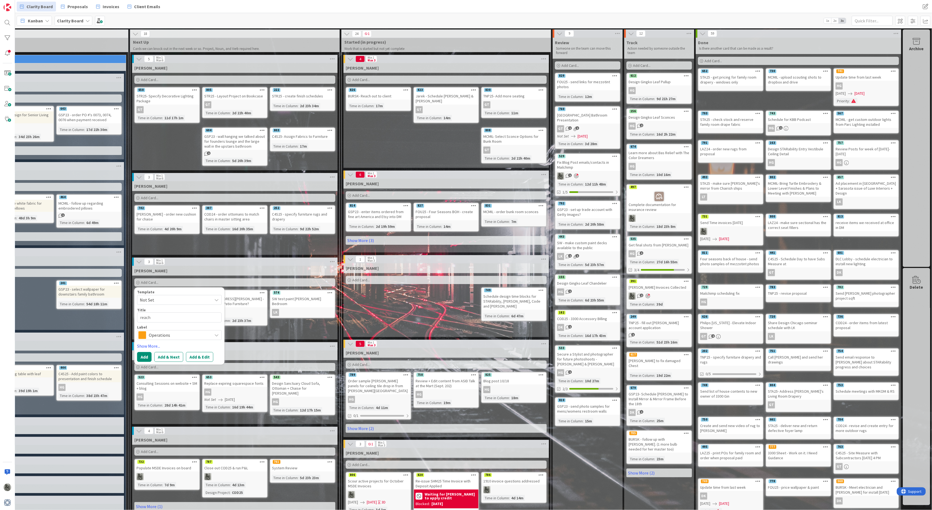
type textarea "x"
type textarea "reach"
type textarea "x"
type textarea "reach o"
type textarea "x"
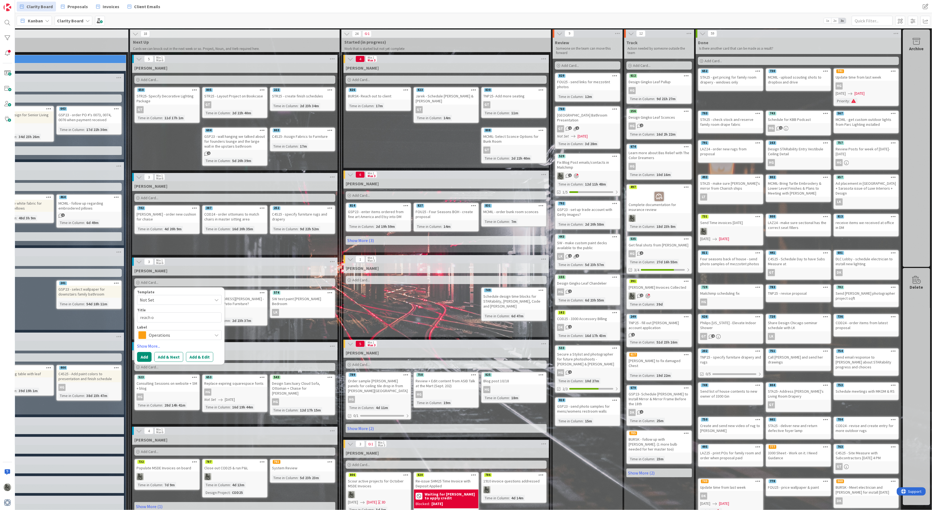
type textarea "reach ou"
type textarea "x"
type textarea "reach out"
type textarea "x"
type textarea "reach out"
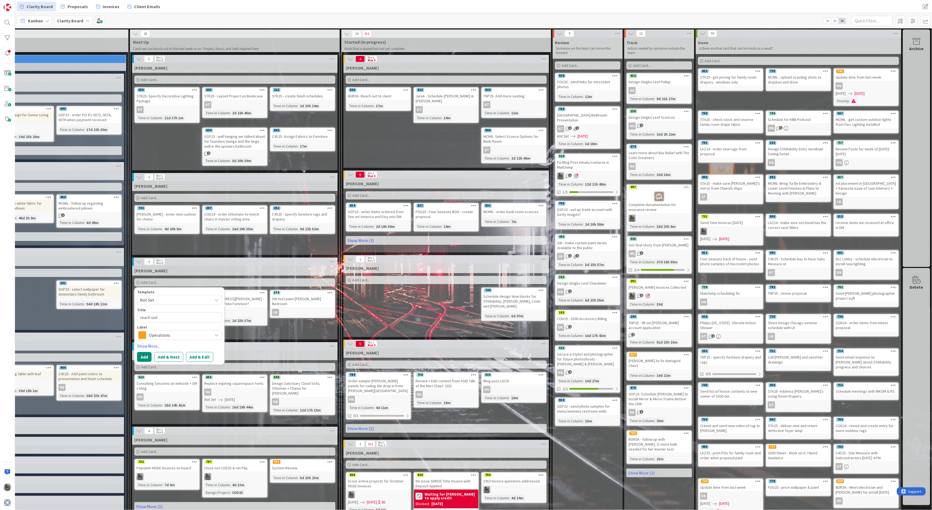
type textarea "x"
type textarea "reach out f"
type textarea "x"
type textarea "reach out fo"
type textarea "x"
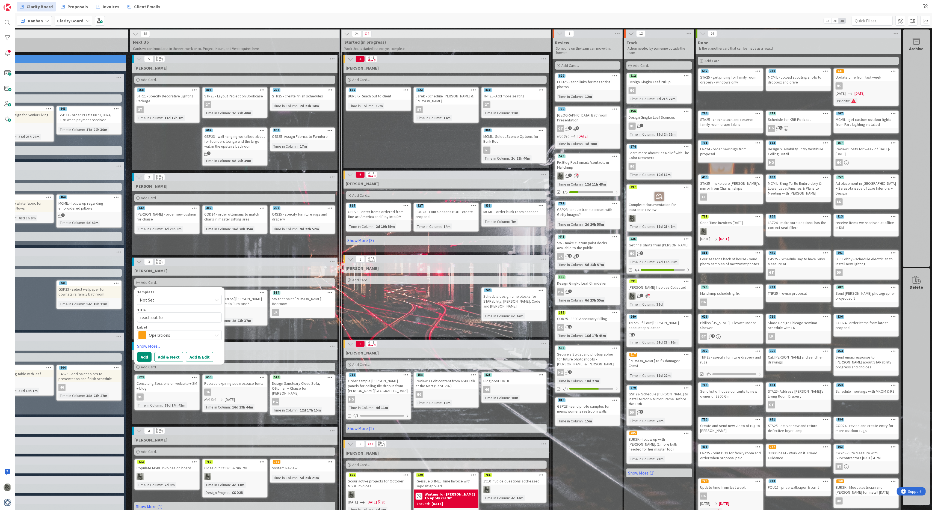
type textarea "reach out for"
type textarea "x"
type textarea "reach out for"
type textarea "x"
type textarea "reach out for J"
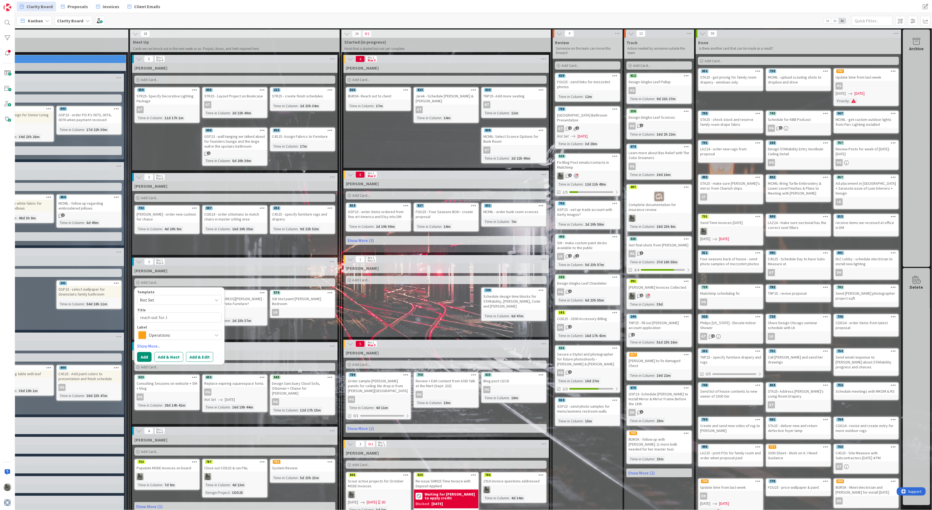
type textarea "x"
type textarea "reach out for Jo"
type textarea "x"
type textarea "reach out for Jos"
type textarea "x"
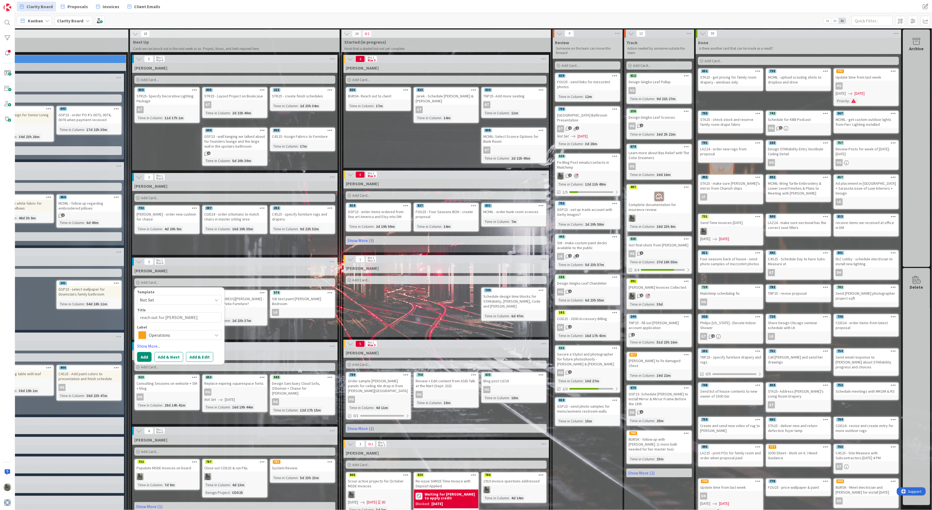
type textarea "reach out for Jose"
type textarea "x"
type textarea "reach out for Jose"
type textarea "x"
type textarea "reach out for Jose f"
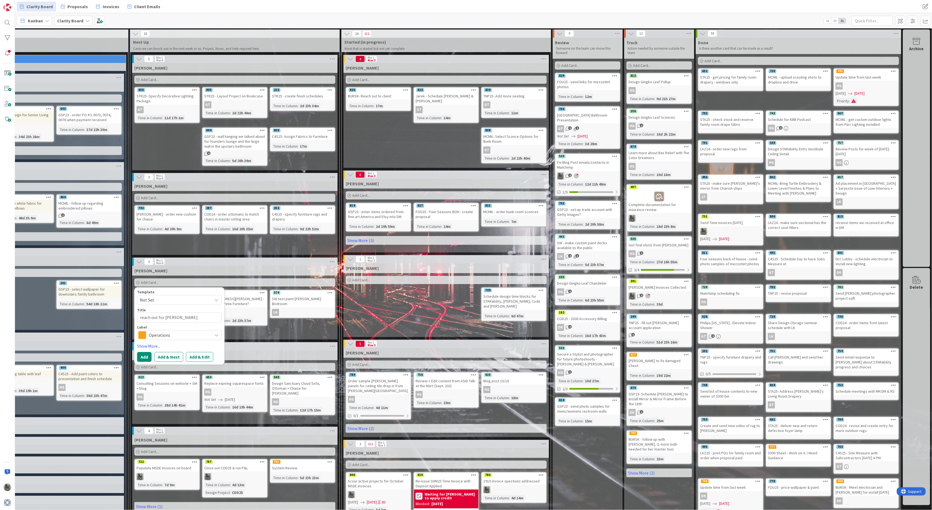
type textarea "x"
type textarea "reach out for Jose fo"
type textarea "x"
type textarea "reach out for Jose for"
type textarea "x"
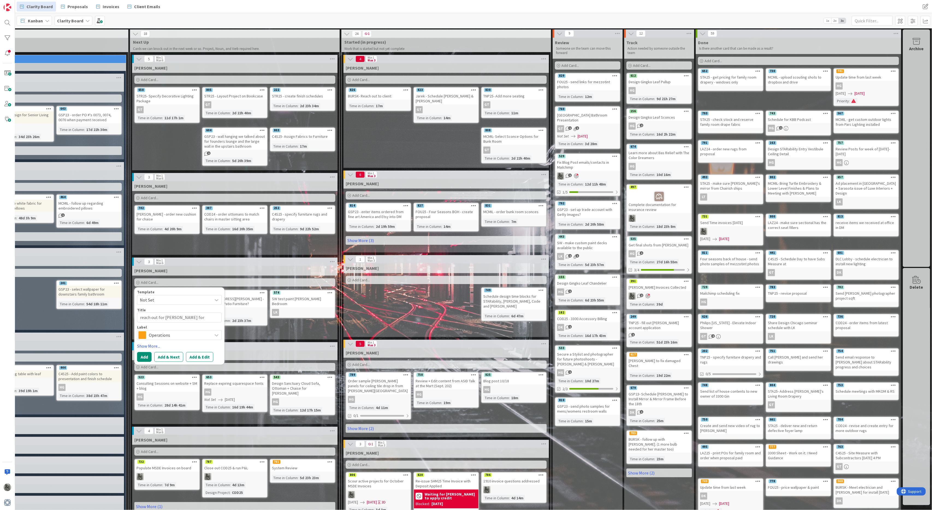
type textarea "reach out for Jose for"
type textarea "x"
type textarea "reach out for Jose for b"
type textarea "x"
type textarea "reach out for Jose for bp"
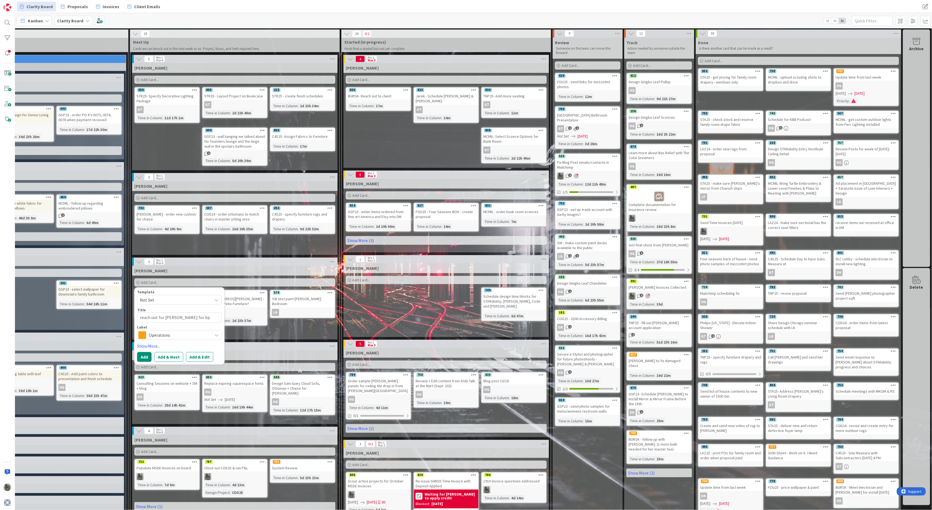
type textarea "x"
type textarea "reach out for Jose for b"
type textarea "x"
type textarea "reach out for Jose for"
type textarea "x"
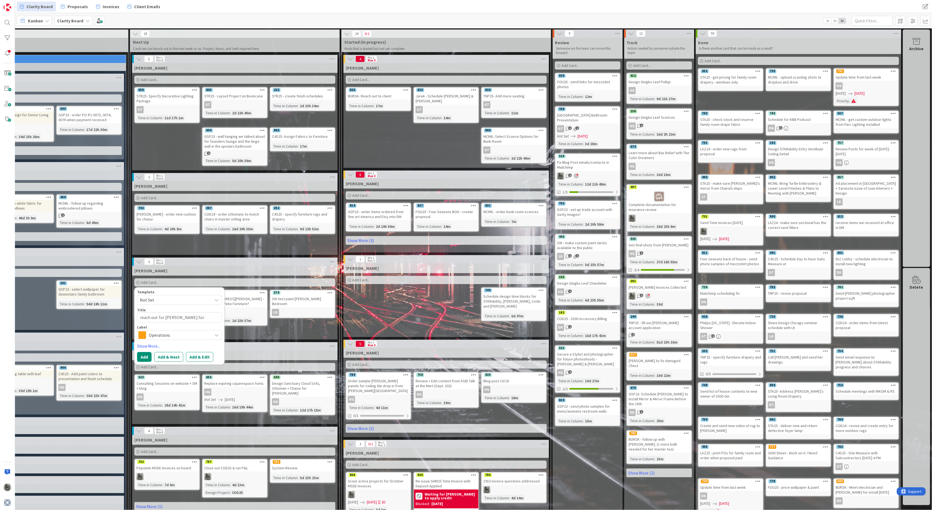
type textarea "reach out for Jose for p"
type textarea "x"
type textarea "reach out for Jose for pa"
type textarea "x"
type textarea "reach out for Jose for pai"
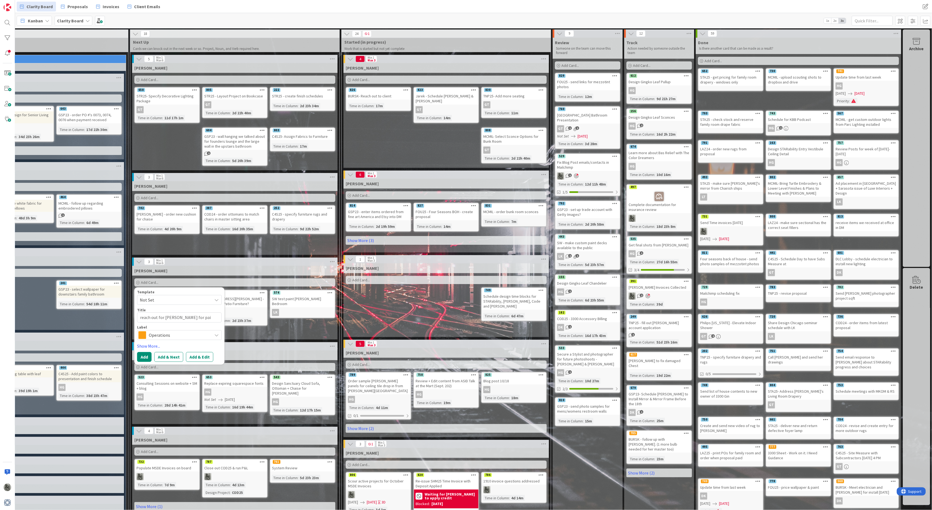
type textarea "x"
type textarea "reach out for Jose for pain"
type textarea "x"
type textarea "reach out for Jose for paint"
type textarea "x"
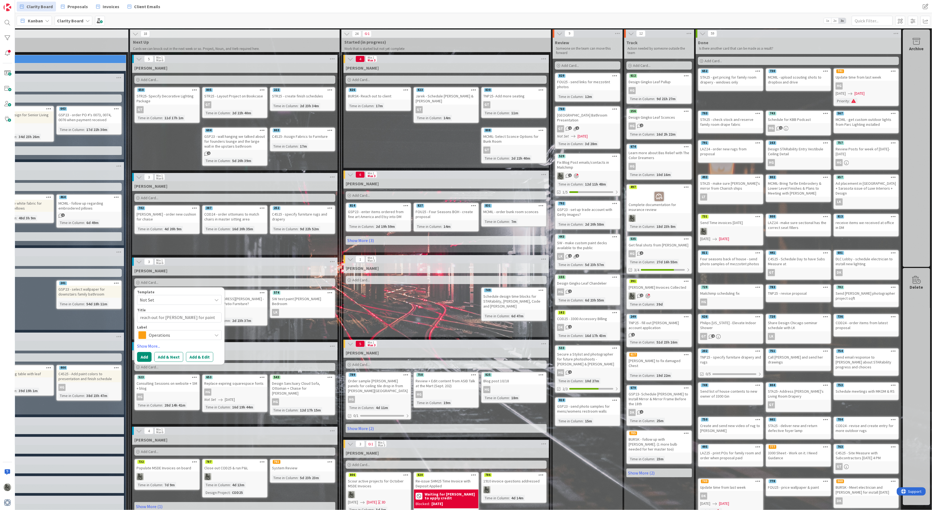
type textarea "reach out for Jose for painti"
type textarea "x"
type textarea "reach out for Jose for paintin"
type textarea "x"
type textarea "reach out for Jose for painting"
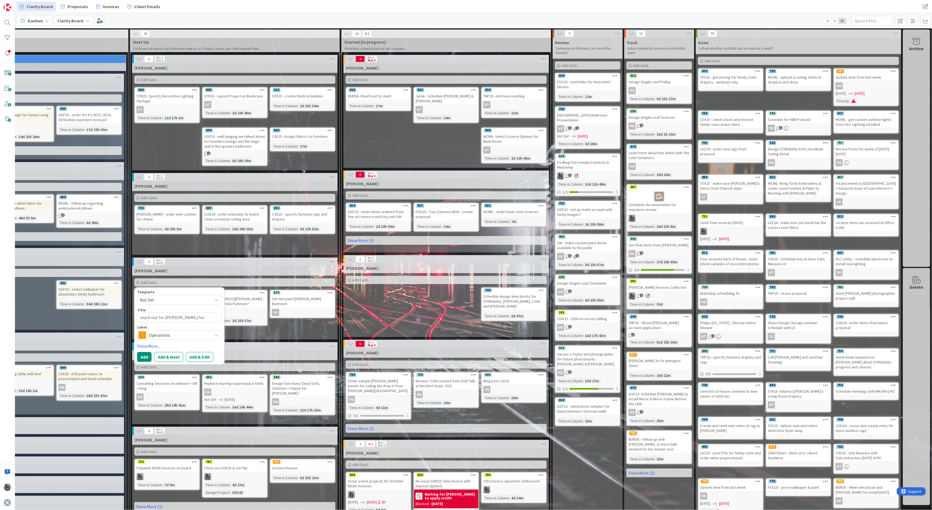
type textarea "x"
type textarea "reach out for Jose for painting"
type textarea "x"
type textarea "reach out for Jose for painting b"
type textarea "x"
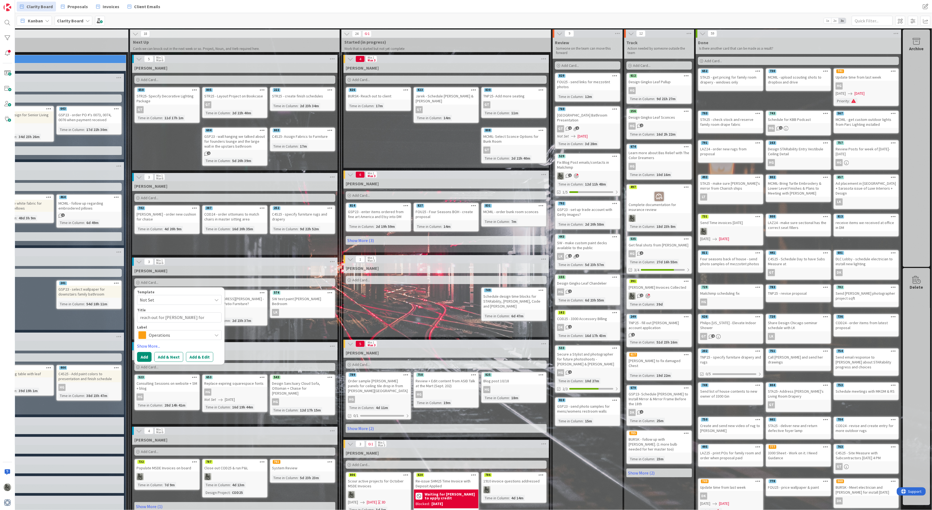
type textarea "reach out for Jose for painting be"
type textarea "x"
type textarea "reach out for Jose for painting bed"
type textarea "x"
type textarea "reach out for Jose for painting bedr"
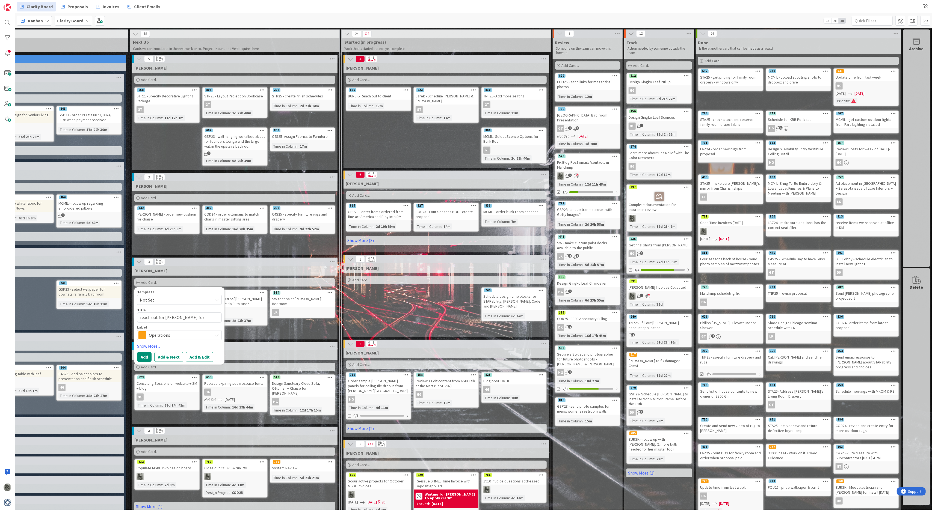
type textarea "x"
type textarea "reach out for Jose for painting bedro"
type textarea "x"
type textarea "reach out for Jose for painting bedroo"
type textarea "x"
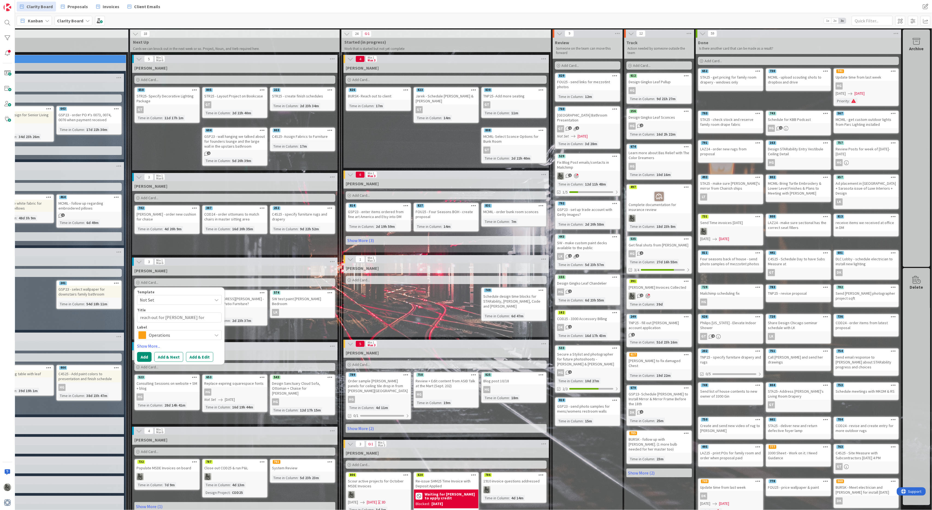
type textarea "reach out for Jose for painting bedroom"
type textarea "x"
type textarea "reach out for Jose for painting bedroom"
type textarea "x"
type textarea "reach out for Jose for painting bedroom w"
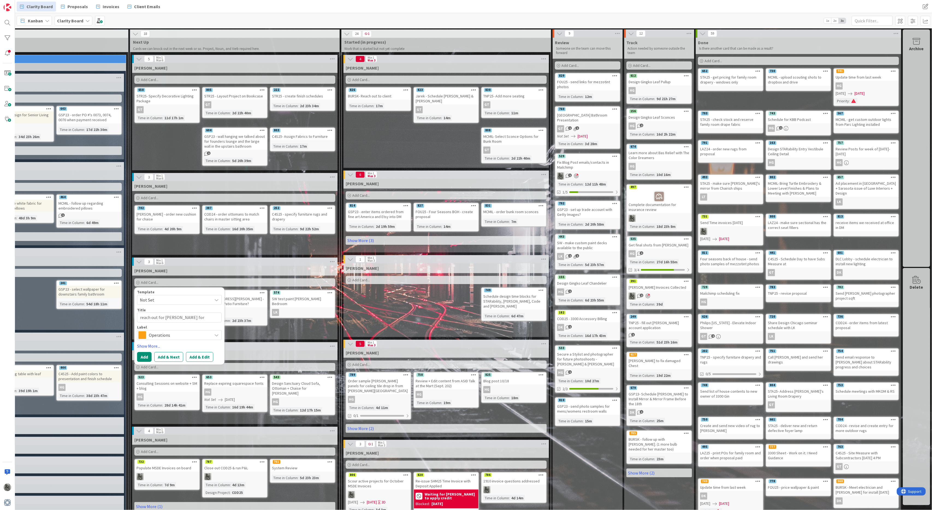
type textarea "x"
type textarea "reach out for Jose for painting bedroom wa"
type textarea "x"
type textarea "reach out for Jose for painting bedroom wal"
type textarea "x"
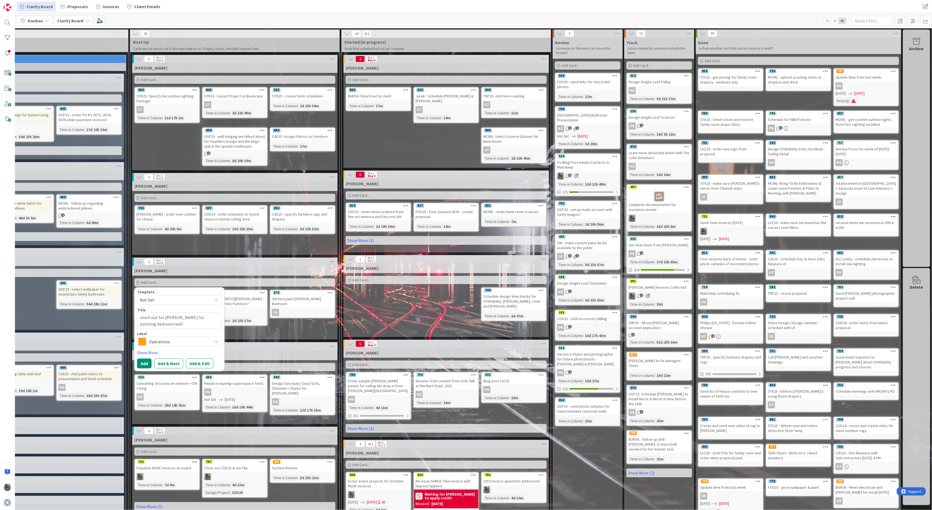
type textarea "reach out for [PERSON_NAME] for painting bedroom wall"
click at [162, 342] on span "Operations" at bounding box center [179, 342] width 61 height 8
click at [167, 382] on span "Design" at bounding box center [191, 399] width 67 height 8
type textarea "x"
click at [144, 363] on button "Add" at bounding box center [144, 364] width 14 height 10
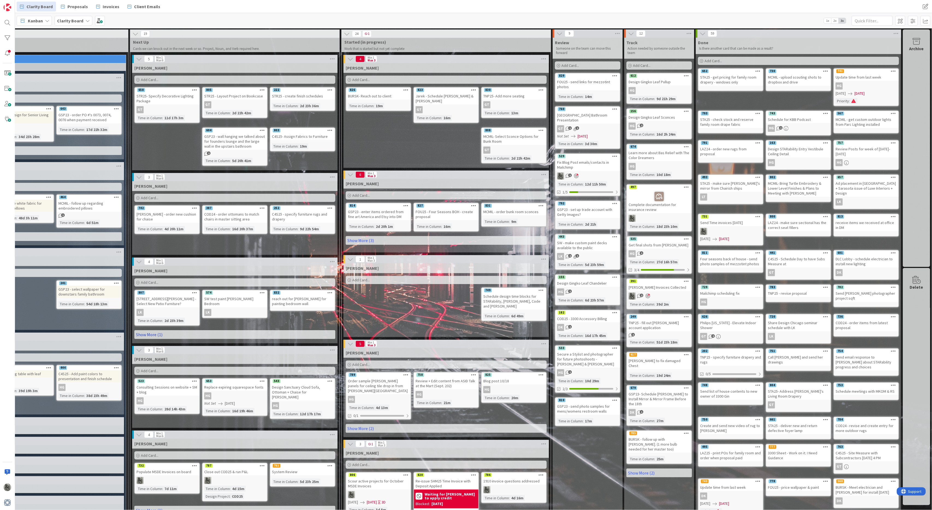
click at [180, 332] on link "Show More (1)" at bounding box center [234, 334] width 201 height 9
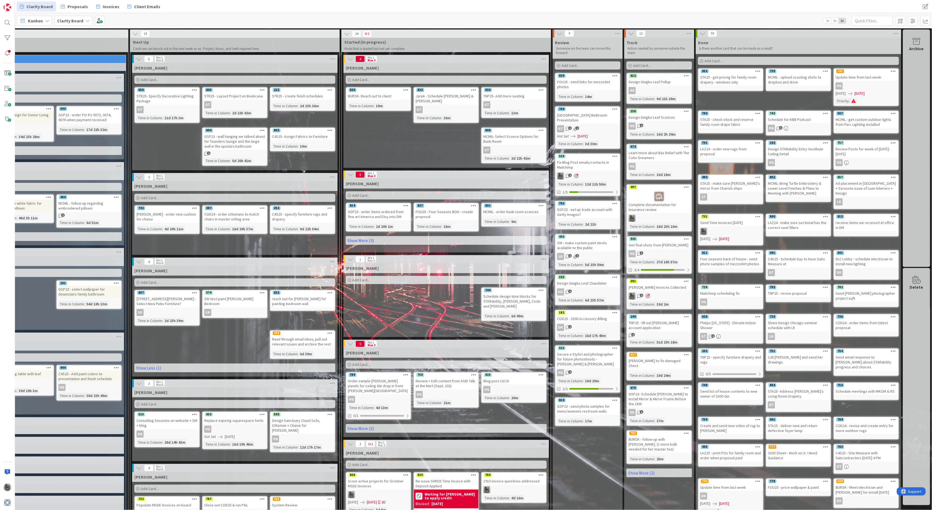
click at [232, 301] on div "SW test paint [PERSON_NAME] Bedroom" at bounding box center [235, 301] width 64 height 12
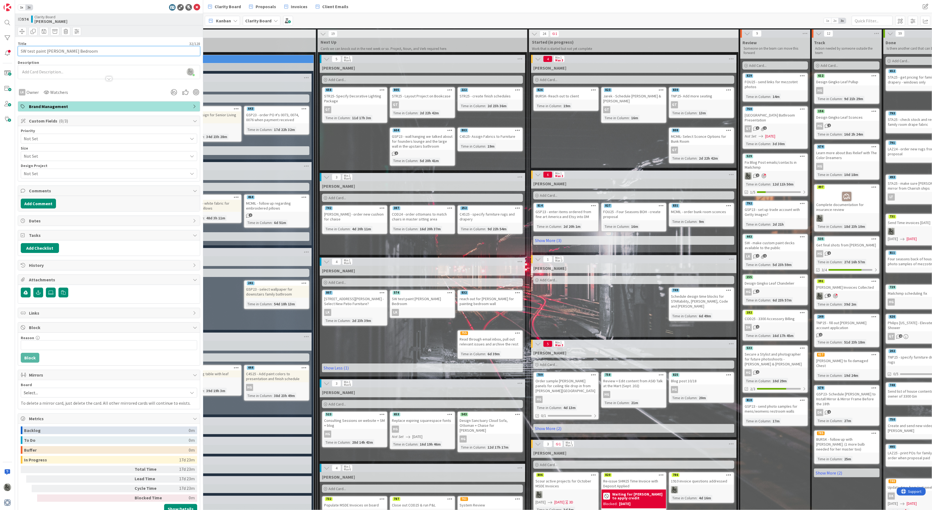
click at [21, 52] on input "SW test paint [PERSON_NAME] Bedroom" at bounding box center [109, 51] width 182 height 10
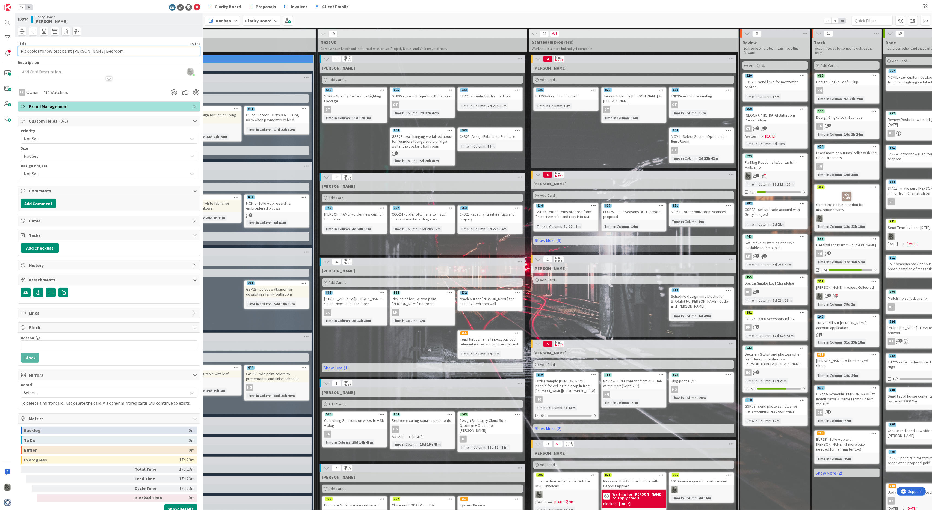
type input "Pick color for SW test paint [PERSON_NAME] Bedroom"
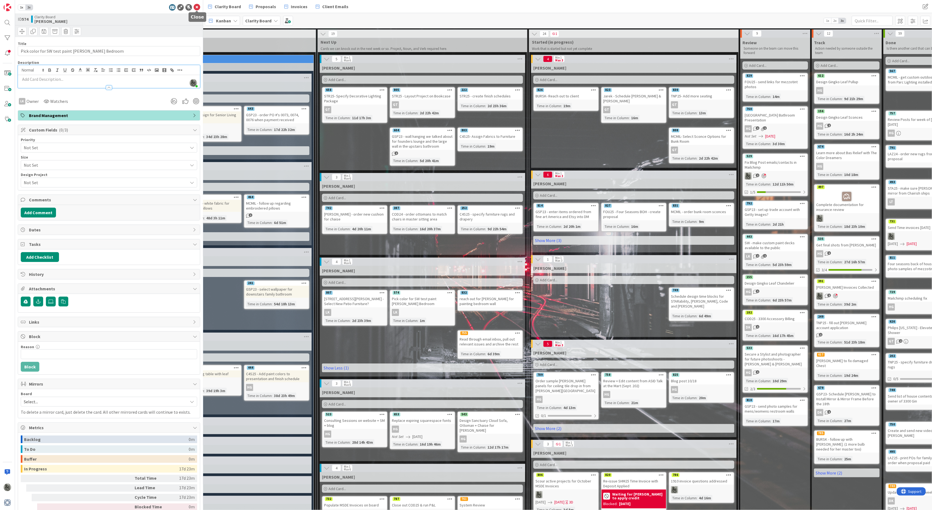
click at [197, 6] on icon at bounding box center [197, 7] width 7 height 7
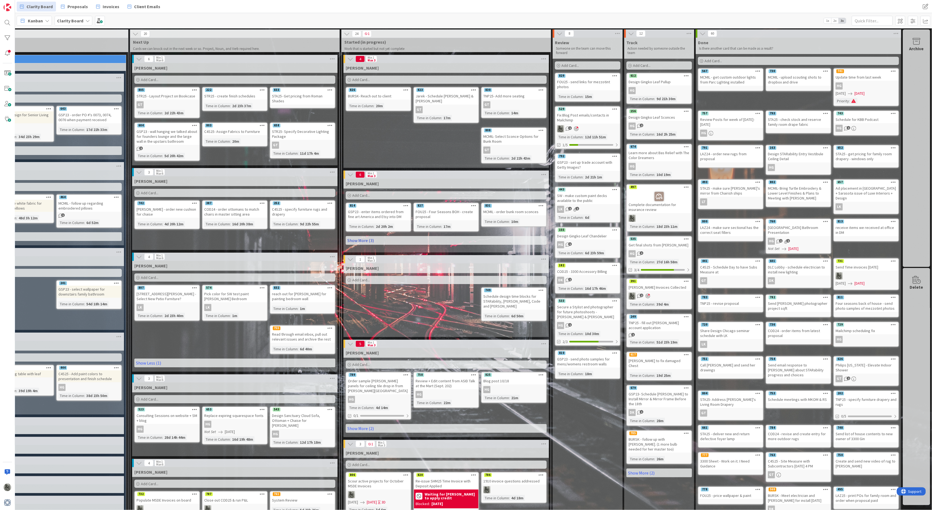
click at [363, 236] on link "Show More (3)" at bounding box center [446, 240] width 201 height 9
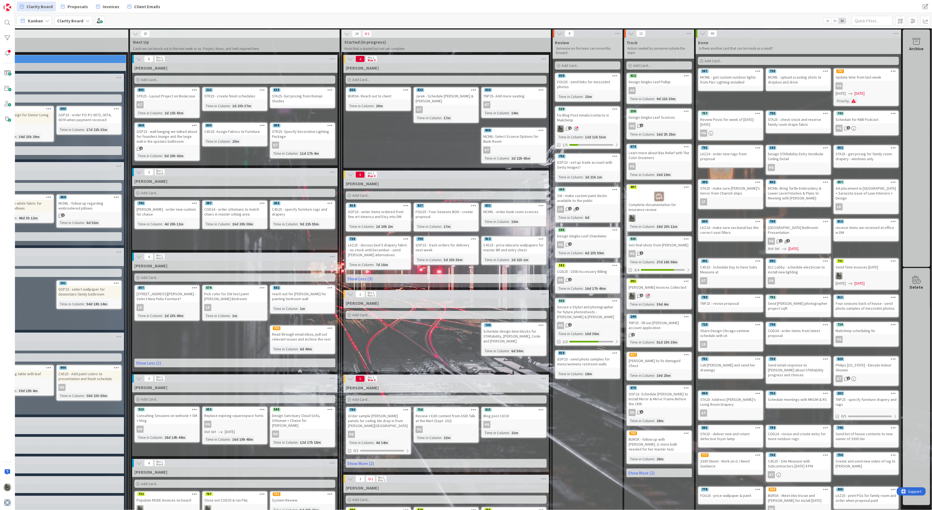
click at [367, 193] on span "Add Card..." at bounding box center [360, 195] width 17 height 5
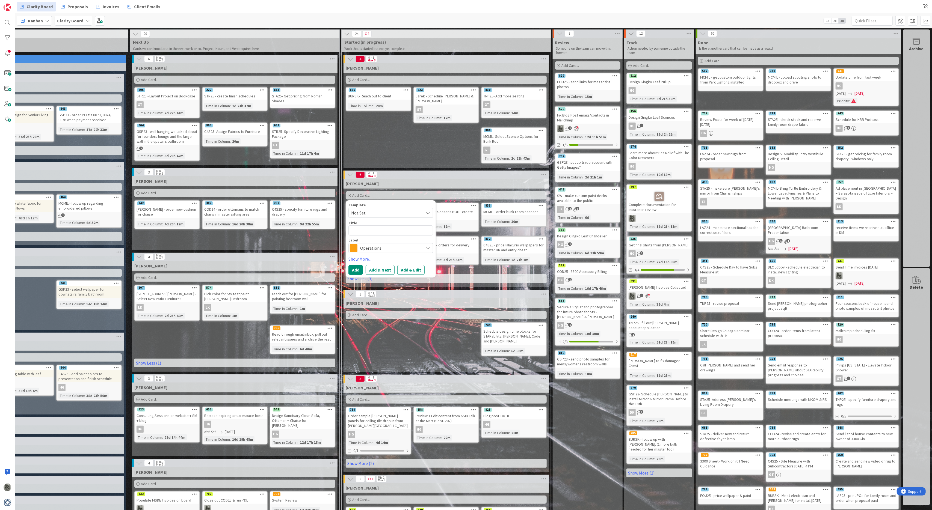
click at [393, 181] on div "[PERSON_NAME]" at bounding box center [446, 183] width 201 height 5
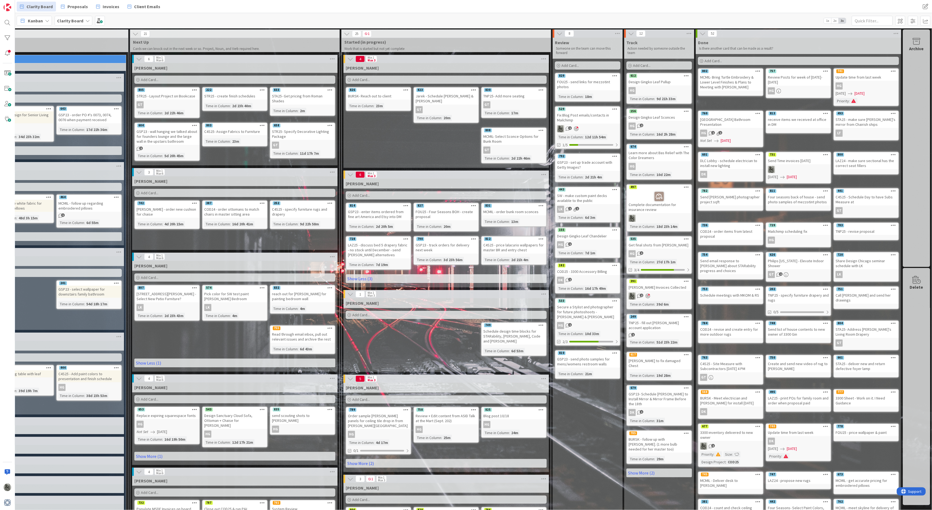
click at [73, 21] on b "Clarity Board" at bounding box center [70, 20] width 26 height 5
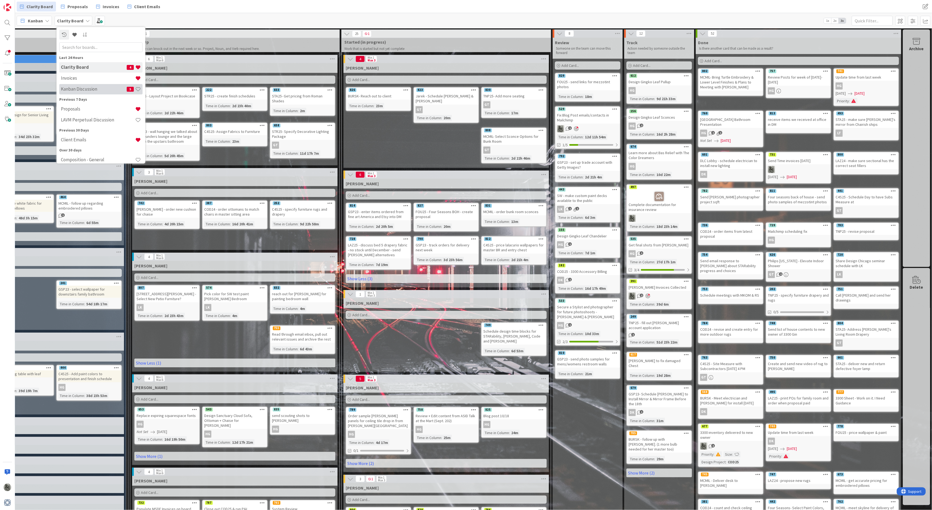
click at [90, 90] on h4 "Kanban Discussion" at bounding box center [94, 88] width 66 height 5
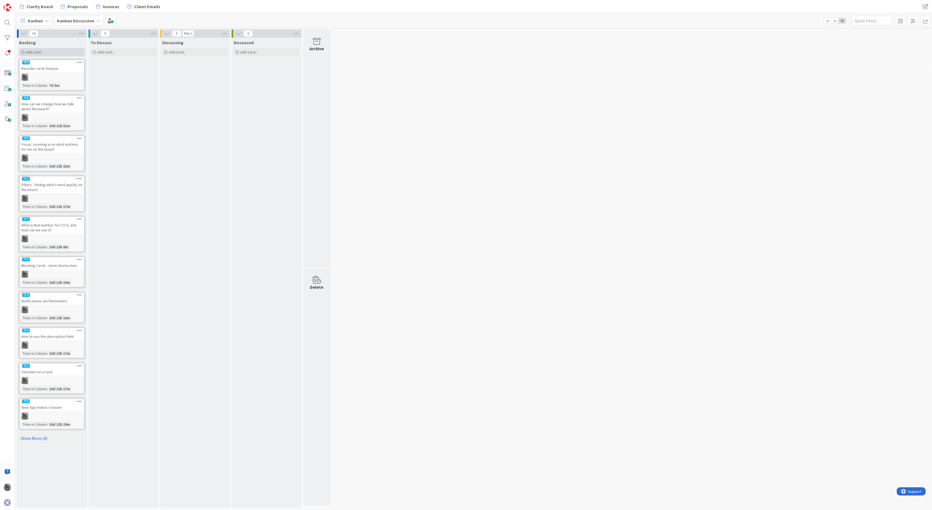
click at [37, 51] on span "Add Card..." at bounding box center [34, 52] width 17 height 5
type textarea "x"
type textarea "M"
type textarea "x"
type textarea "Mu"
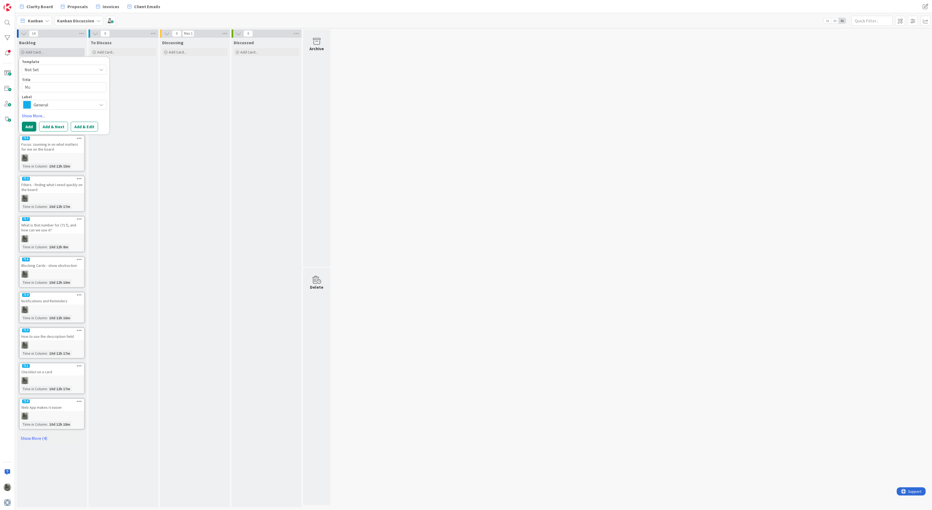
type textarea "x"
type textarea "Mul"
type textarea "x"
type textarea "Mult"
type textarea "x"
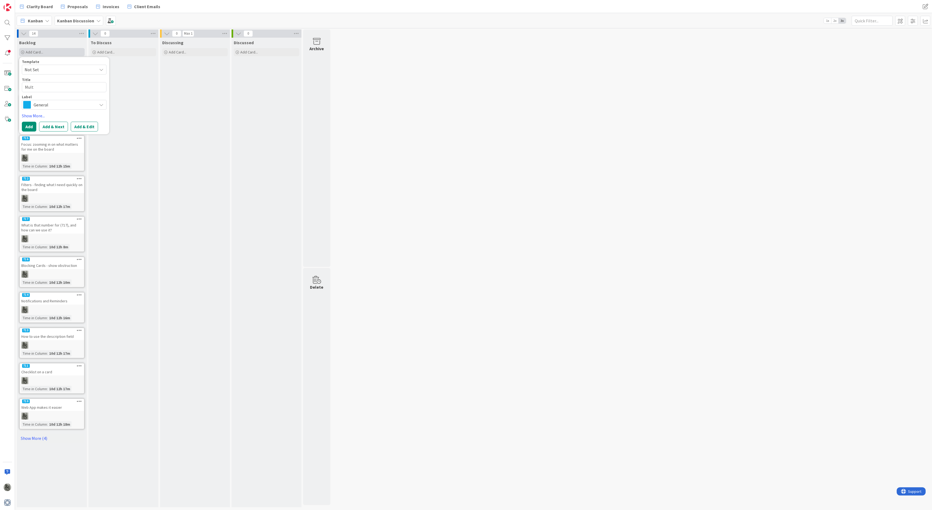
type textarea "Multi"
type textarea "x"
type textarea "Multip"
type textarea "x"
type textarea "Multi"
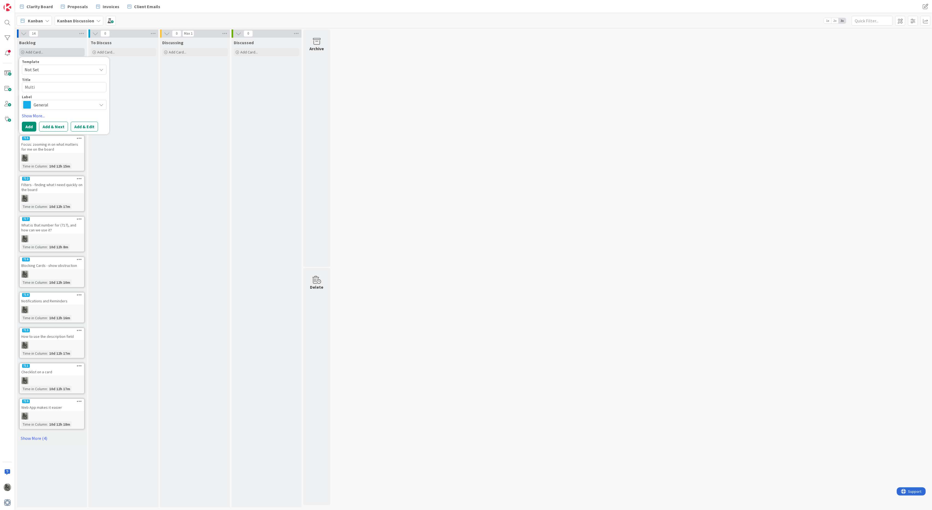
type textarea "x"
type textarea "Mult"
type textarea "x"
type textarea "Mul"
type textarea "x"
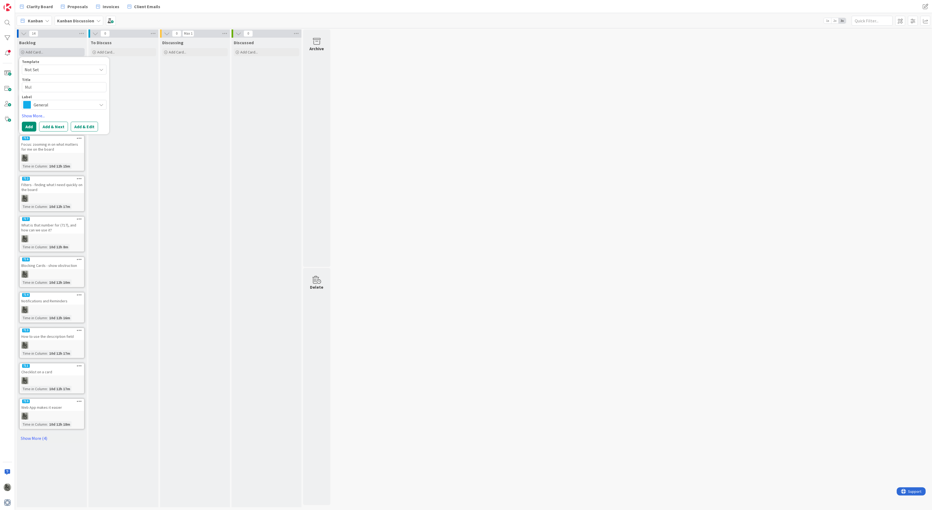
type textarea "Mu"
type textarea "x"
type textarea "M"
type textarea "x"
type textarea "A"
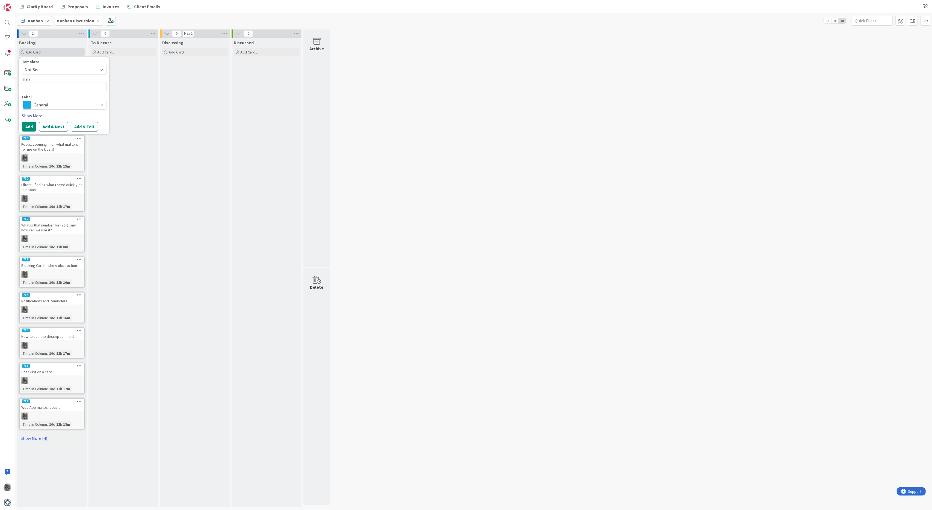
type textarea "x"
type textarea "B"
type textarea "x"
type textarea "Bo"
type textarea "x"
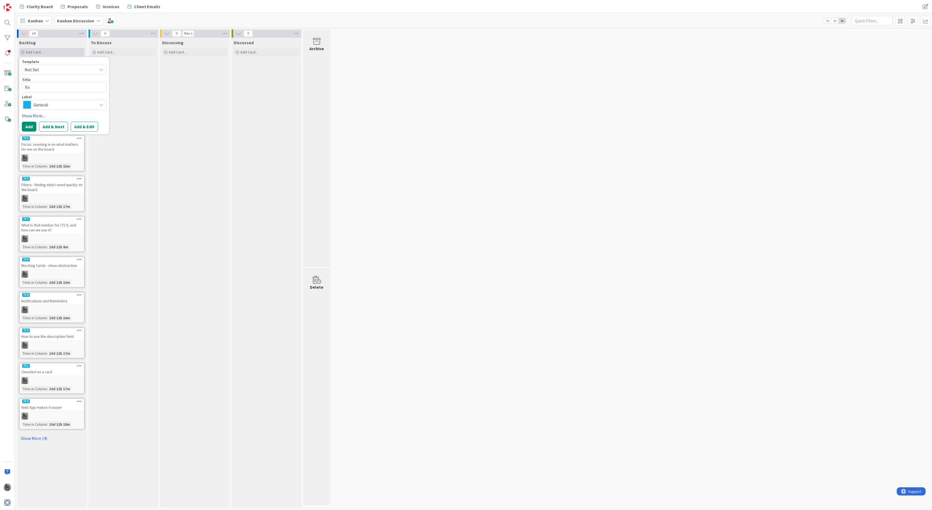
type textarea "Boa"
type textarea "x"
type textarea "Boar"
type textarea "x"
type textarea "Board"
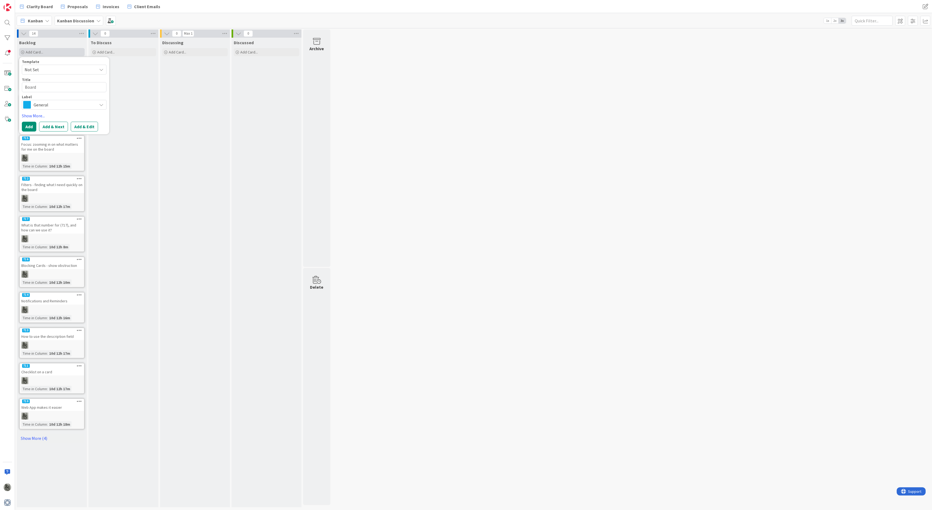
type textarea "x"
type textarea "Boards"
type textarea "x"
type textarea "Boards"
type textarea "x"
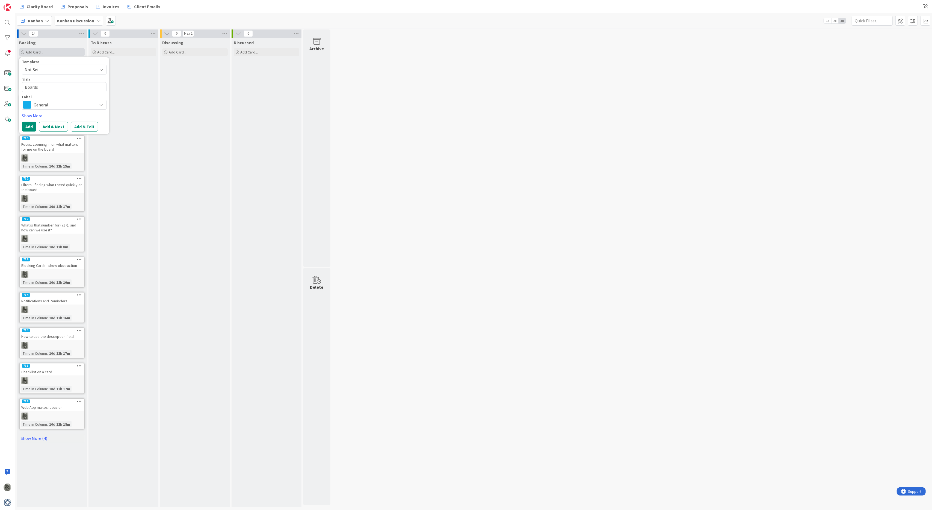
type textarea "Boards f"
type textarea "x"
type textarea "Boards fo"
type textarea "x"
type textarea "Boards for"
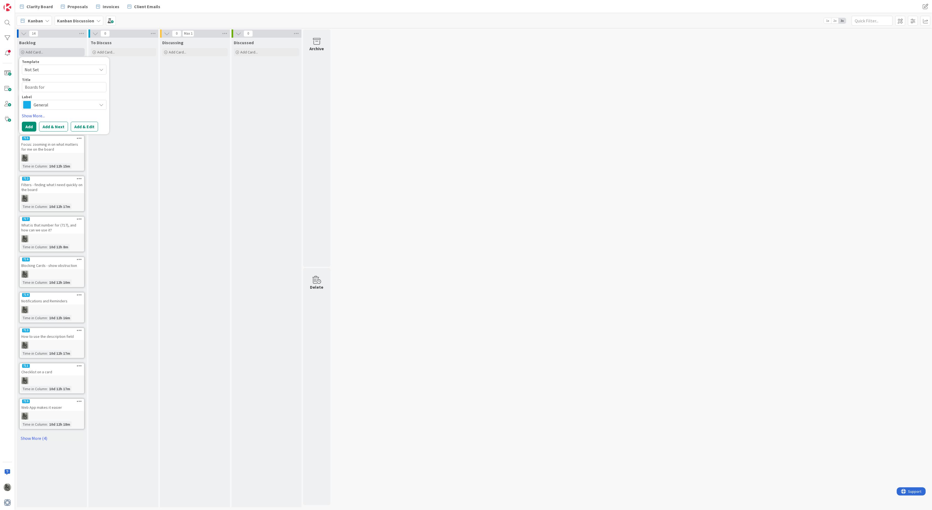
type textarea "x"
type textarea "Boards for"
type textarea "x"
type textarea "Boards for e"
type textarea "x"
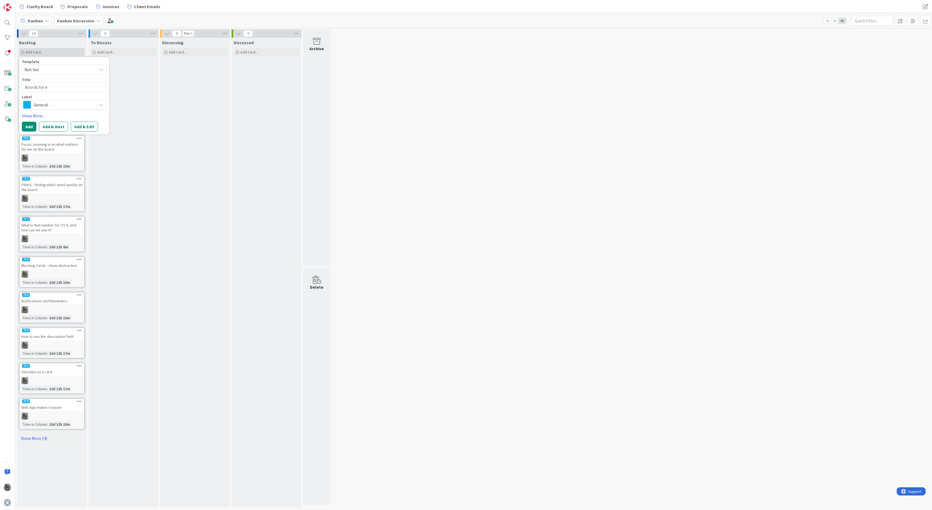
type textarea "Boards for ea"
type textarea "x"
type textarea "Boards for eac"
type textarea "x"
type textarea "Boards for ea"
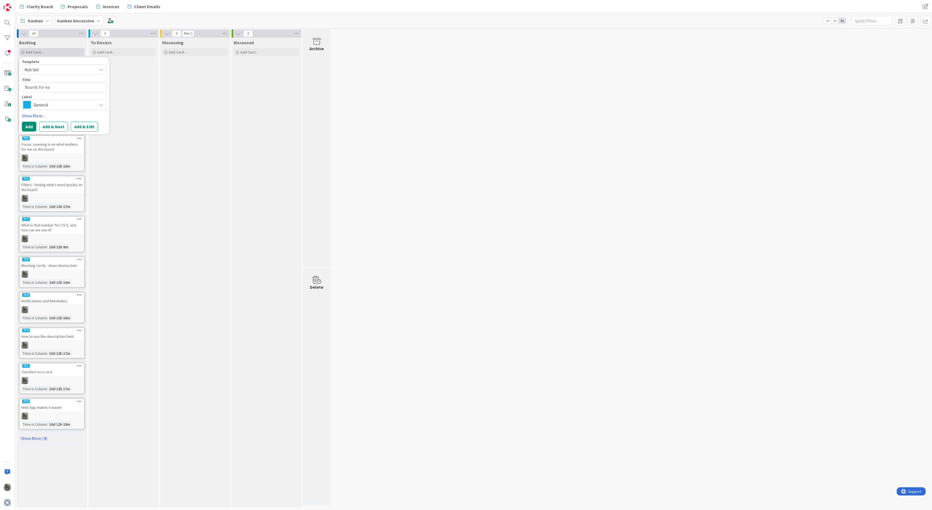
type textarea "x"
type textarea "Boards for e"
type textarea "x"
type textarea "Boards for"
type textarea "x"
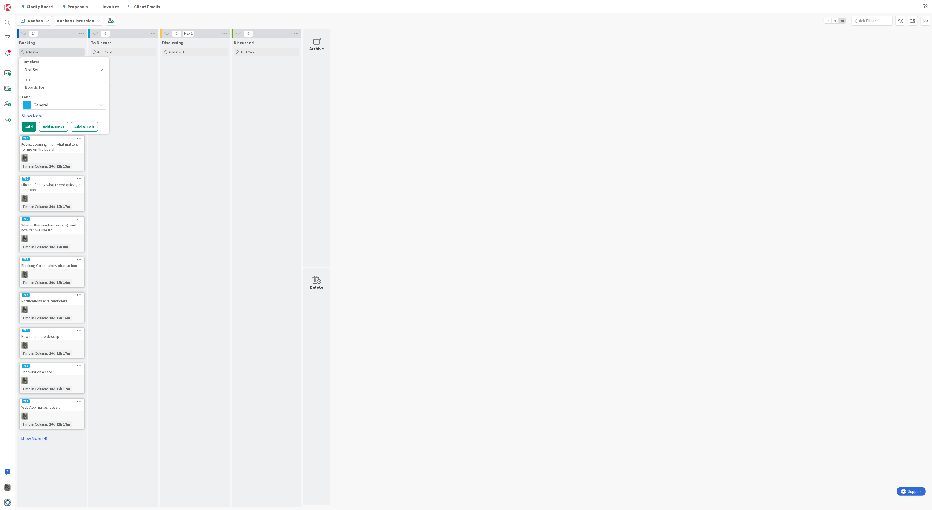
type textarea "Boards for"
type textarea "x"
type textarea "Boards fo"
type textarea "x"
type textarea "Boards f"
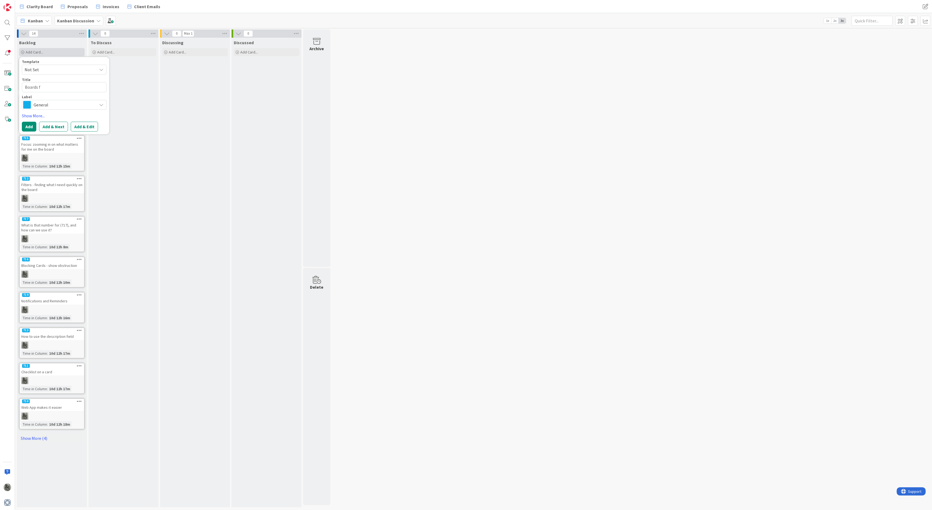
type textarea "x"
type textarea "Boards"
type textarea "x"
type textarea "Boards"
type textarea "x"
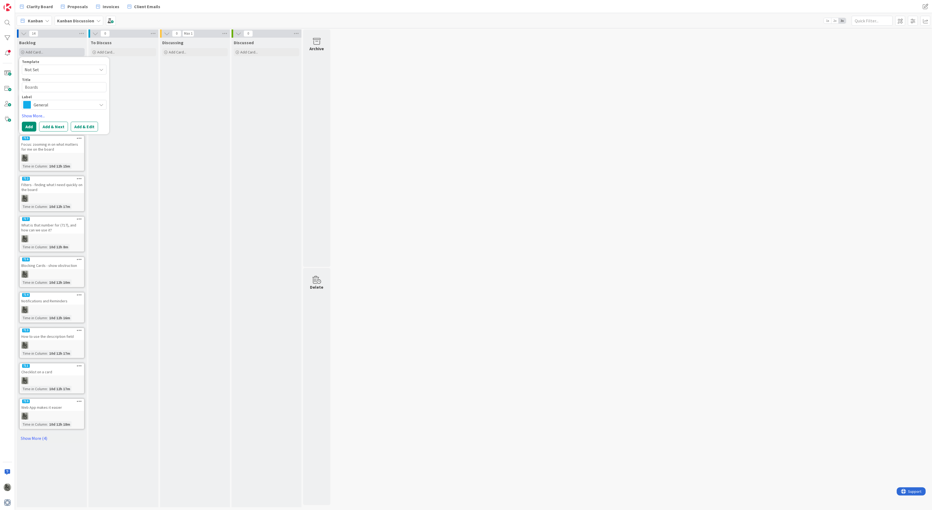
type textarea "Board"
type textarea "x"
type textarea "Boar"
type textarea "x"
type textarea "Boa"
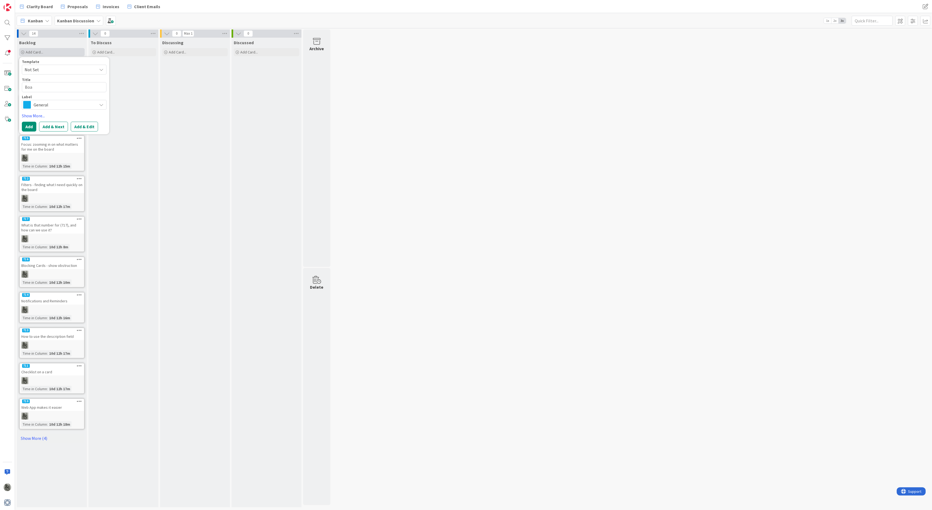
type textarea "x"
type textarea "Bo"
type textarea "x"
type textarea "B"
type textarea "x"
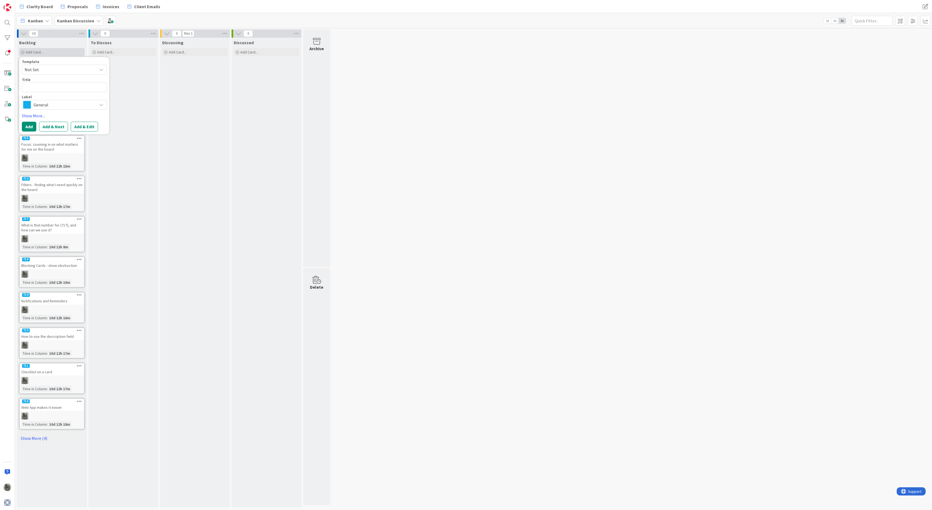
type textarea "H"
type textarea "x"
type textarea "Ho"
type textarea "x"
type textarea "How"
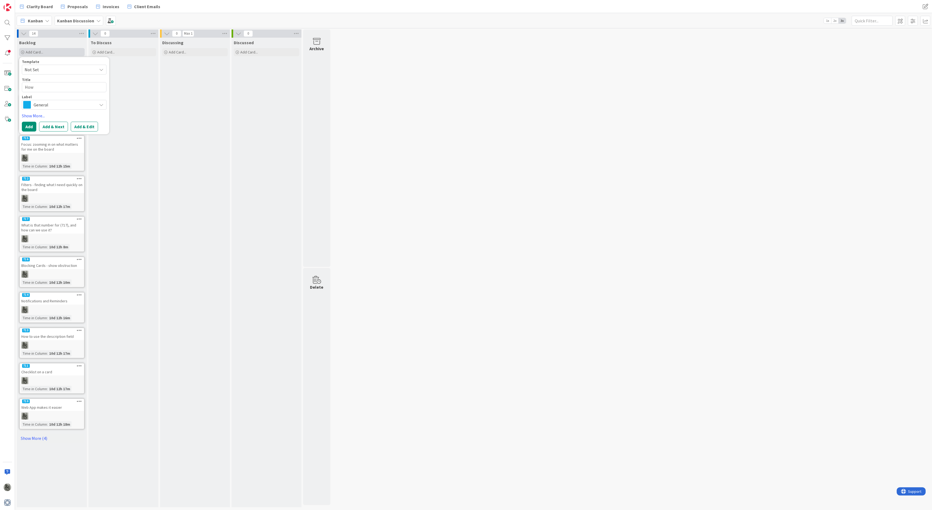
type textarea "x"
type textarea "How"
click at [31, 115] on link "Show More..." at bounding box center [64, 115] width 85 height 7
click at [45, 128] on div "Select..." at bounding box center [61, 131] width 72 height 7
click at [56, 204] on link "[PERSON_NAME]" at bounding box center [67, 208] width 90 height 10
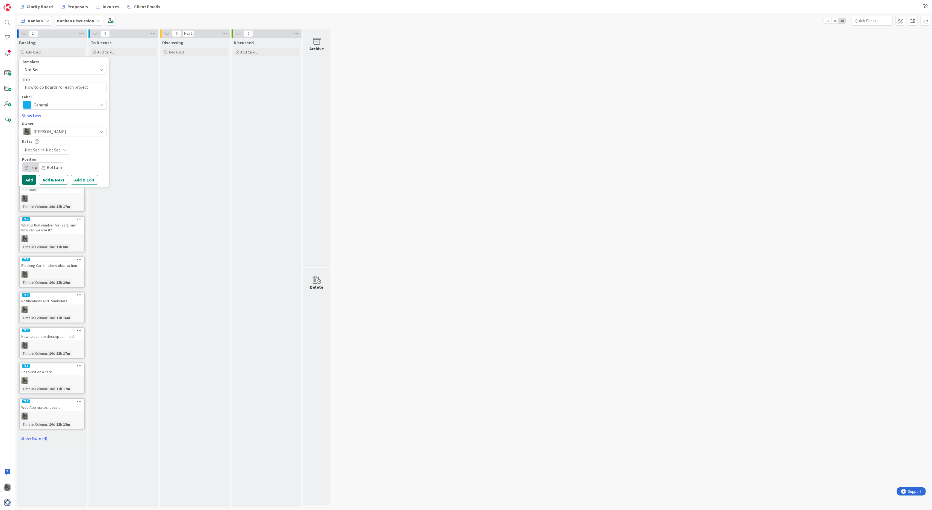
click at [29, 178] on button "Add" at bounding box center [29, 180] width 14 height 10
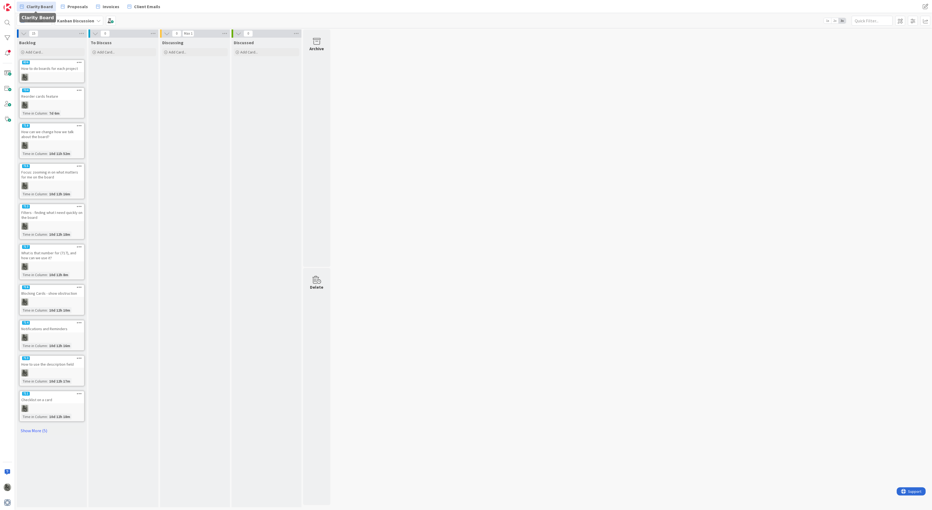
click at [43, 6] on span "Clarity Board" at bounding box center [39, 6] width 26 height 7
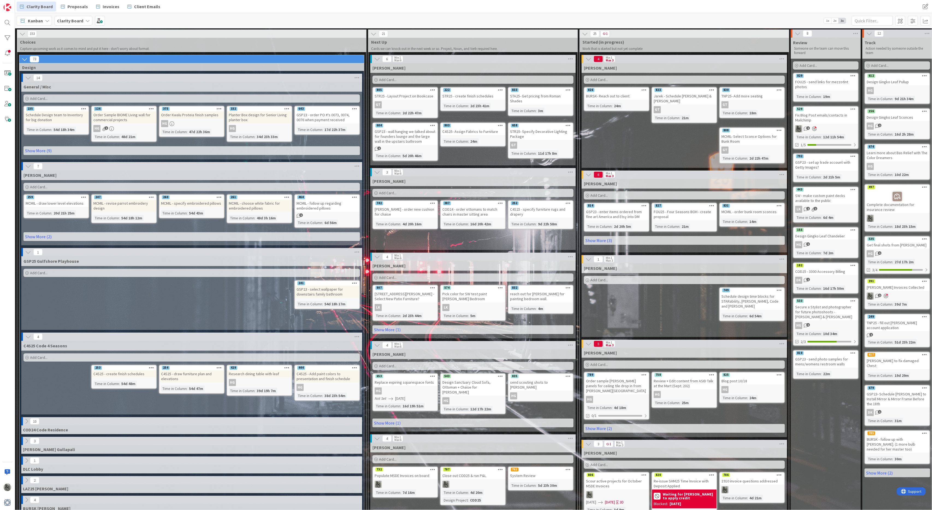
click at [24, 34] on icon at bounding box center [22, 34] width 6 height 6
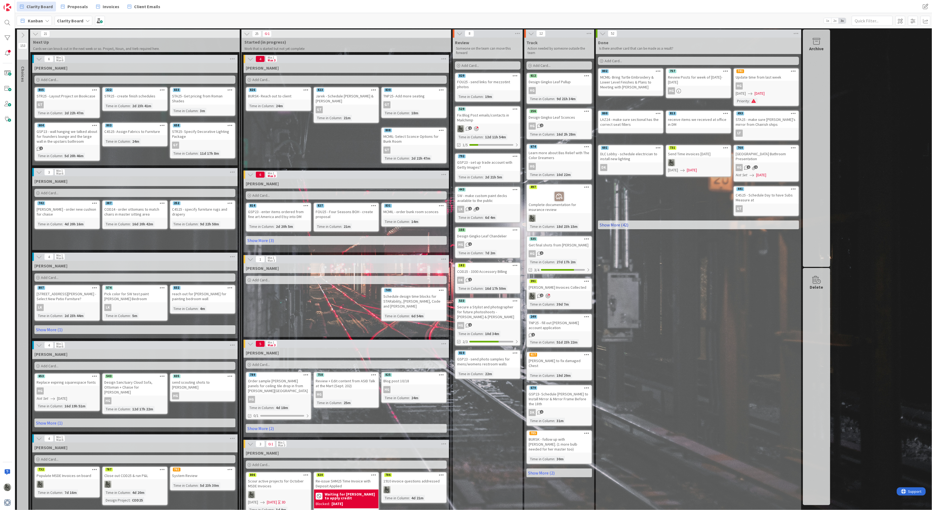
click at [610, 223] on link "Show More (42)" at bounding box center [698, 225] width 201 height 9
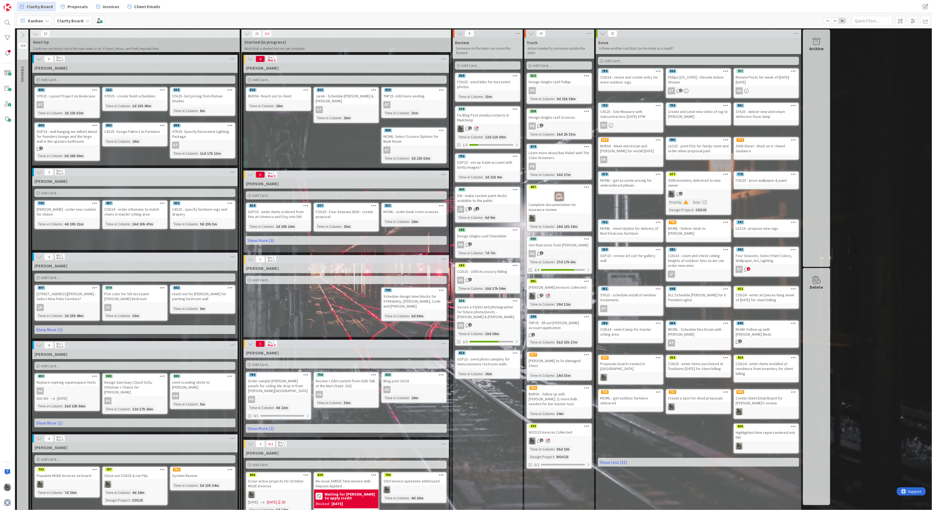
drag, startPoint x: 650, startPoint y: 301, endPoint x: 222, endPoint y: 7, distance: 519.5
click at [222, 7] on div "Clarity Board Proposals Invoices Client Emails" at bounding box center [278, 7] width 522 height 10
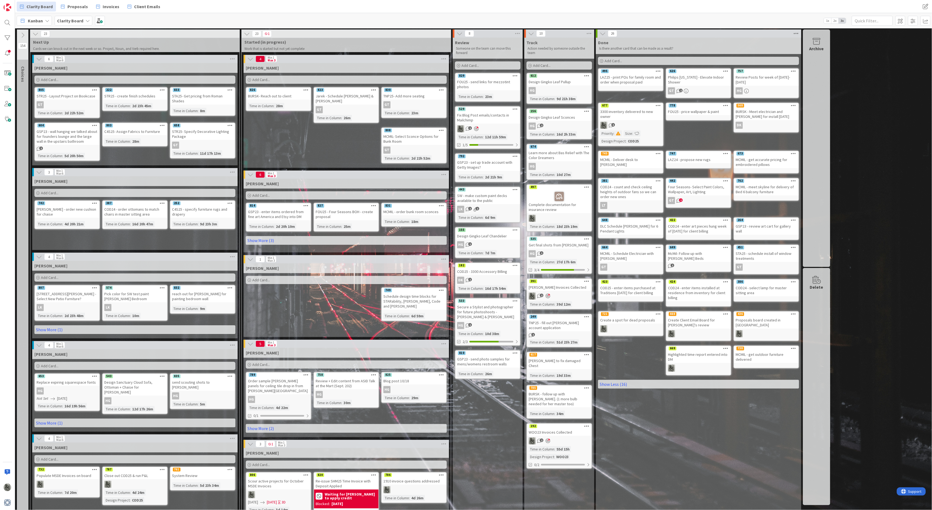
click at [699, 33] on icon at bounding box center [795, 33] width 7 height 8
click at [699, 75] on div "Reorder Cards" at bounding box center [826, 79] width 68 height 8
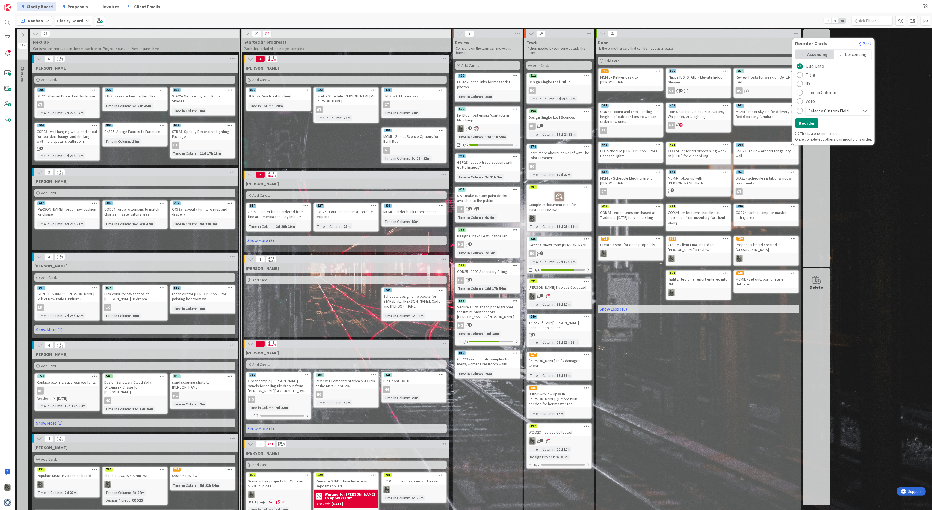
click at [699, 115] on span "Select a Custom Field..." at bounding box center [832, 111] width 49 height 8
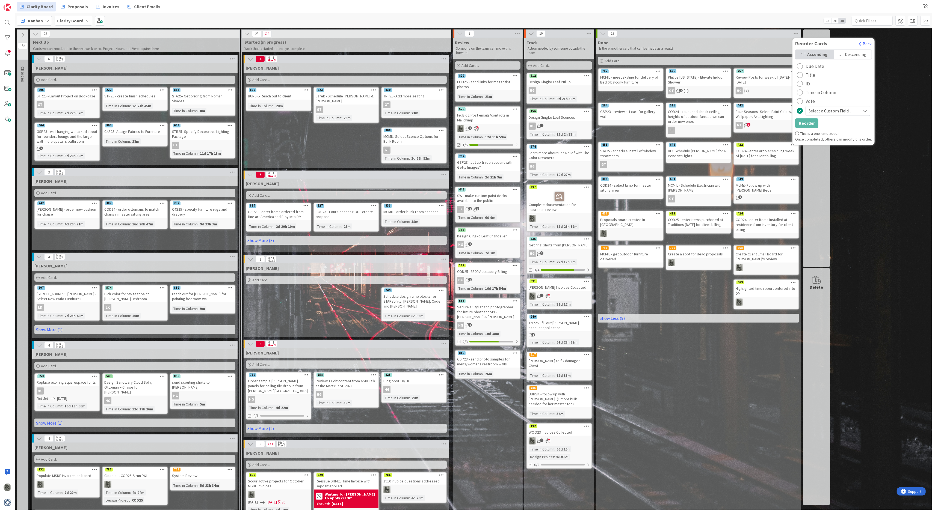
click at [699, 113] on icon "radio" at bounding box center [865, 111] width 4 height 4
